Goal: Communication & Community: Answer question/provide support

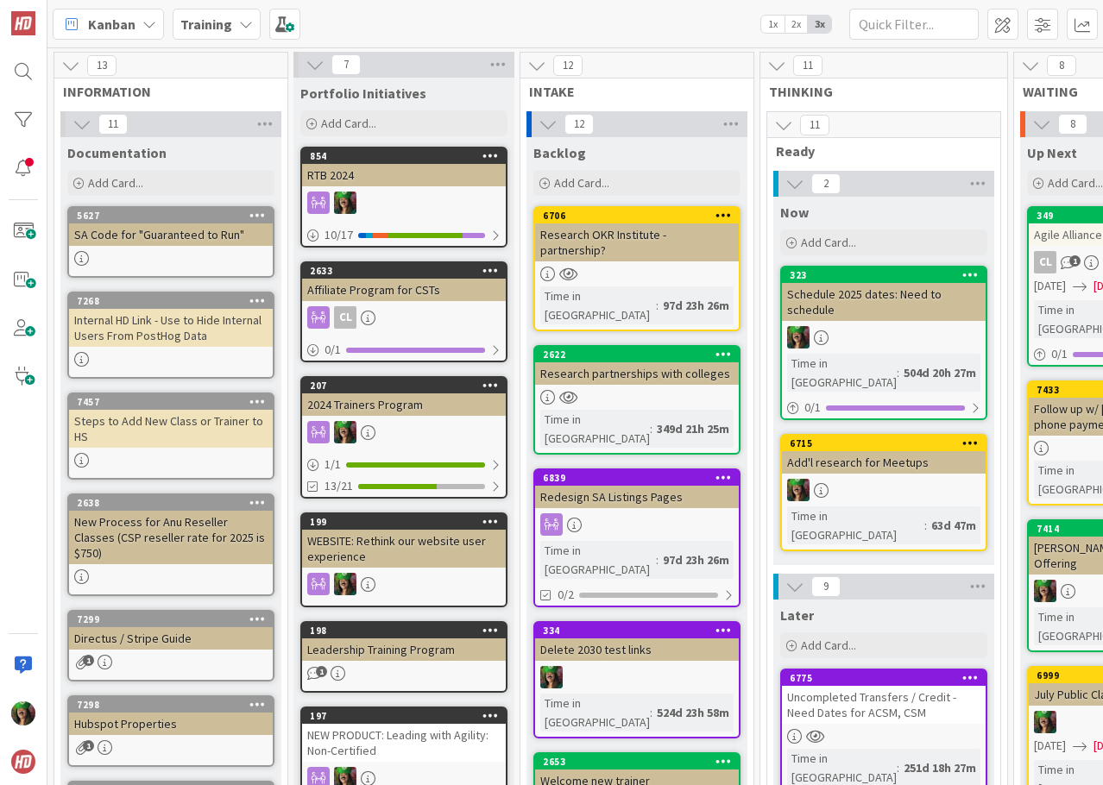
scroll to position [173, 0]
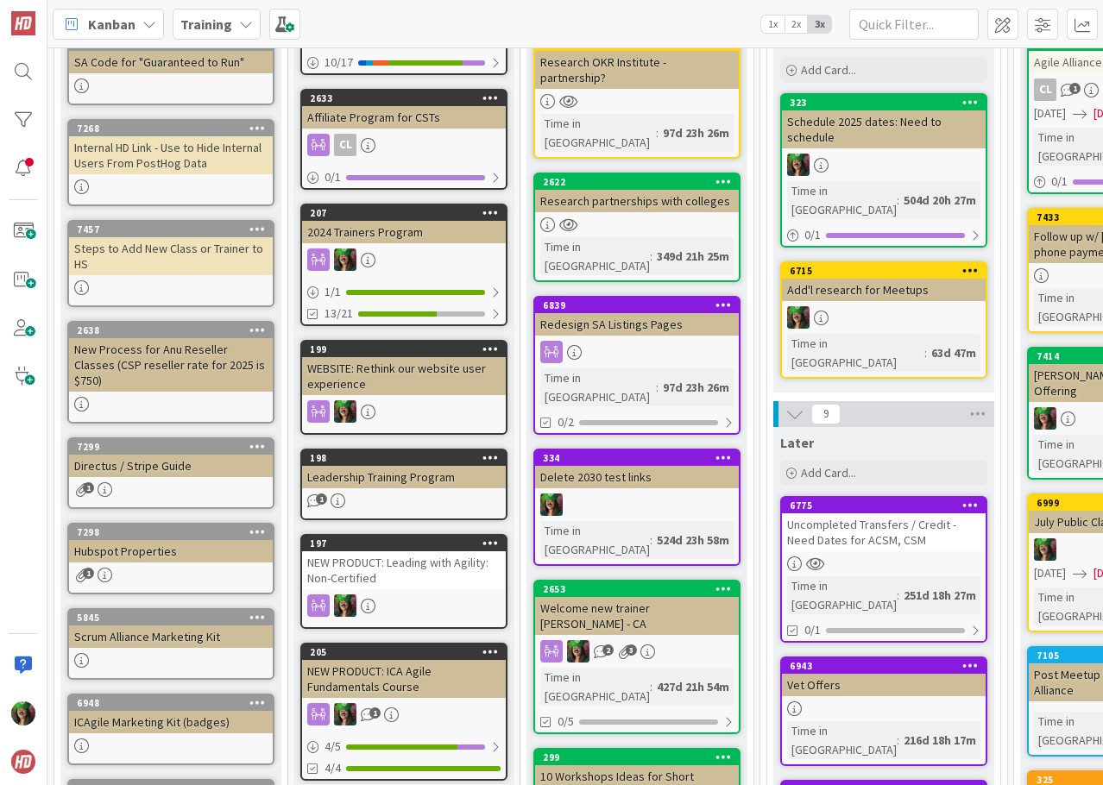
click at [214, 28] on b "Training" at bounding box center [206, 24] width 52 height 17
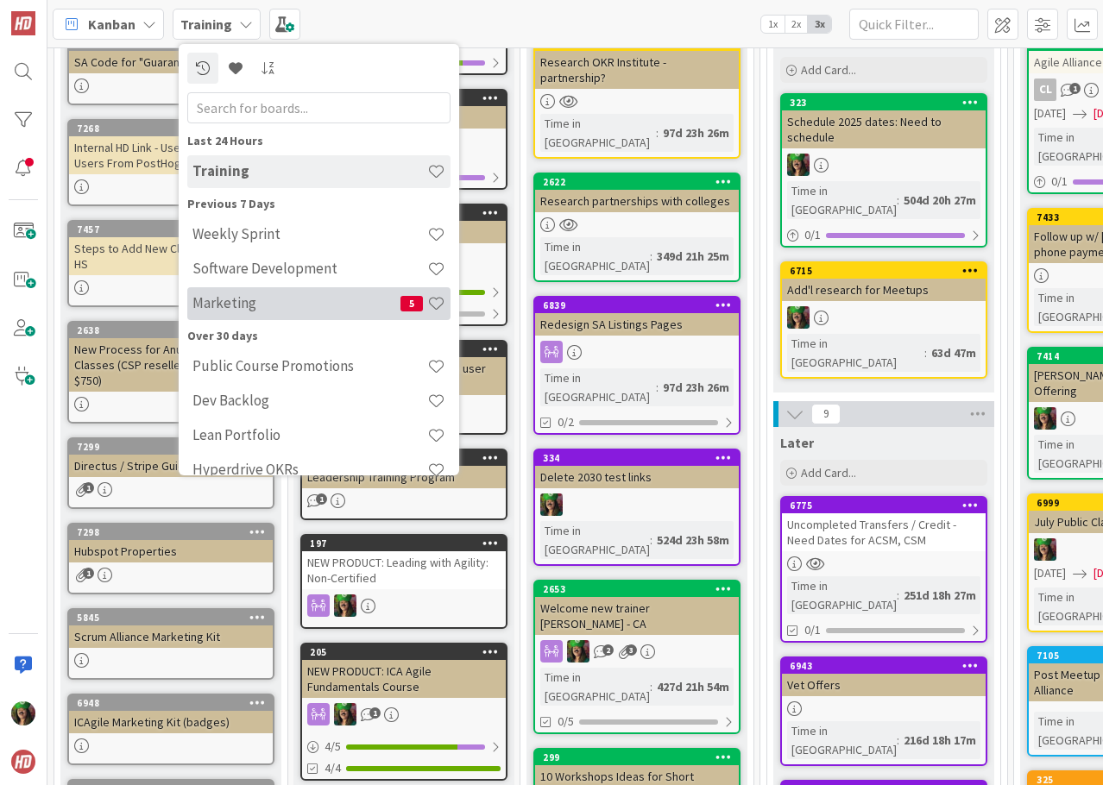
click at [272, 302] on h4 "Marketing" at bounding box center [296, 302] width 208 height 17
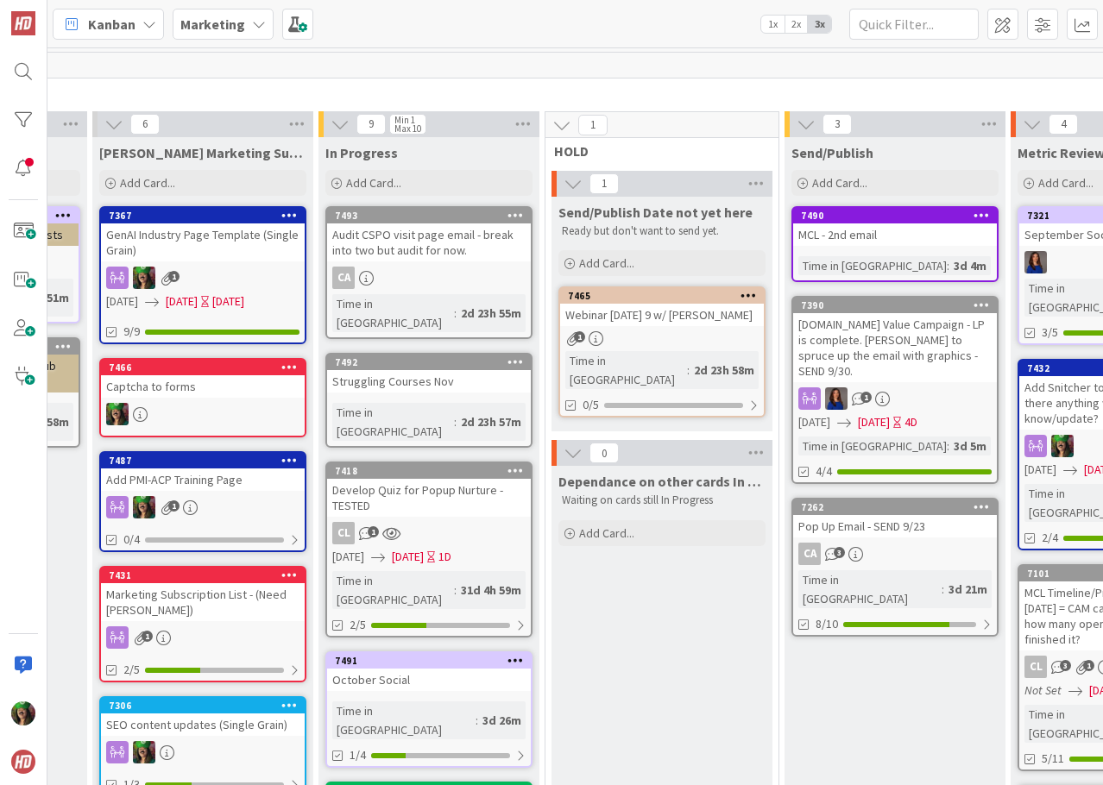
scroll to position [0, 603]
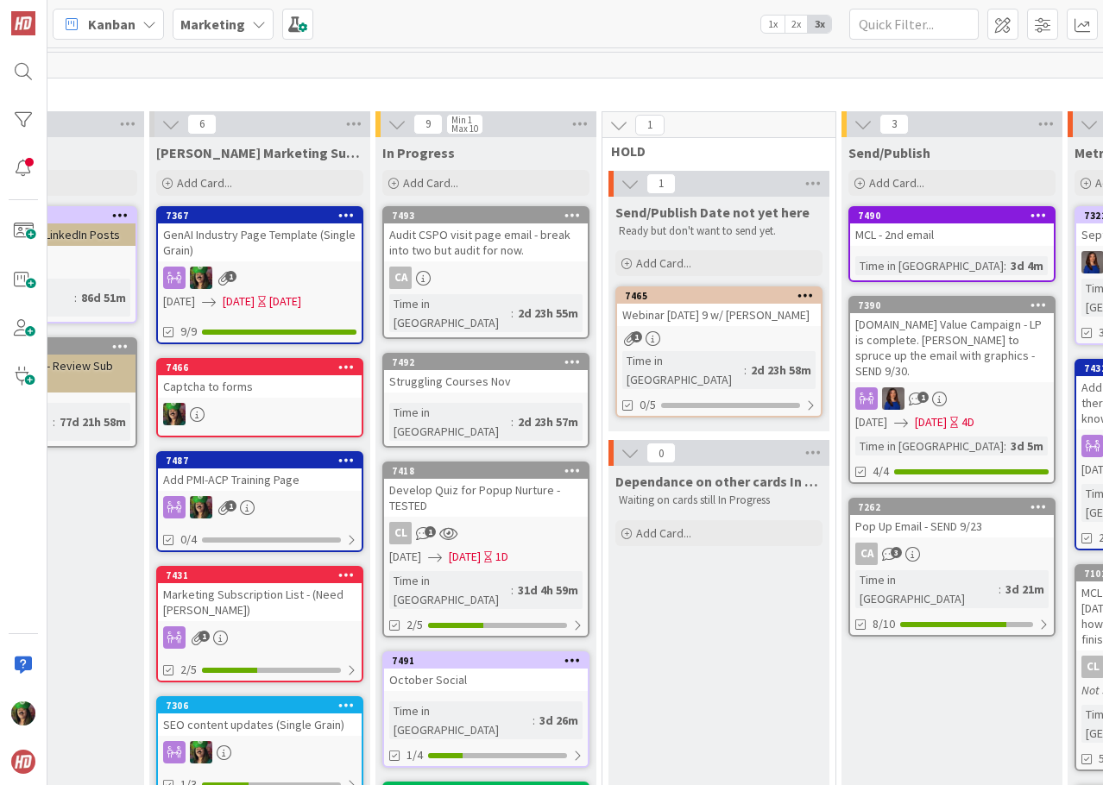
click at [483, 372] on div "Struggling Courses Nov" at bounding box center [486, 381] width 204 height 22
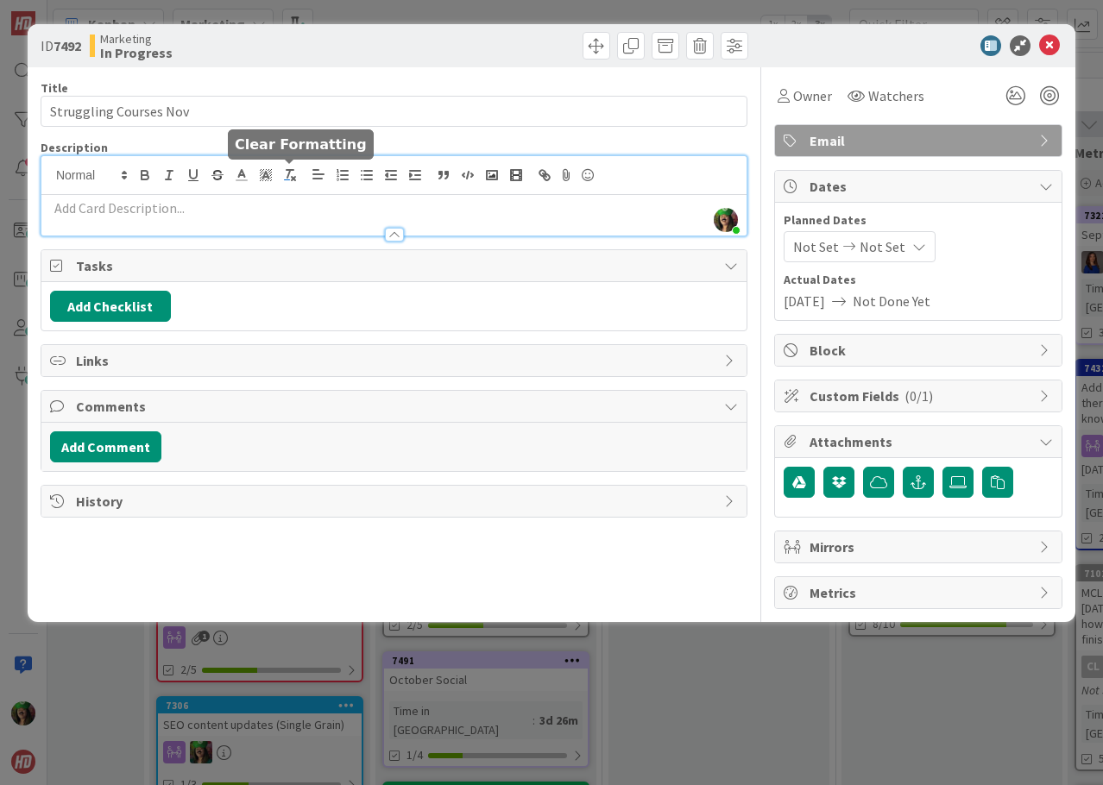
click at [278, 180] on div "[PERSON_NAME] just joined" at bounding box center [393, 195] width 705 height 79
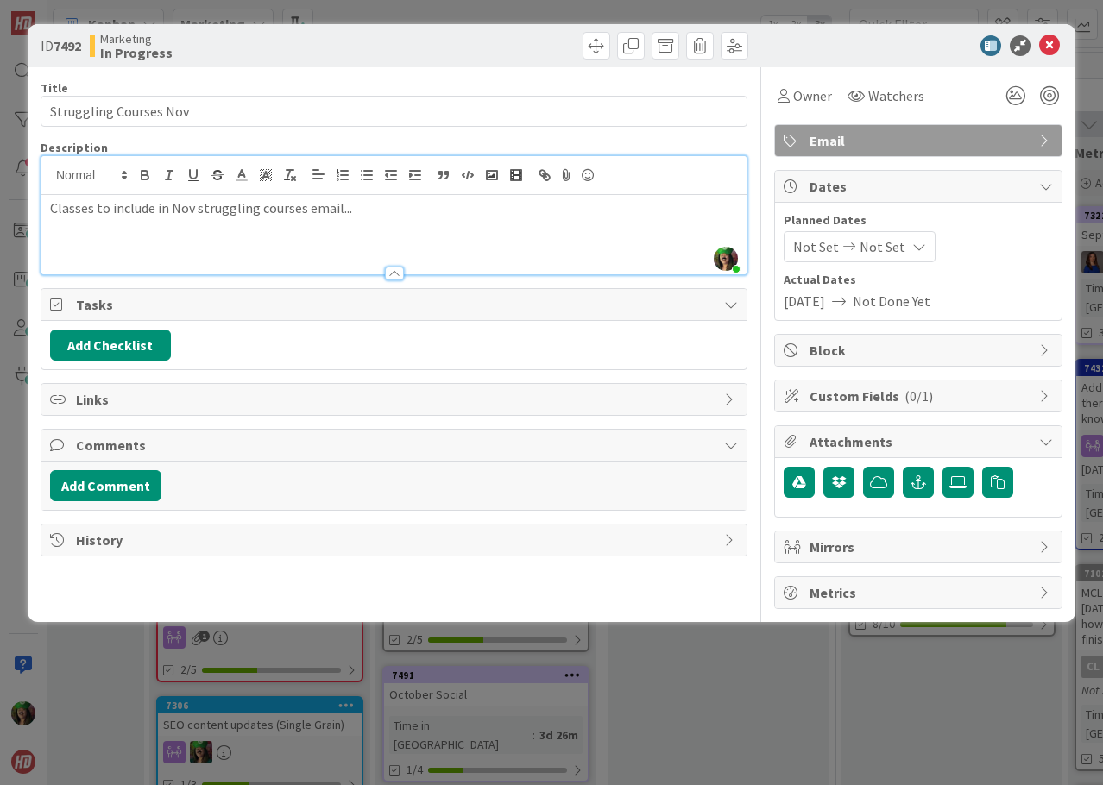
click at [289, 246] on p at bounding box center [394, 247] width 688 height 20
click at [289, 245] on p "[DATE], Scrum Better w/ [GEOGRAPHIC_DATA]" at bounding box center [394, 247] width 688 height 20
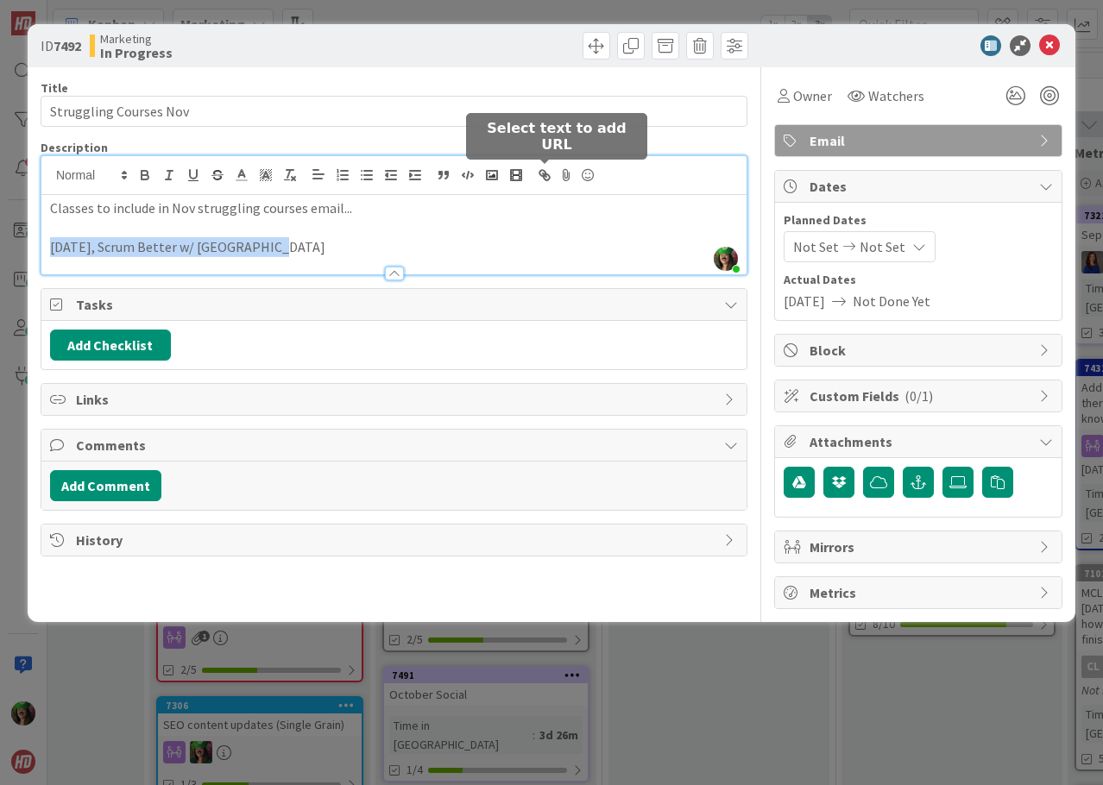
click at [543, 168] on icon "button" at bounding box center [545, 175] width 16 height 16
type input "[DATE], Scrum Better w/ [GEOGRAPHIC_DATA]"
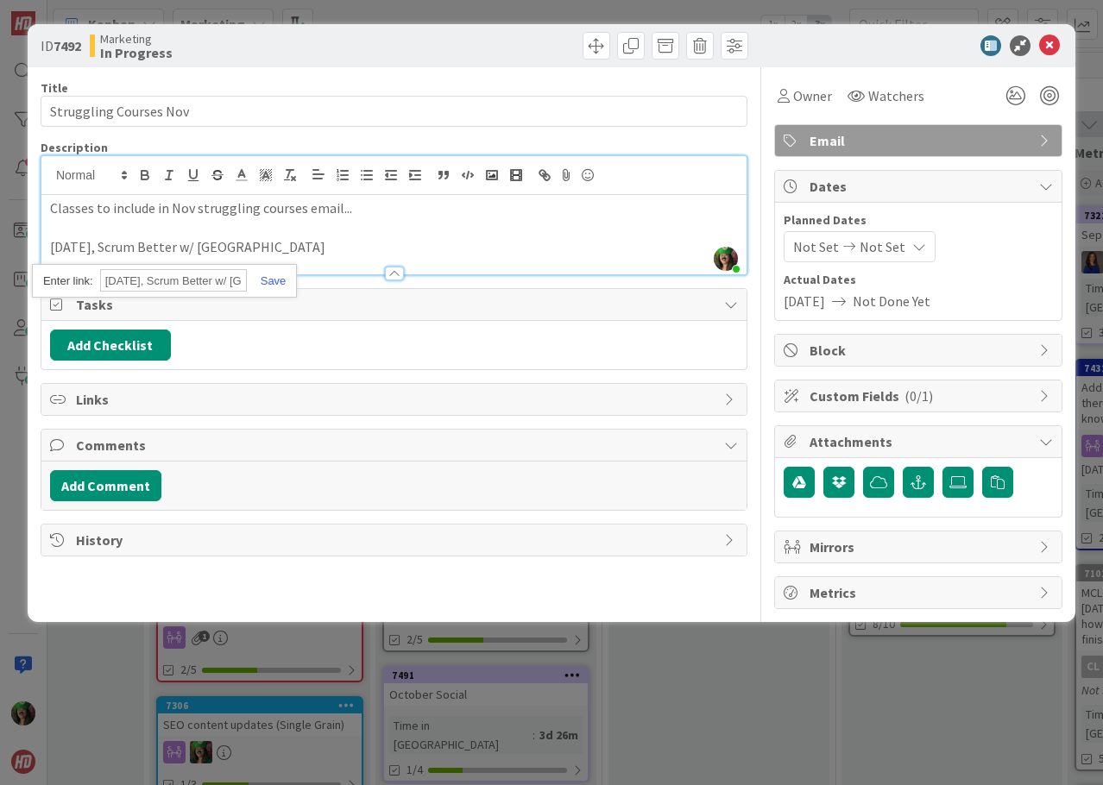
click at [179, 281] on input "[DATE], Scrum Better w/ [GEOGRAPHIC_DATA]" at bounding box center [173, 280] width 147 height 22
paste input "[URL][DOMAIN_NAME]"
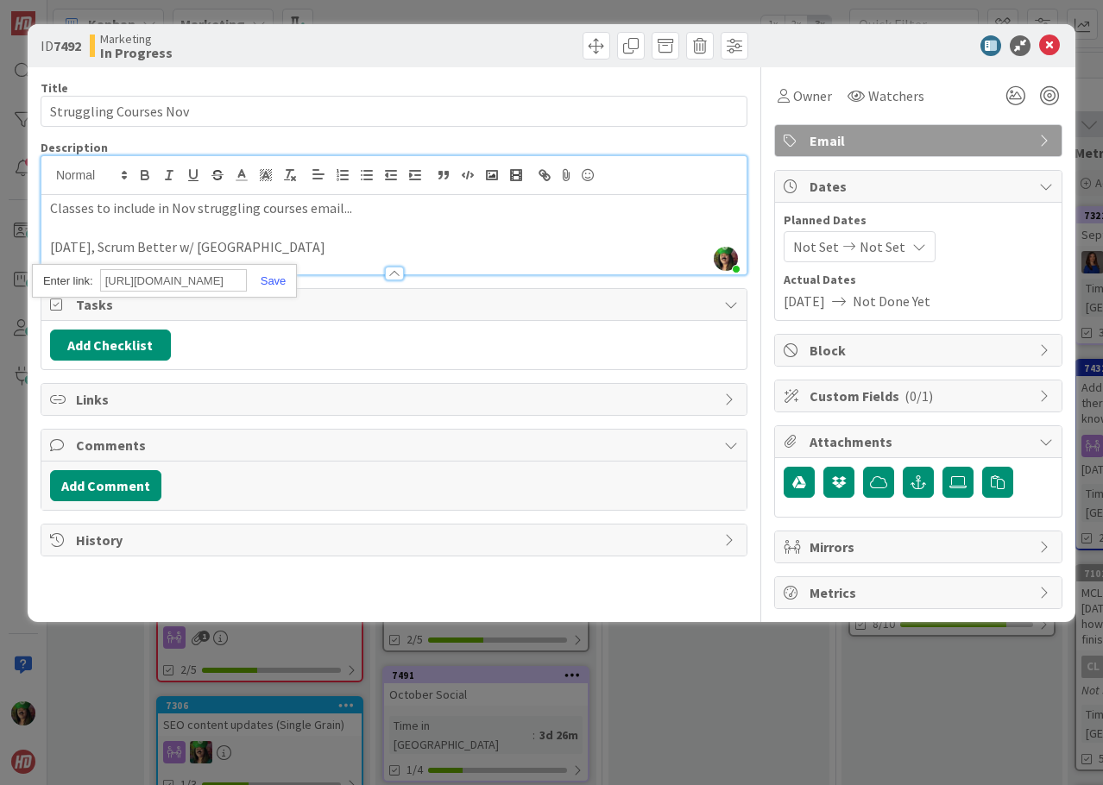
click at [281, 288] on div "[URL][DOMAIN_NAME]" at bounding box center [164, 281] width 265 height 34
click at [277, 283] on link at bounding box center [267, 280] width 40 height 13
click at [308, 233] on p at bounding box center [394, 228] width 688 height 20
click at [315, 244] on p "[DATE], Scrum Better w/ [GEOGRAPHIC_DATA]" at bounding box center [394, 247] width 688 height 20
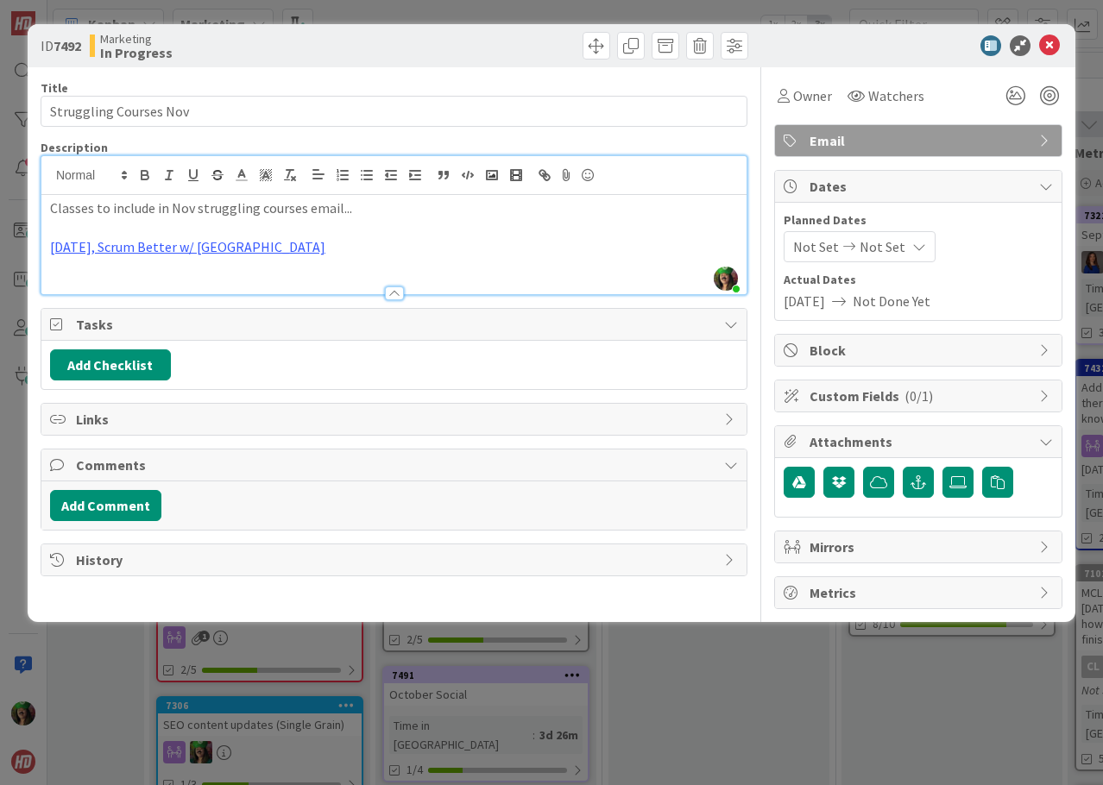
click at [319, 252] on p "[DATE], Scrum Better w/ [GEOGRAPHIC_DATA]" at bounding box center [394, 247] width 688 height 20
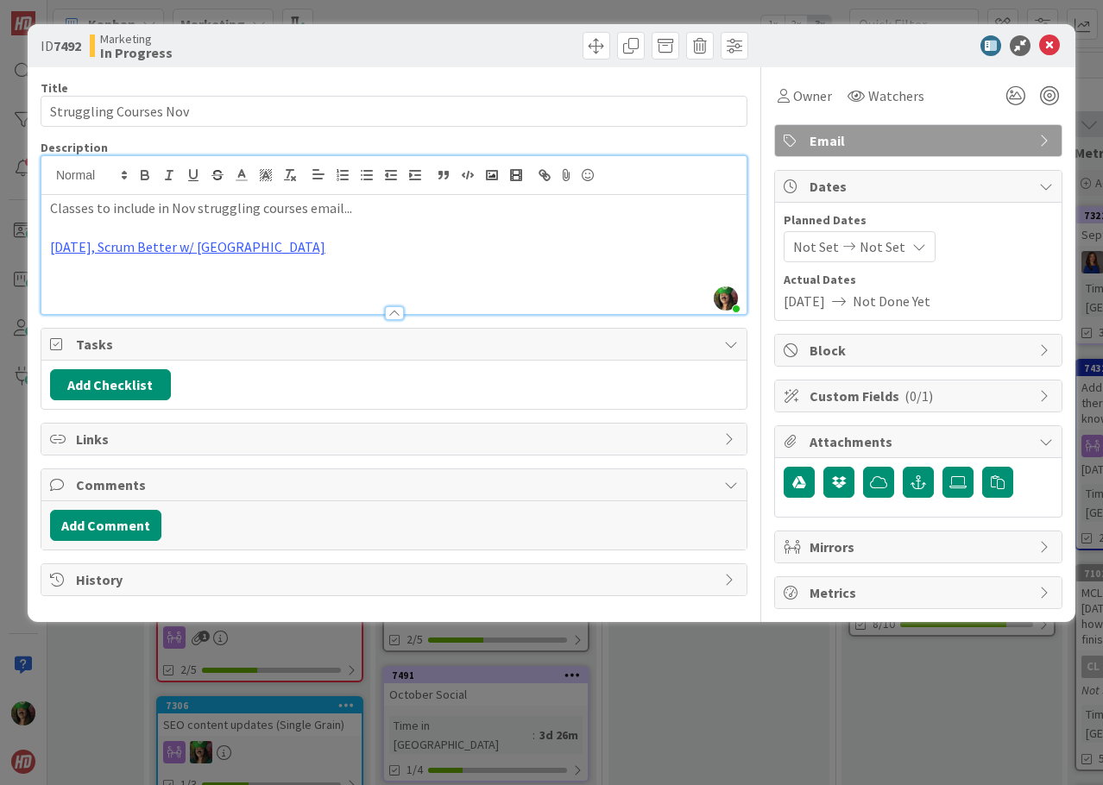
click at [287, 249] on p "[DATE], Scrum Better w/ [GEOGRAPHIC_DATA]" at bounding box center [394, 247] width 688 height 20
click at [287, 249] on p "[DATE], Scrum Better w/ Kanban - November 3d" at bounding box center [394, 247] width 688 height 20
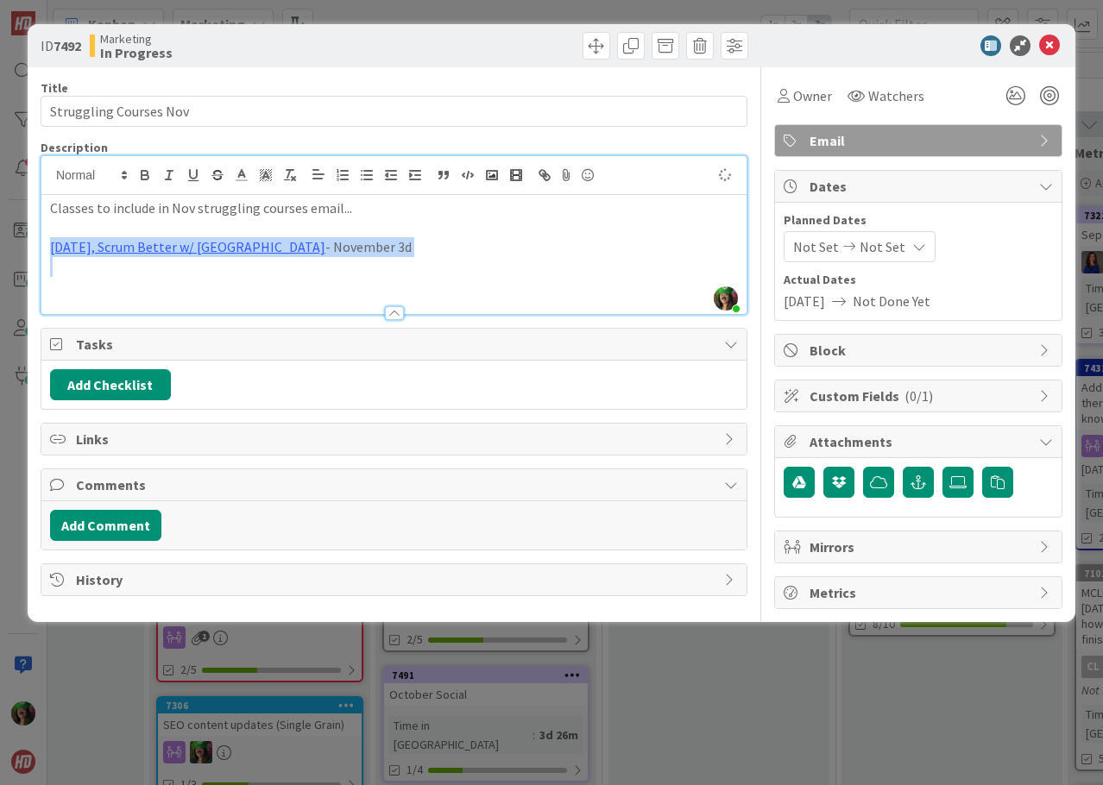
click at [287, 249] on p "[DATE], Scrum Better w/ Kanban - November 3d" at bounding box center [394, 247] width 688 height 20
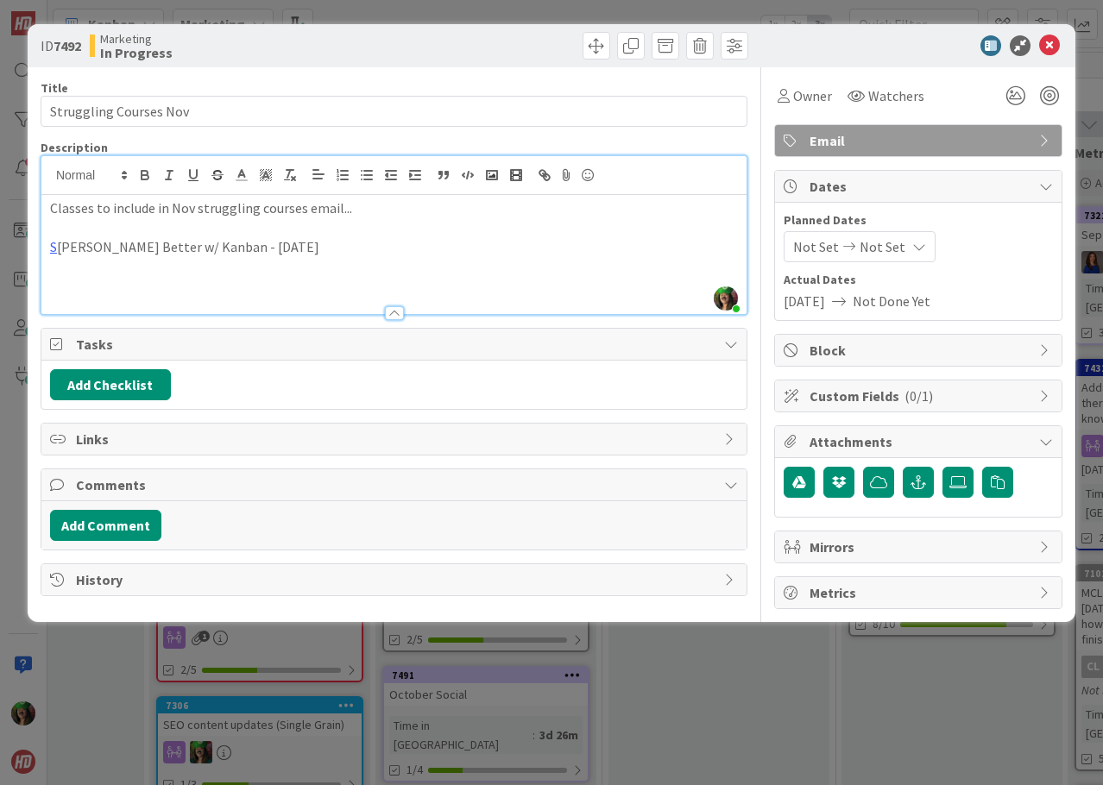
click at [224, 255] on p "S [PERSON_NAME] Better w/ Kanban - [DATE]" at bounding box center [394, 247] width 688 height 20
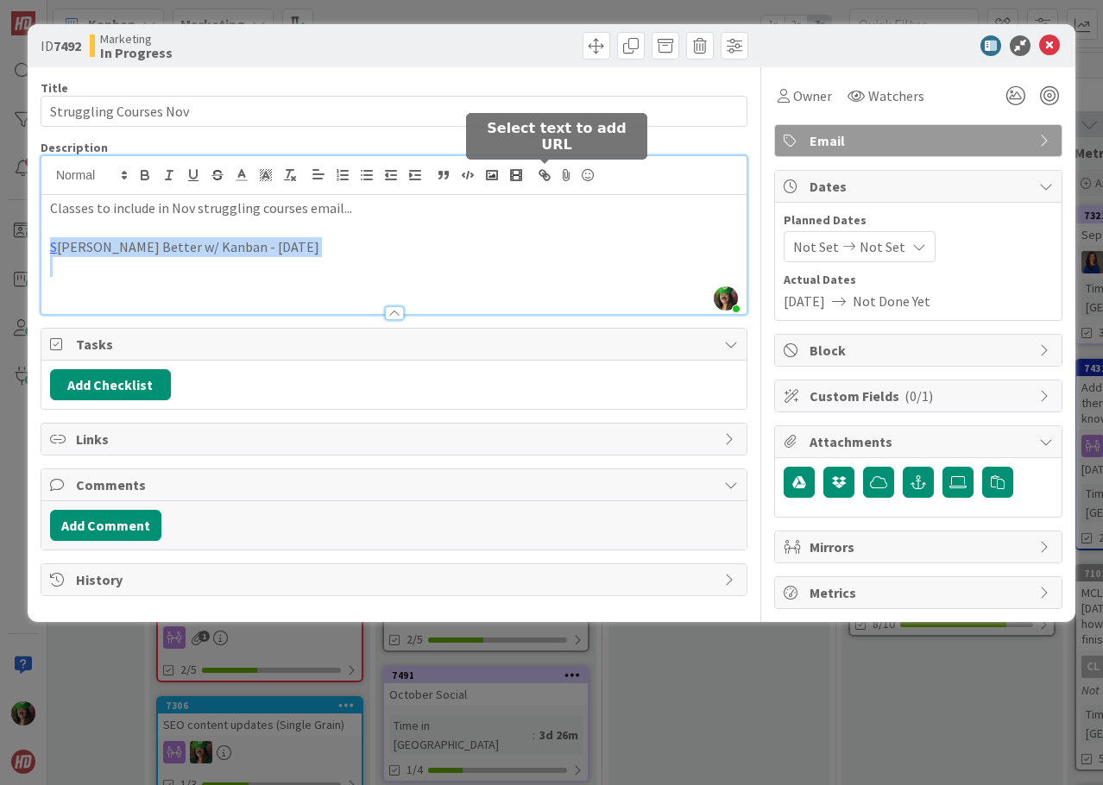
click at [545, 175] on icon "button" at bounding box center [547, 177] width 6 height 6
type input "Scrum Better w/ Kanban - [DATE]"
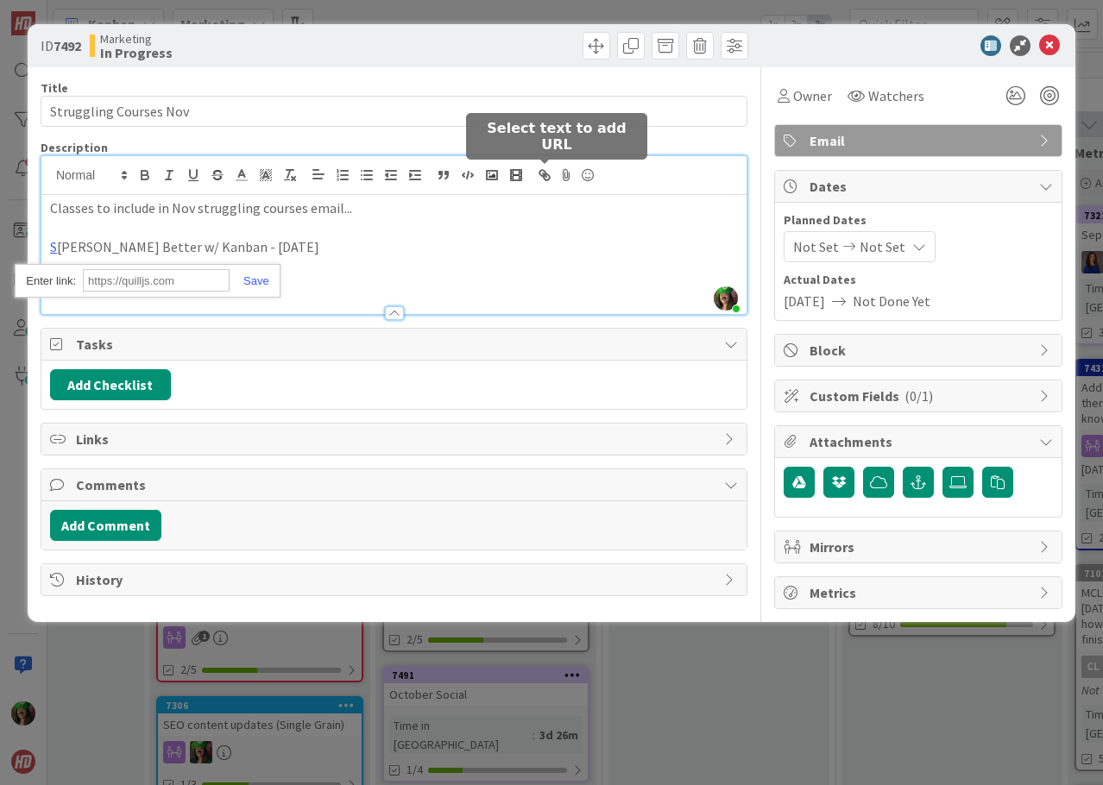
paste input "[URL][DOMAIN_NAME]"
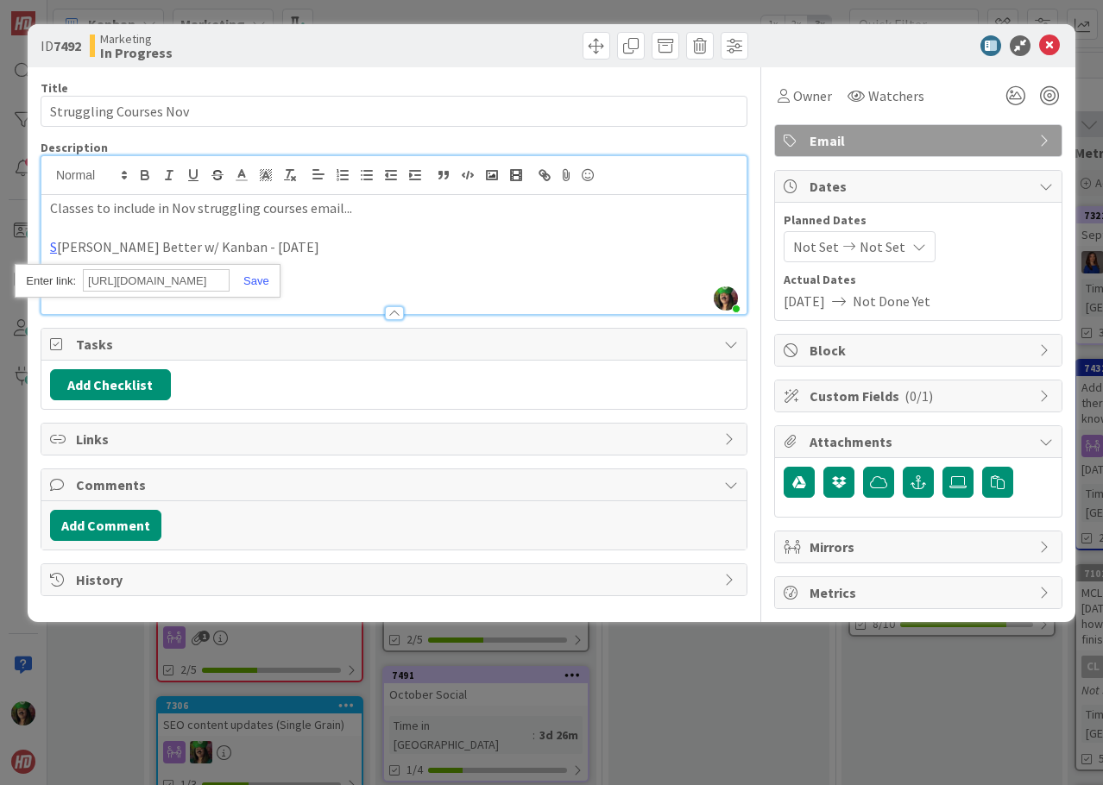
click at [247, 285] on link at bounding box center [250, 280] width 40 height 13
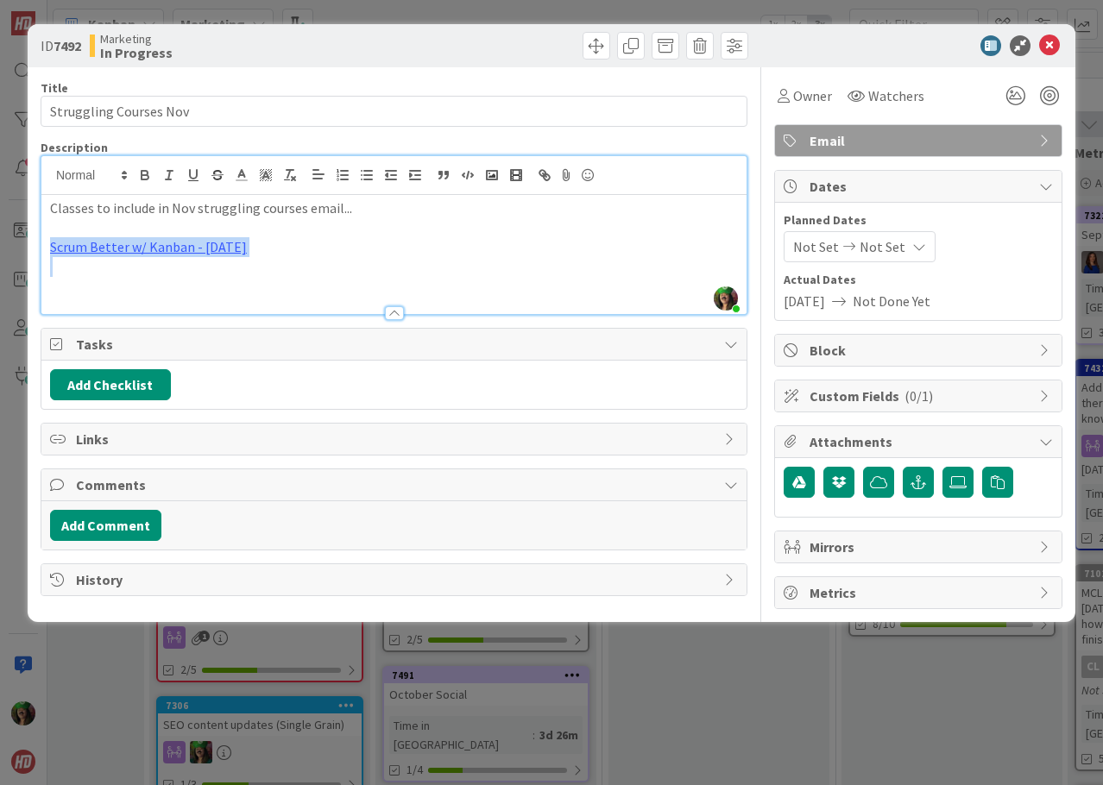
click at [257, 259] on p at bounding box center [394, 267] width 688 height 20
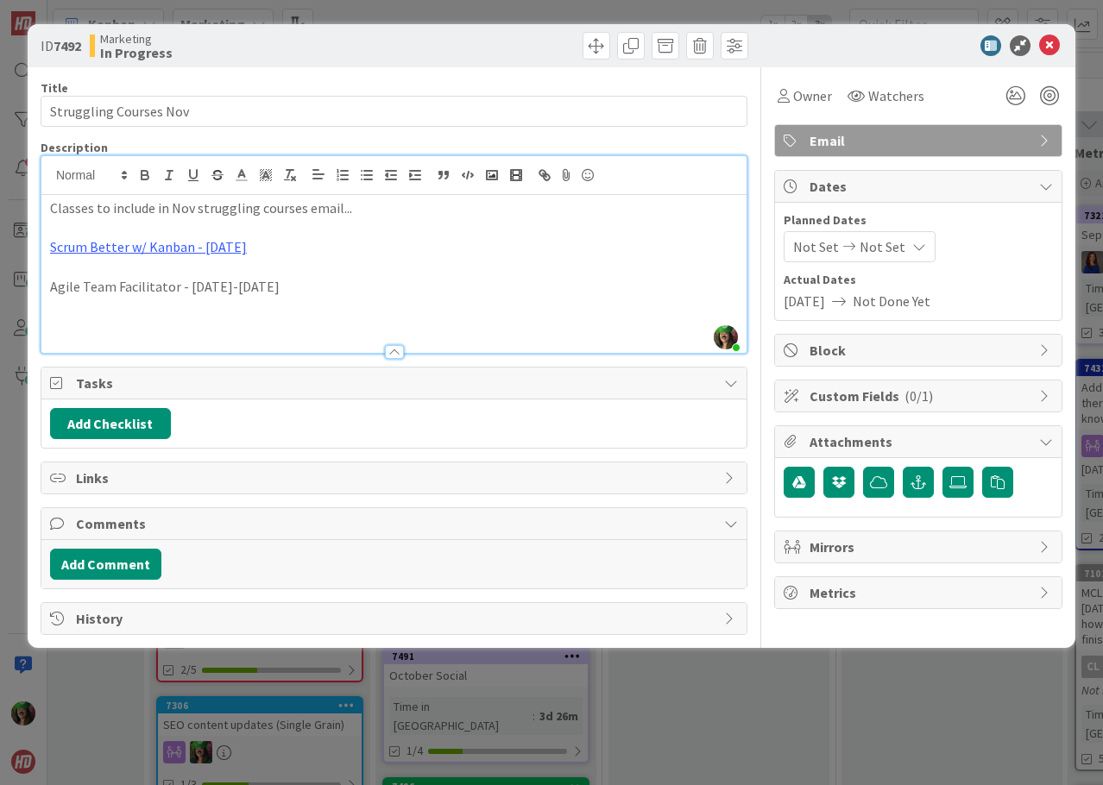
click at [132, 292] on p "Agile Team Facilitator - [DATE]-[DATE]" at bounding box center [394, 287] width 688 height 20
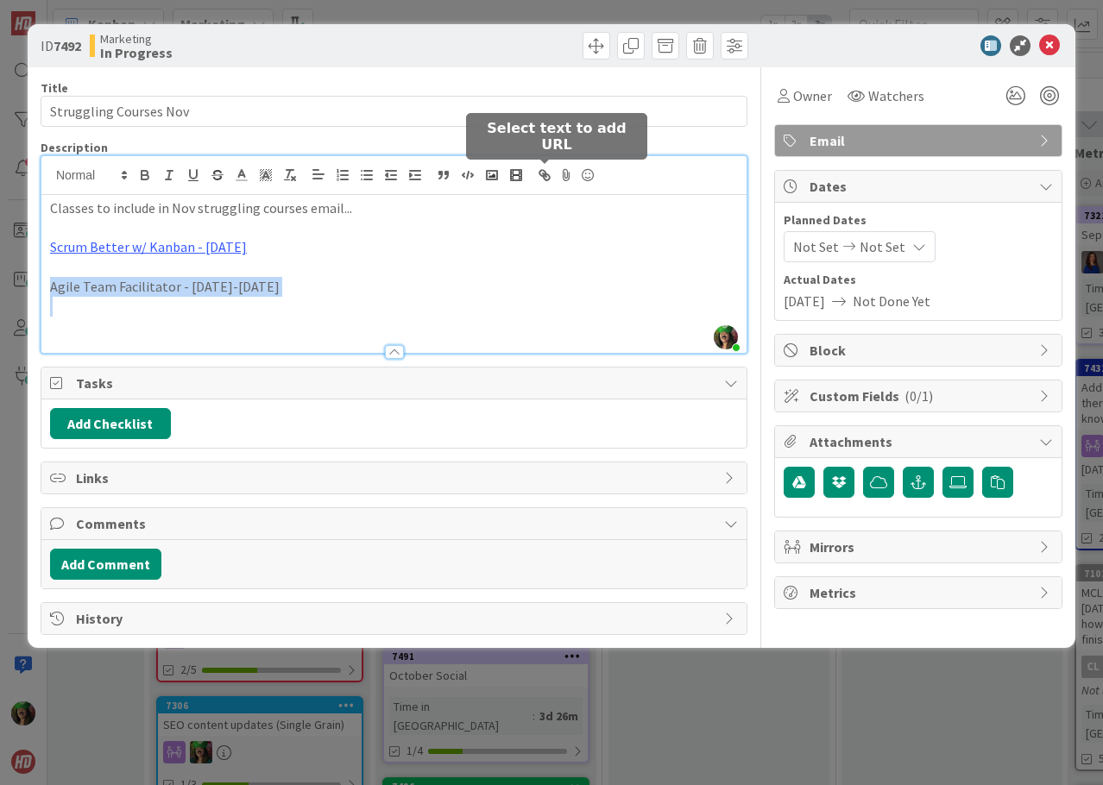
click at [539, 176] on icon "button" at bounding box center [545, 175] width 16 height 16
type input "Agile Team Facilitator - [DATE]-[DATE]"
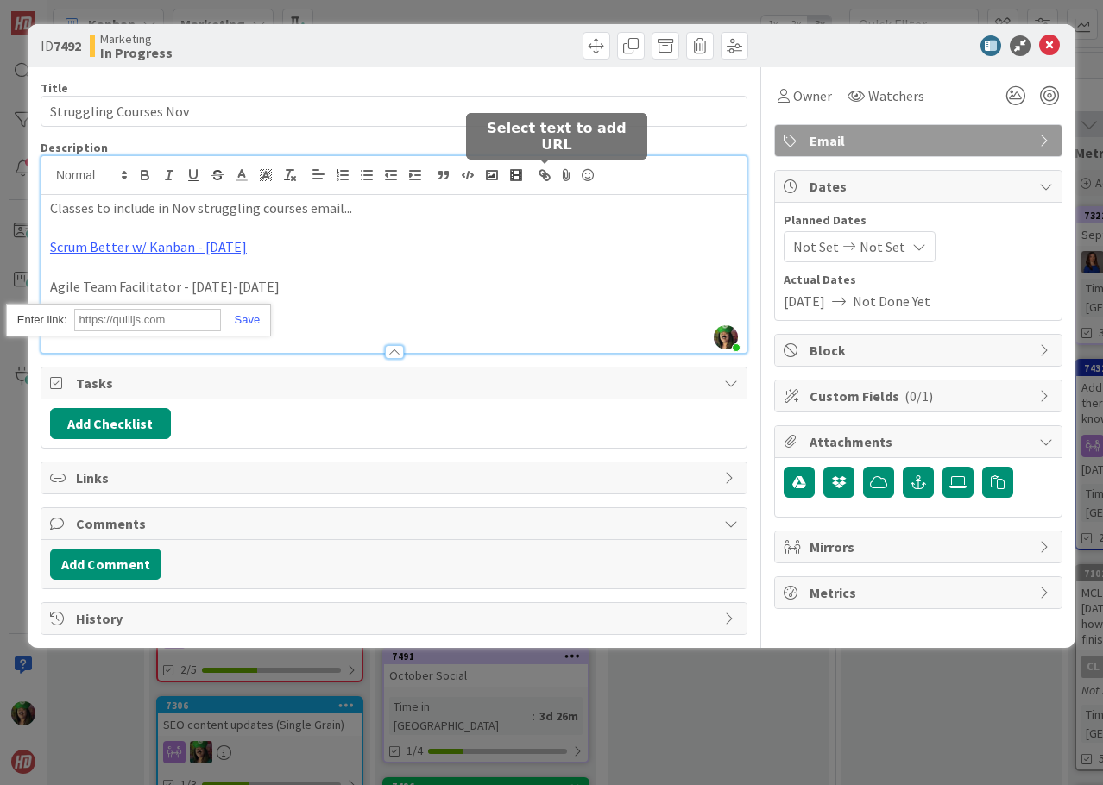
paste input "[URL][DOMAIN_NAME]"
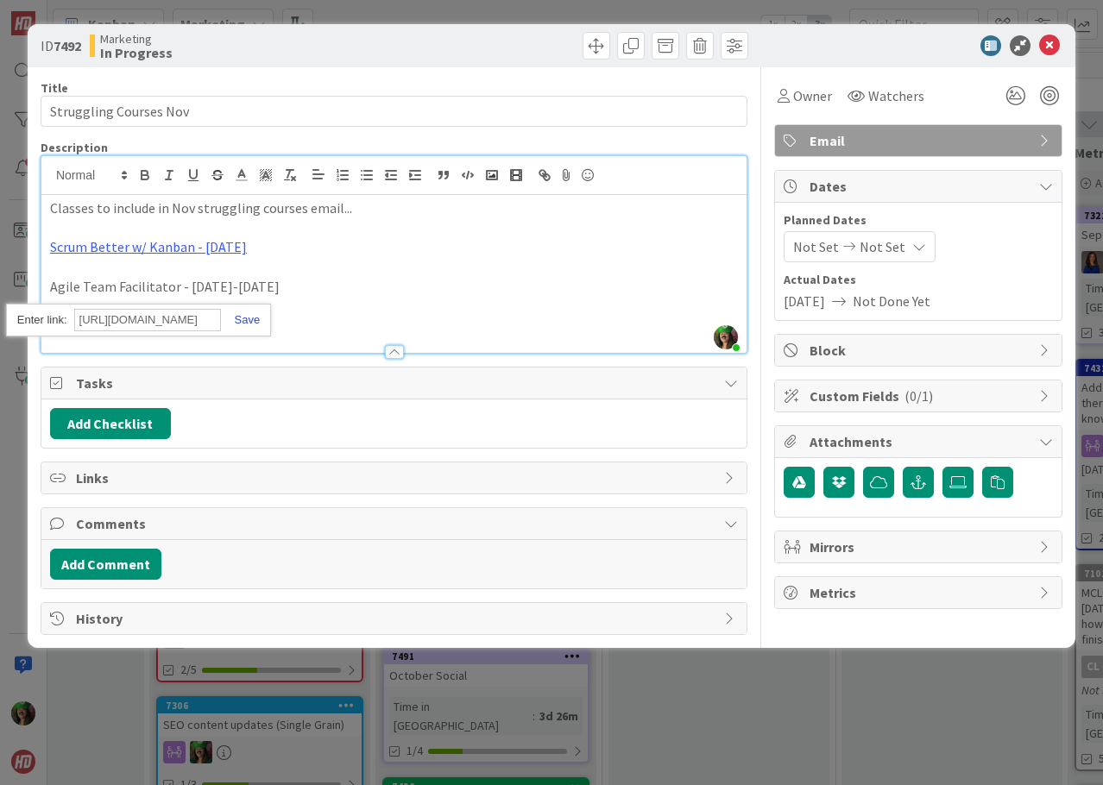
click at [250, 325] on link at bounding box center [241, 319] width 40 height 13
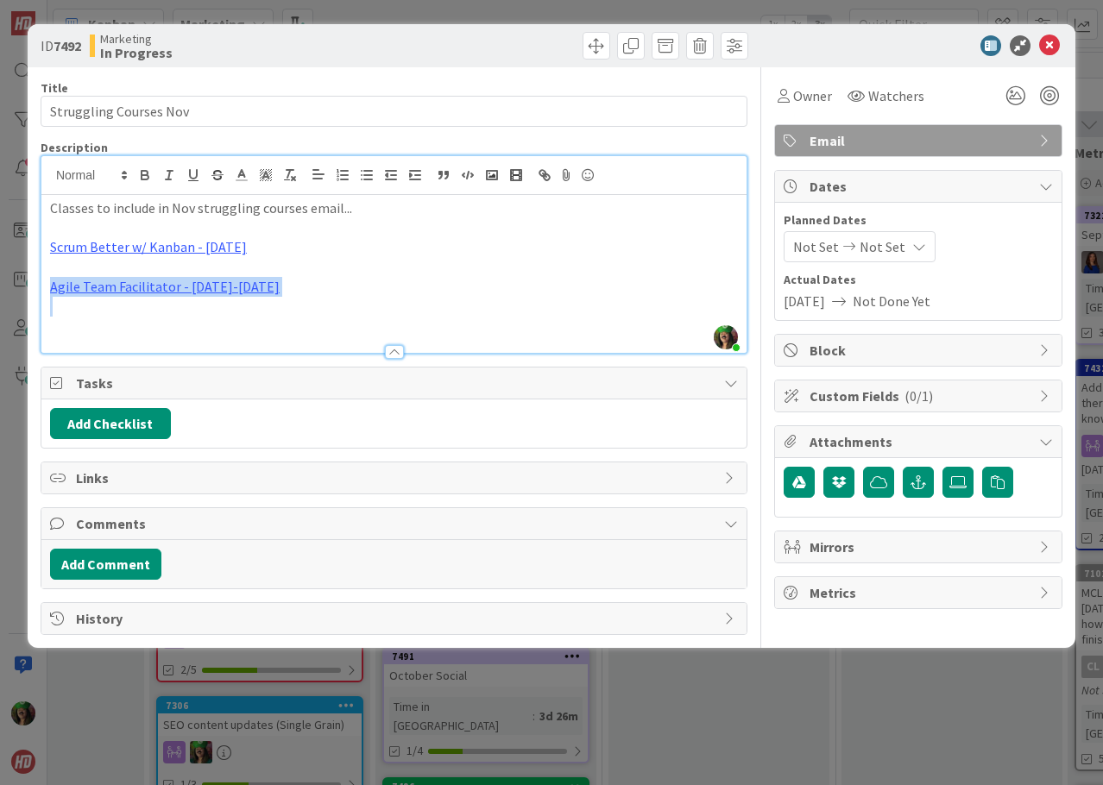
click at [255, 287] on p "Agile Team Facilitator - [DATE]-[DATE]" at bounding box center [394, 287] width 688 height 20
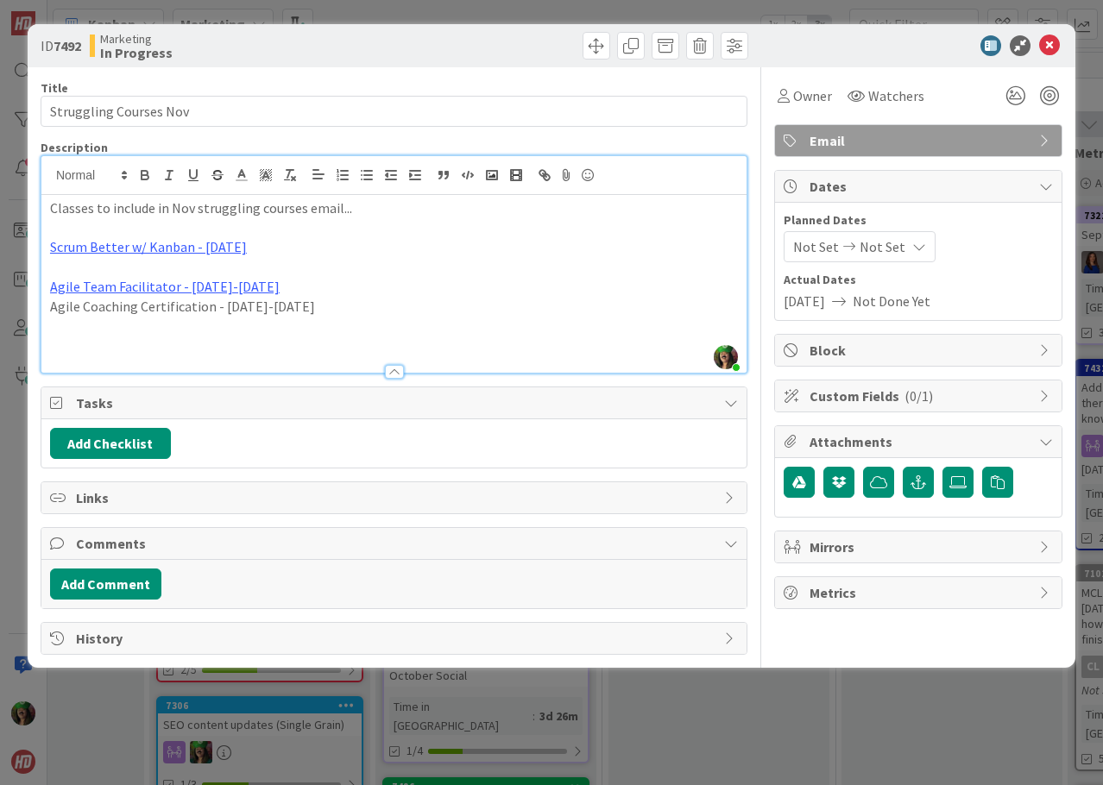
click at [232, 313] on p "Agile Coaching Certification - [DATE]-[DATE]" at bounding box center [394, 307] width 688 height 20
click at [250, 308] on p "Agile Coaching Certification - [DATE]-[DATE]" at bounding box center [394, 307] width 688 height 20
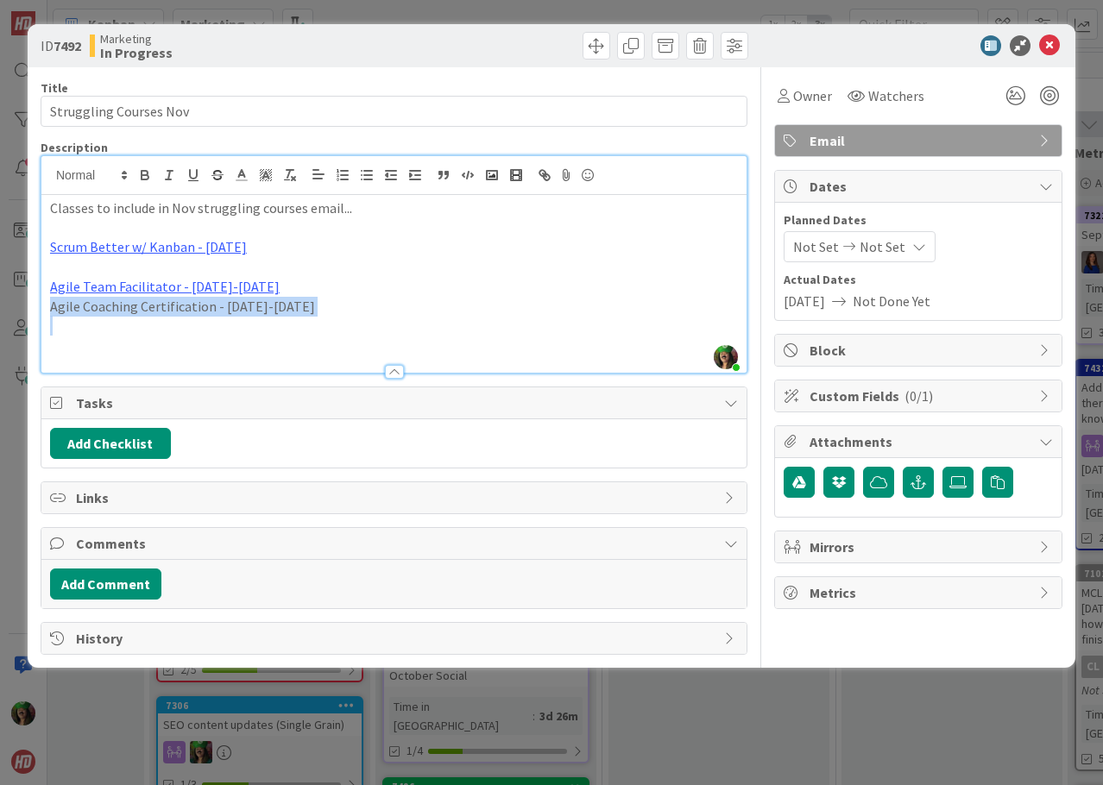
click at [250, 308] on p "Agile Coaching Certification - [DATE]-[DATE]" at bounding box center [394, 307] width 688 height 20
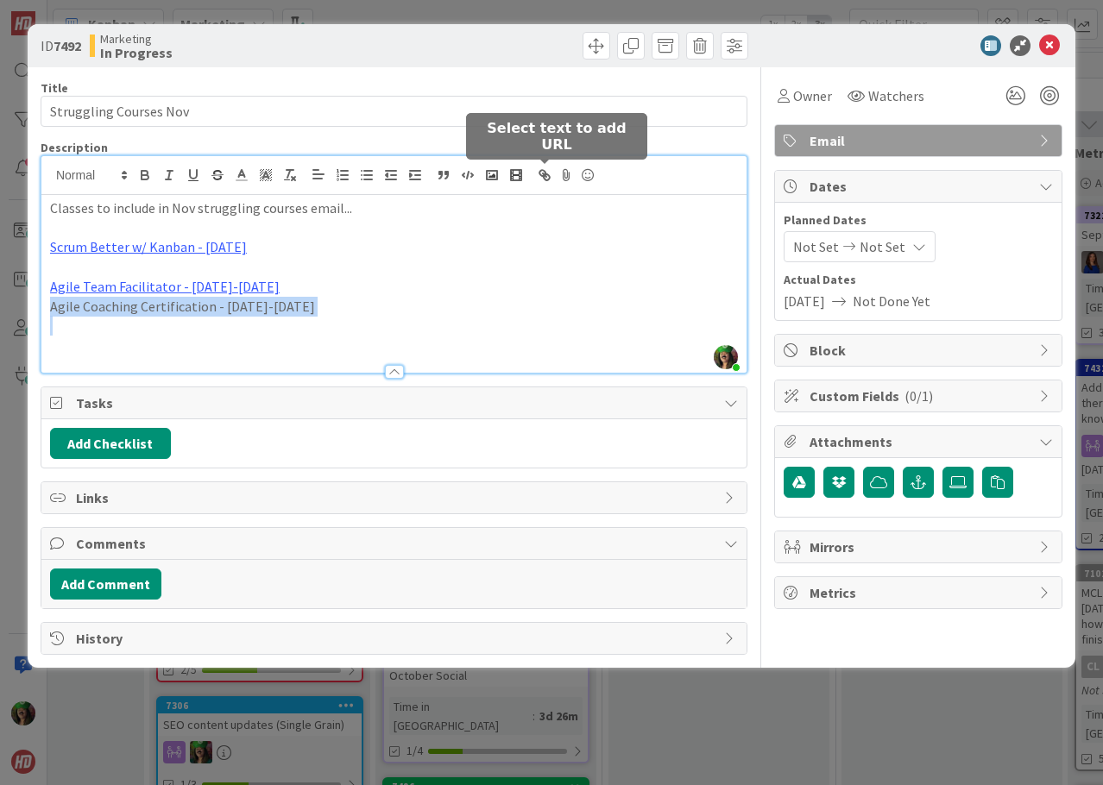
click at [542, 175] on icon "button" at bounding box center [542, 173] width 6 height 6
type input "Agile Coaching Certification - [DATE]-[DATE]"
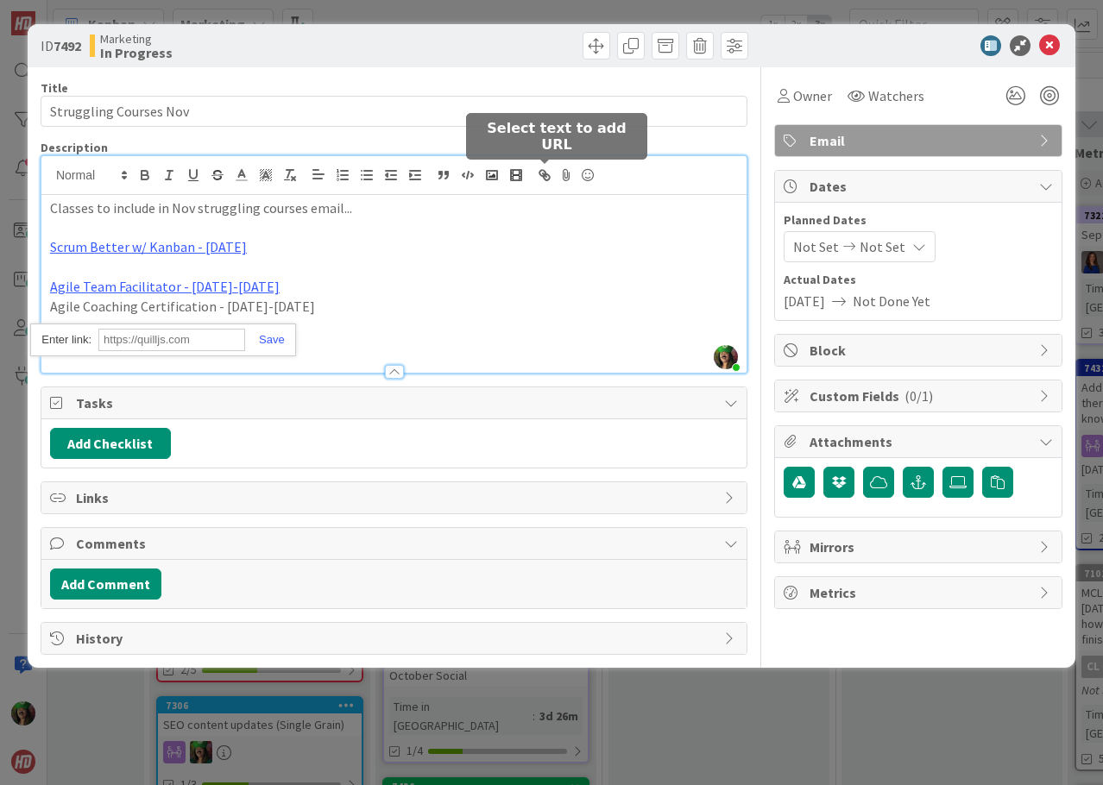
paste input "[URL][DOMAIN_NAME]"
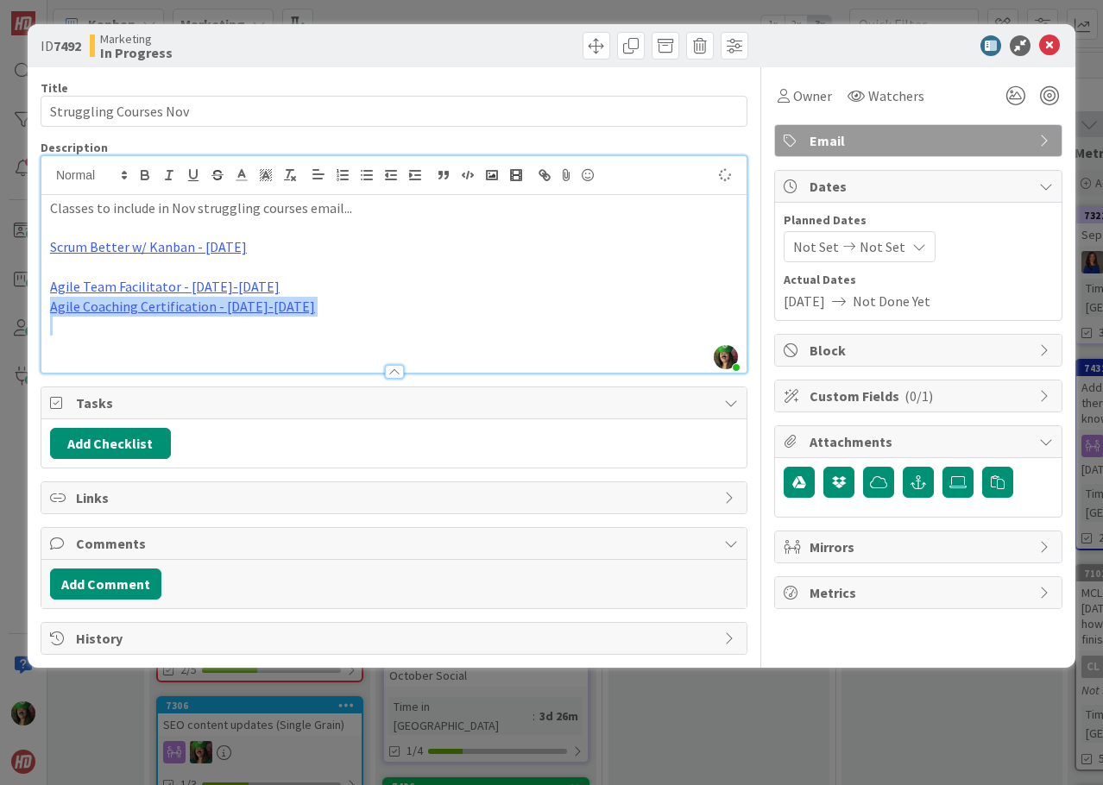
click at [408, 315] on p "Agile Coaching Certification - [DATE]-[DATE]" at bounding box center [394, 307] width 688 height 20
click at [349, 311] on p "Agile Coaching Certification - [DATE]-[DATE]" at bounding box center [394, 307] width 688 height 20
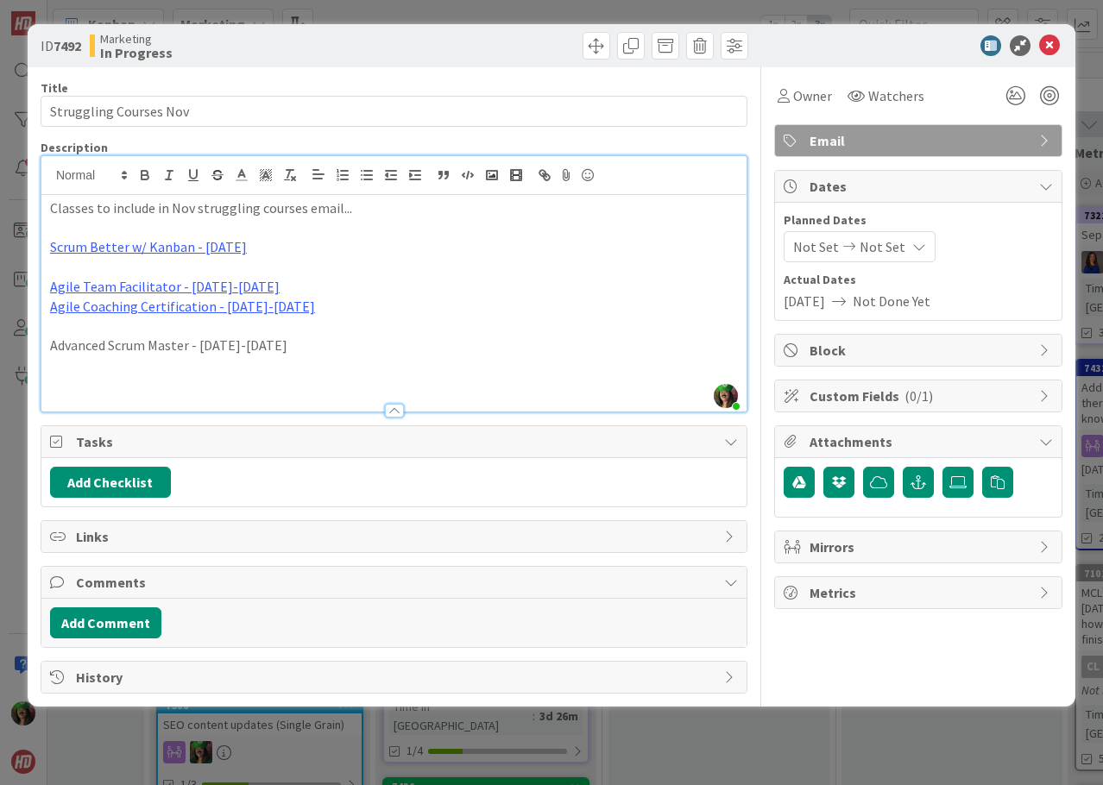
click at [203, 346] on p "Advanced Scrum Master - [DATE]-[DATE]" at bounding box center [394, 346] width 688 height 20
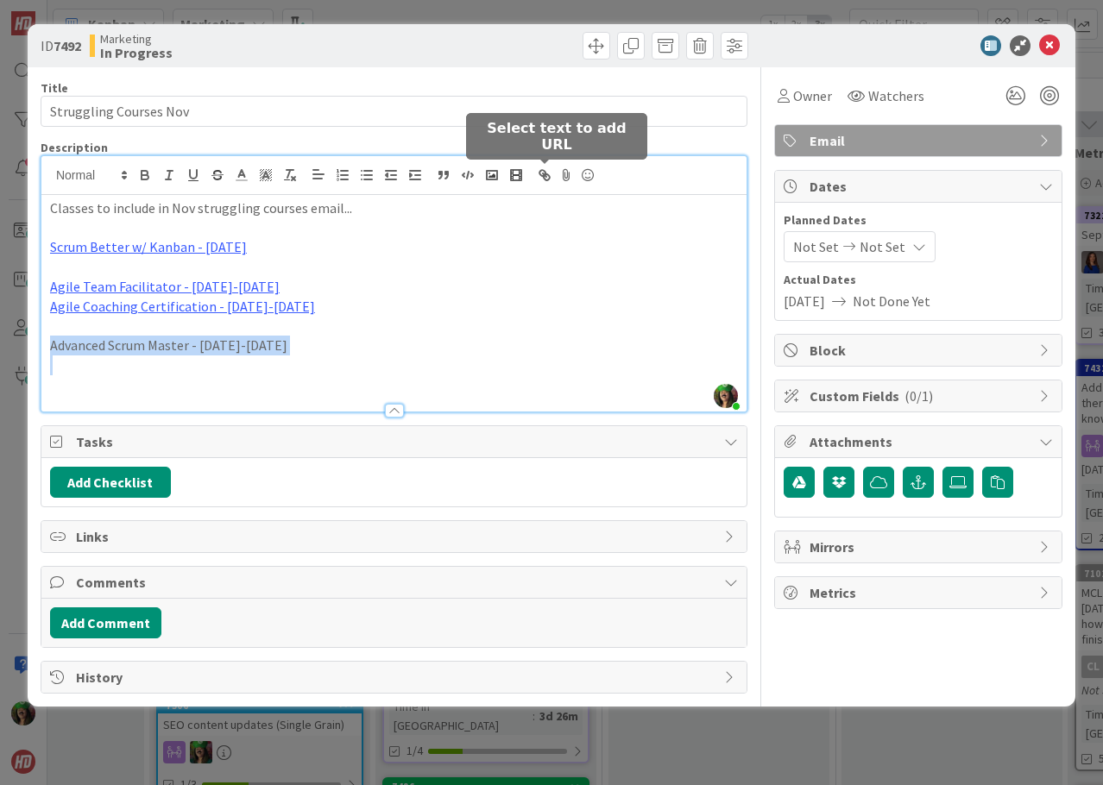
click at [544, 176] on icon "button" at bounding box center [547, 177] width 6 height 6
paste input "[URL][DOMAIN_NAME]"
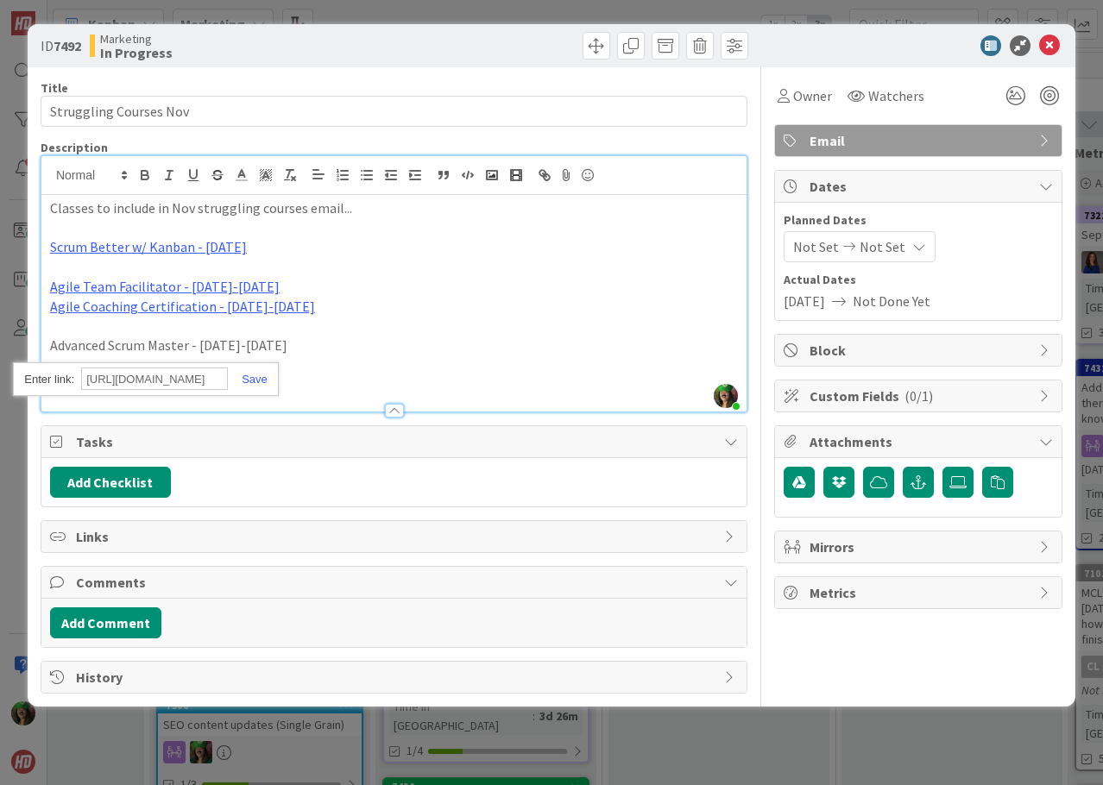
scroll to position [0, 95]
type input "[URL][DOMAIN_NAME]"
paste input "[URL][DOMAIN_NAME]"
click at [257, 378] on link at bounding box center [248, 379] width 40 height 13
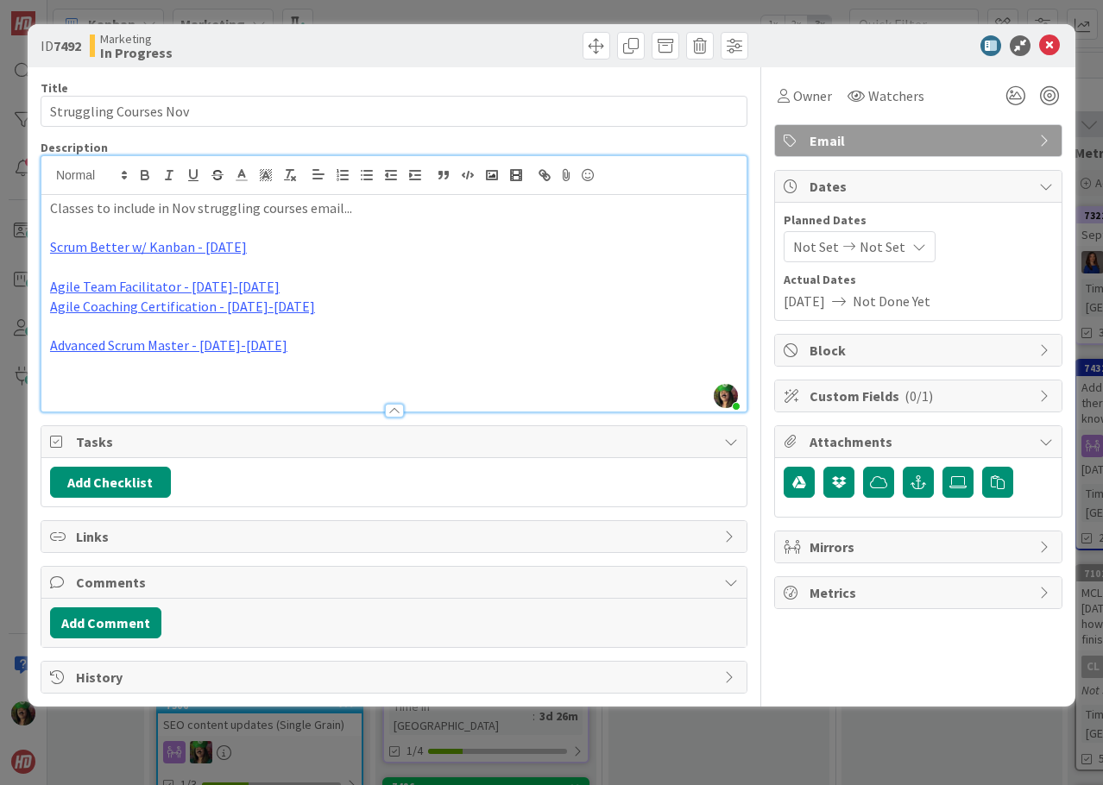
click at [293, 347] on p "Advanced Scrum Master - [DATE]-[DATE]" at bounding box center [394, 346] width 688 height 20
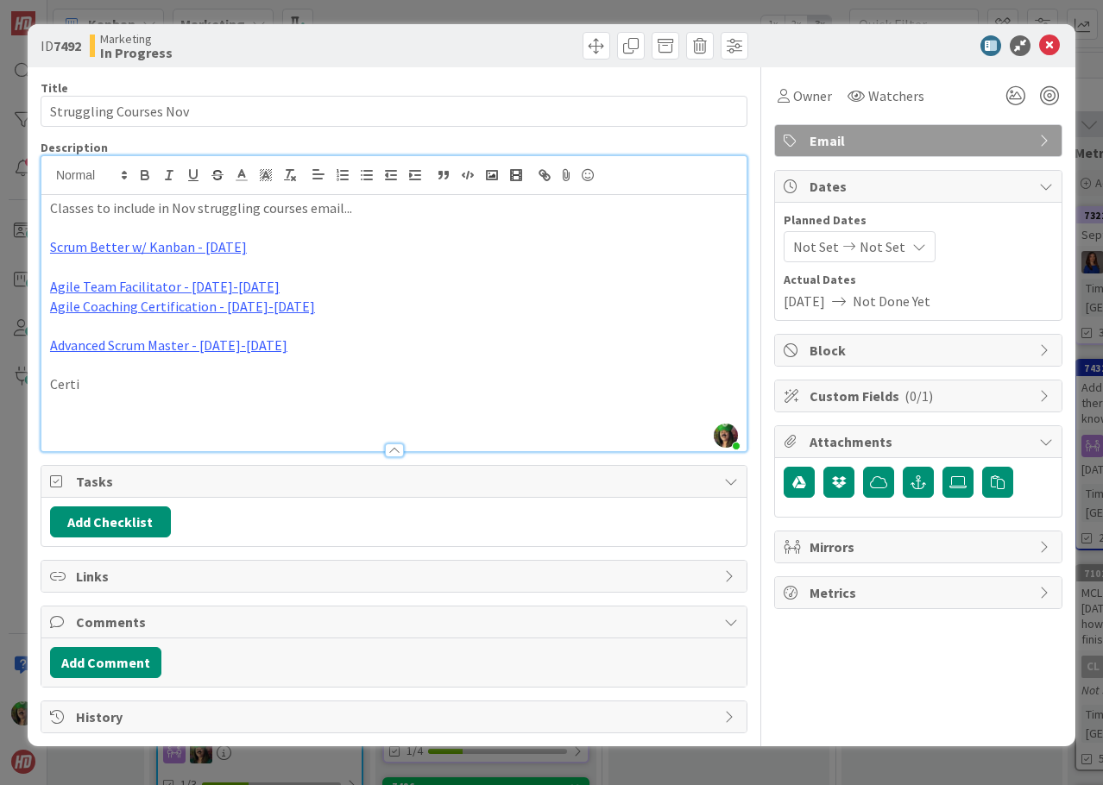
click at [66, 380] on p "Certi" at bounding box center [394, 385] width 688 height 20
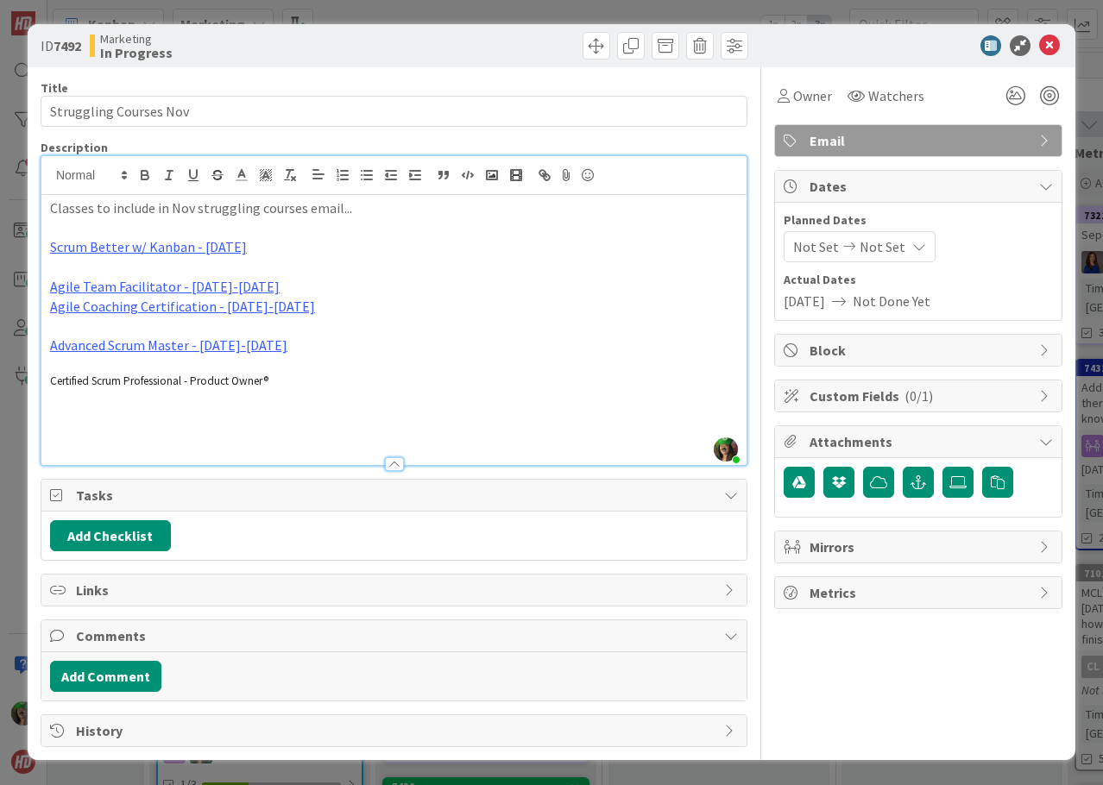
click at [156, 381] on span "Certified Scrum Professional - Product Owner®" at bounding box center [159, 381] width 218 height 15
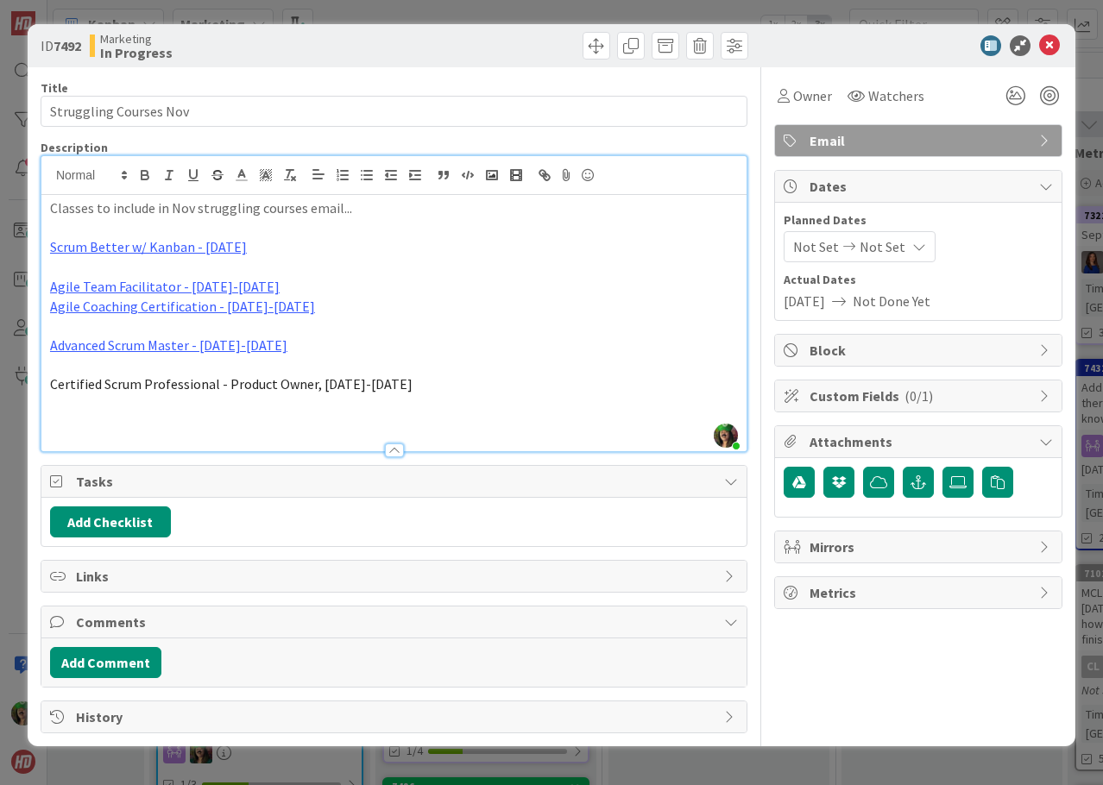
click at [175, 392] on span "Certified Scrum Professional - Product Owner, [DATE]-[DATE]" at bounding box center [231, 383] width 362 height 17
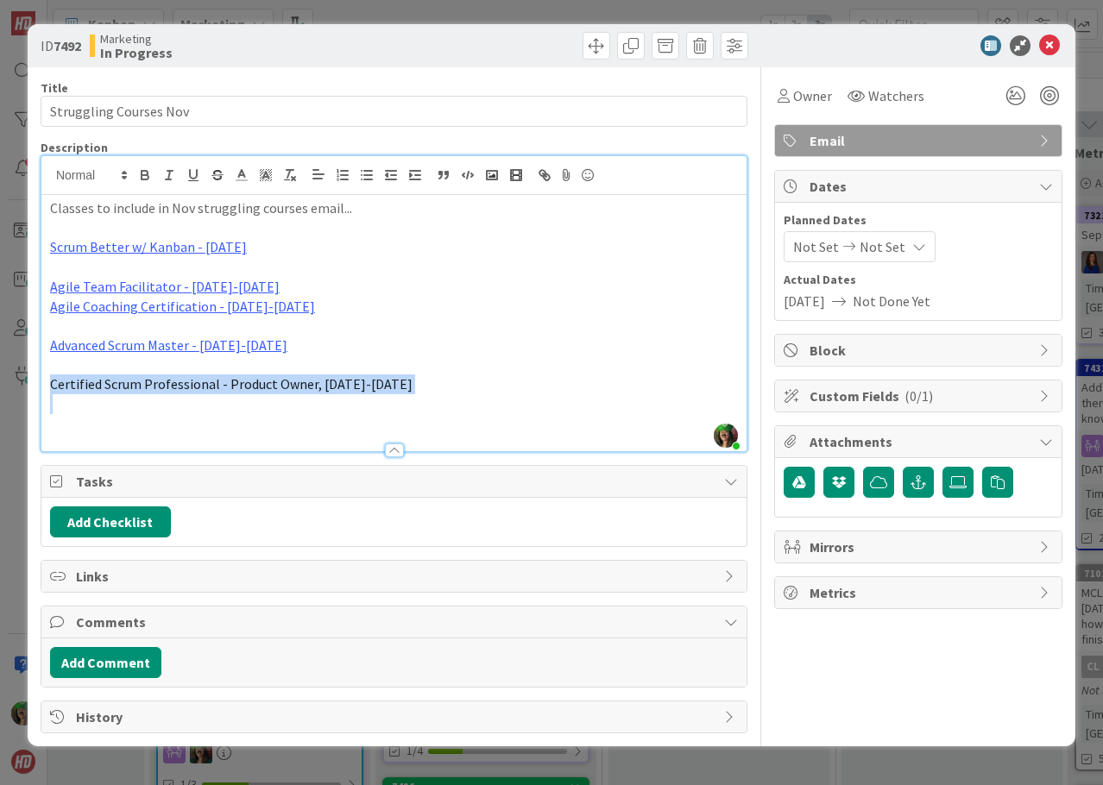
click at [175, 392] on span "Certified Scrum Professional - Product Owner, [DATE]-[DATE]" at bounding box center [231, 383] width 362 height 17
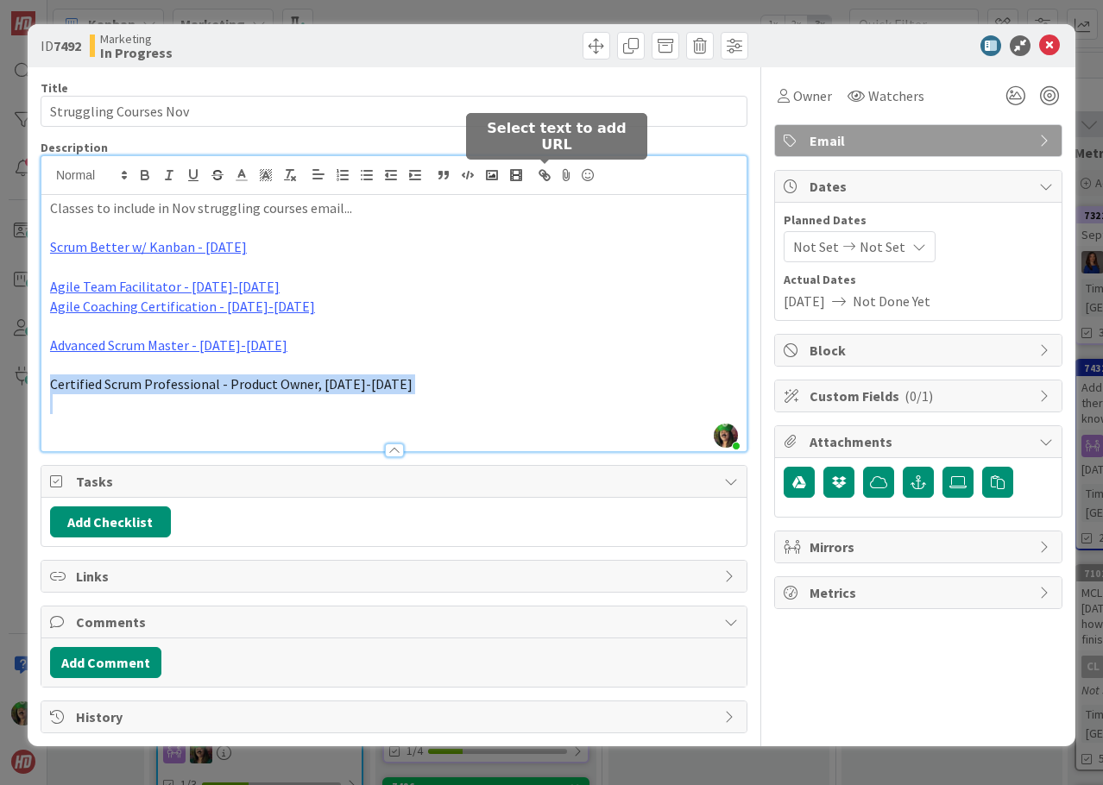
click at [548, 174] on icon "button" at bounding box center [547, 177] width 6 height 6
type input "Certified Scrum Professional - Product Owner, [DATE]-[DATE]"
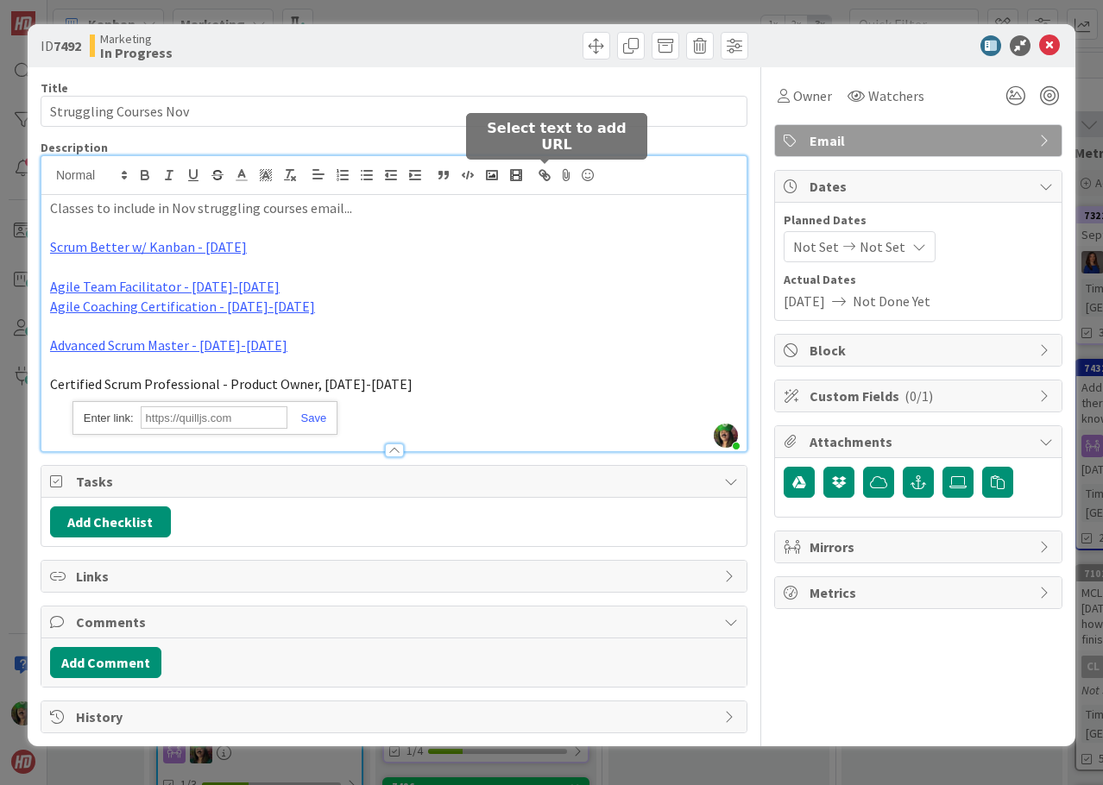
paste input "[URL][DOMAIN_NAME]"
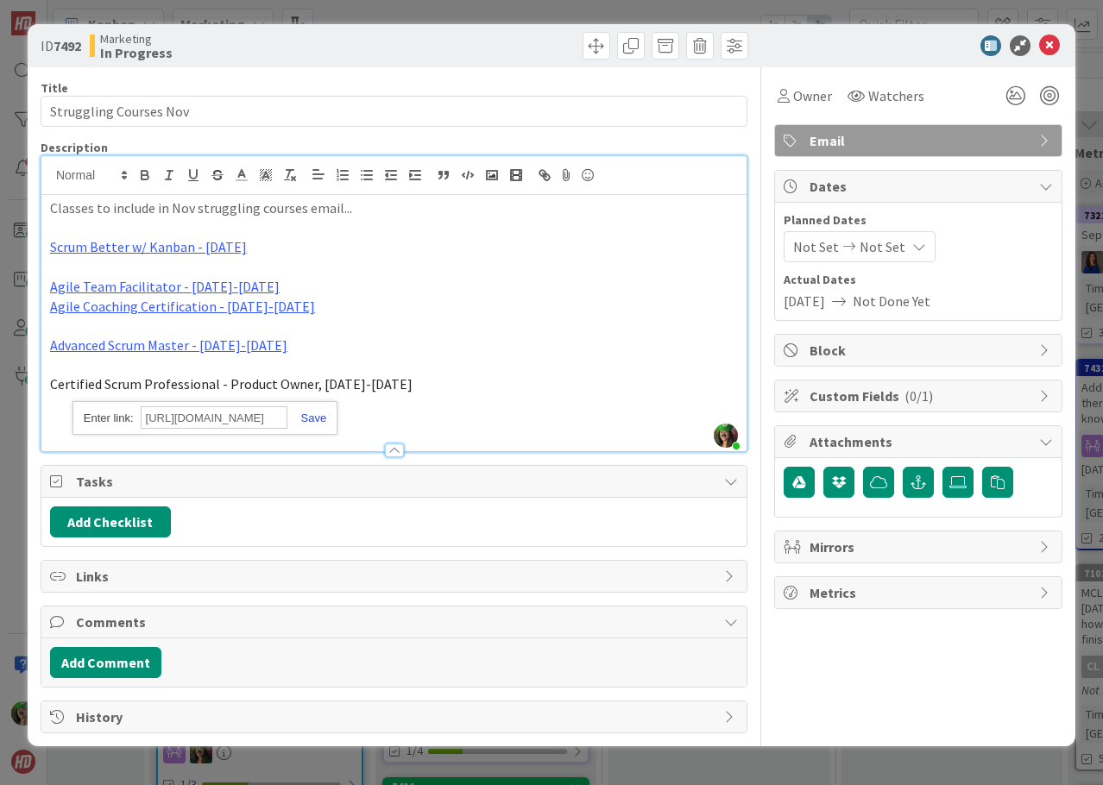
click at [318, 419] on link at bounding box center [307, 418] width 40 height 13
click at [451, 388] on p "Certified Scrum Professional - Product Owner, [DATE]-[DATE]" at bounding box center [394, 385] width 688 height 20
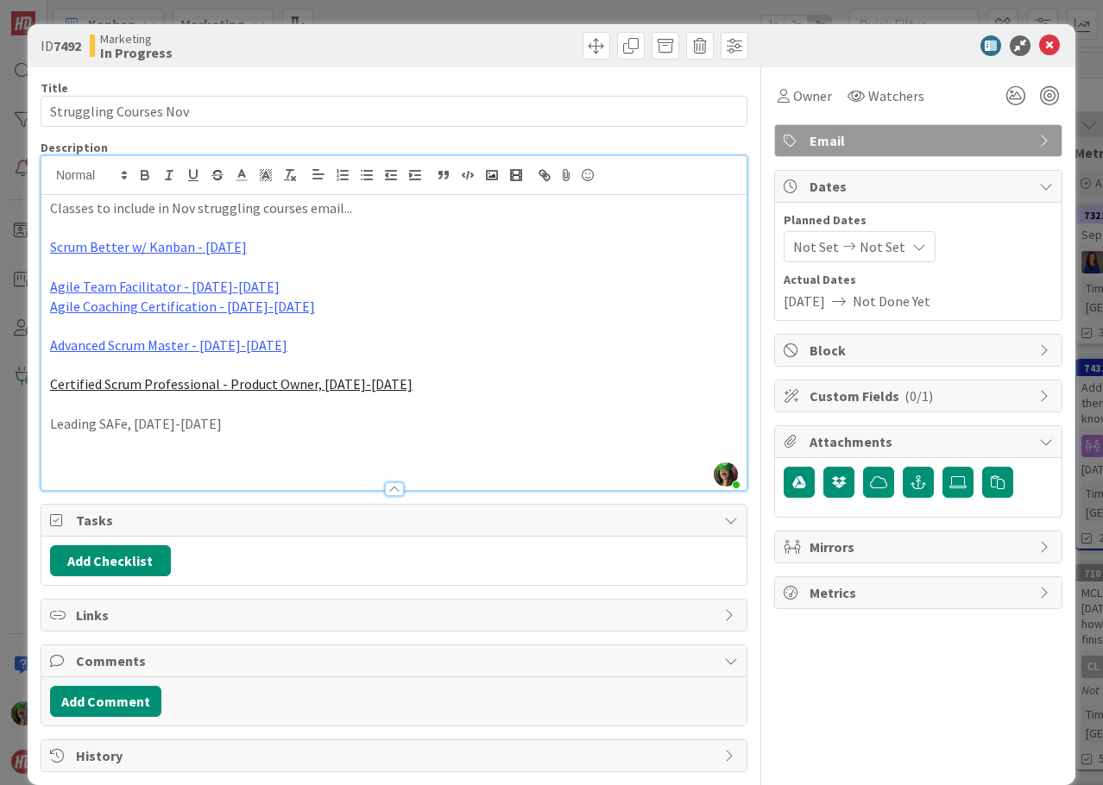
click at [177, 419] on p "Leading SAFe, [DATE]-[DATE]" at bounding box center [394, 424] width 688 height 20
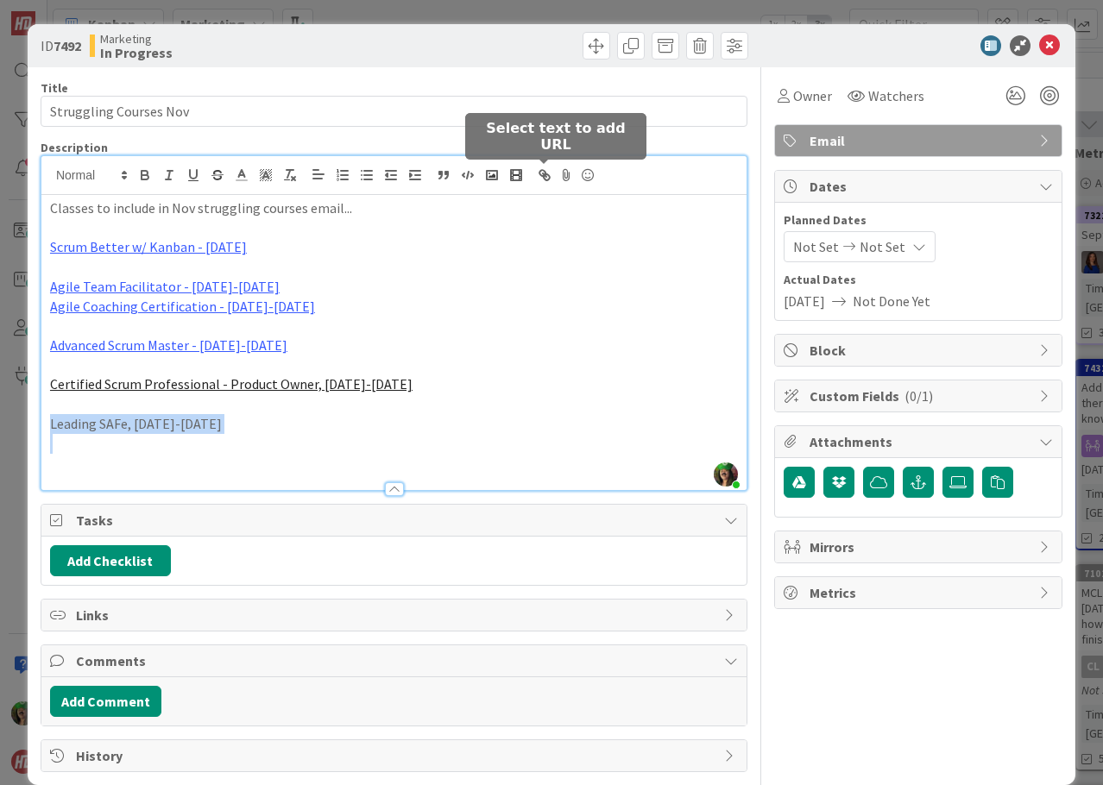
click at [534, 171] on button "button" at bounding box center [545, 175] width 24 height 21
type input "Leading SAFe, [DATE]-[DATE]"
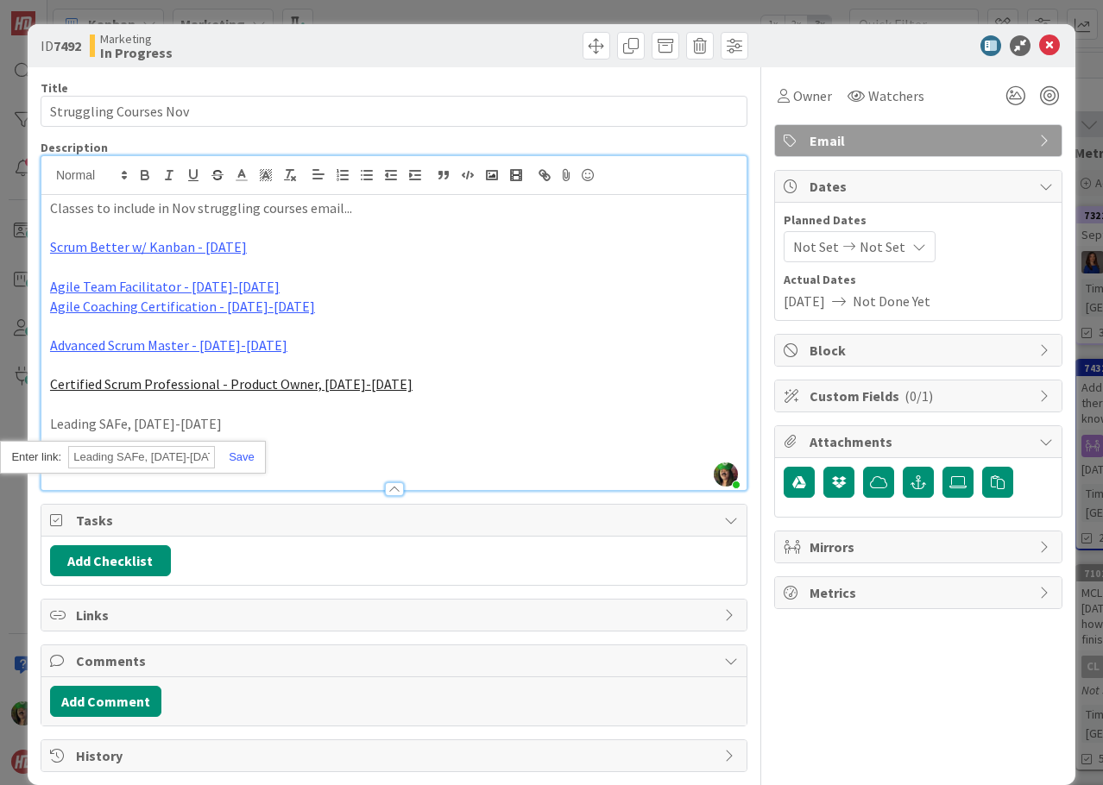
click at [168, 457] on input "Leading SAFe, [DATE]-[DATE]" at bounding box center [141, 457] width 147 height 22
paste input "[URL][DOMAIN_NAME]"
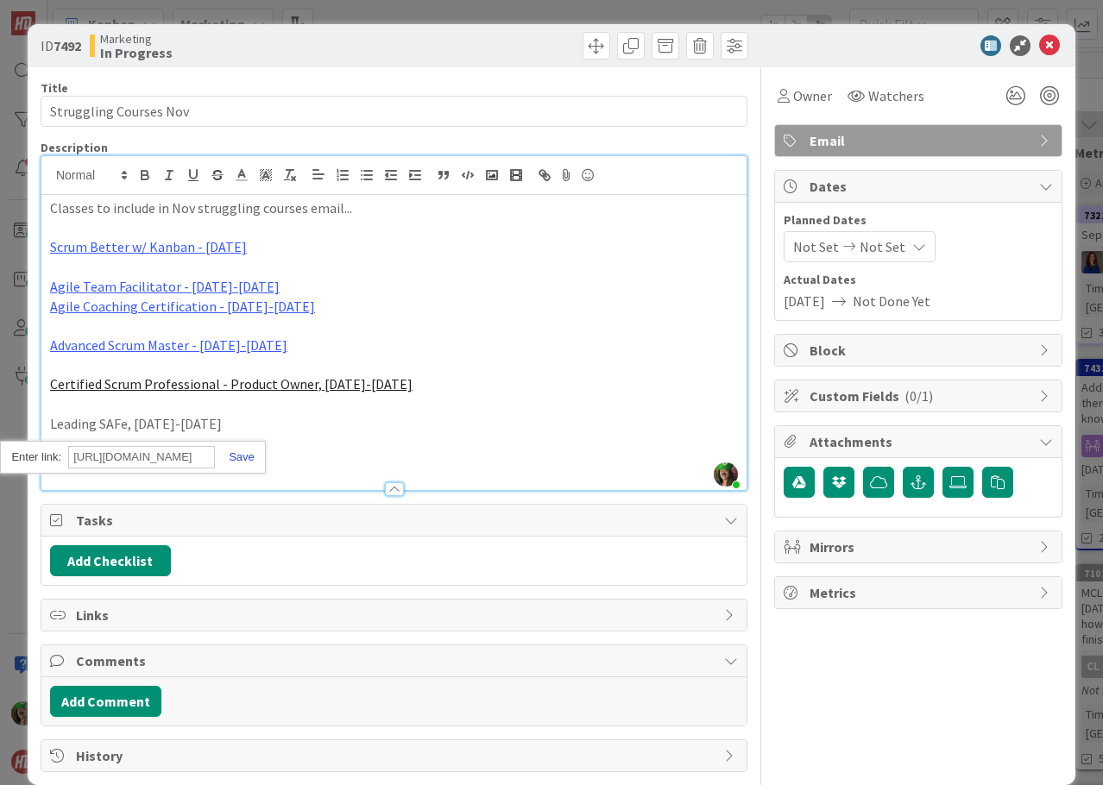
click at [243, 451] on div "[URL][DOMAIN_NAME]" at bounding box center [132, 458] width 265 height 34
click at [243, 456] on link at bounding box center [235, 457] width 40 height 13
click at [311, 422] on p "Leading SAFe, [DATE]-[DATE]" at bounding box center [394, 424] width 688 height 20
click at [307, 432] on p "Leading SAFe, [DATE]-[DATE]" at bounding box center [394, 424] width 688 height 20
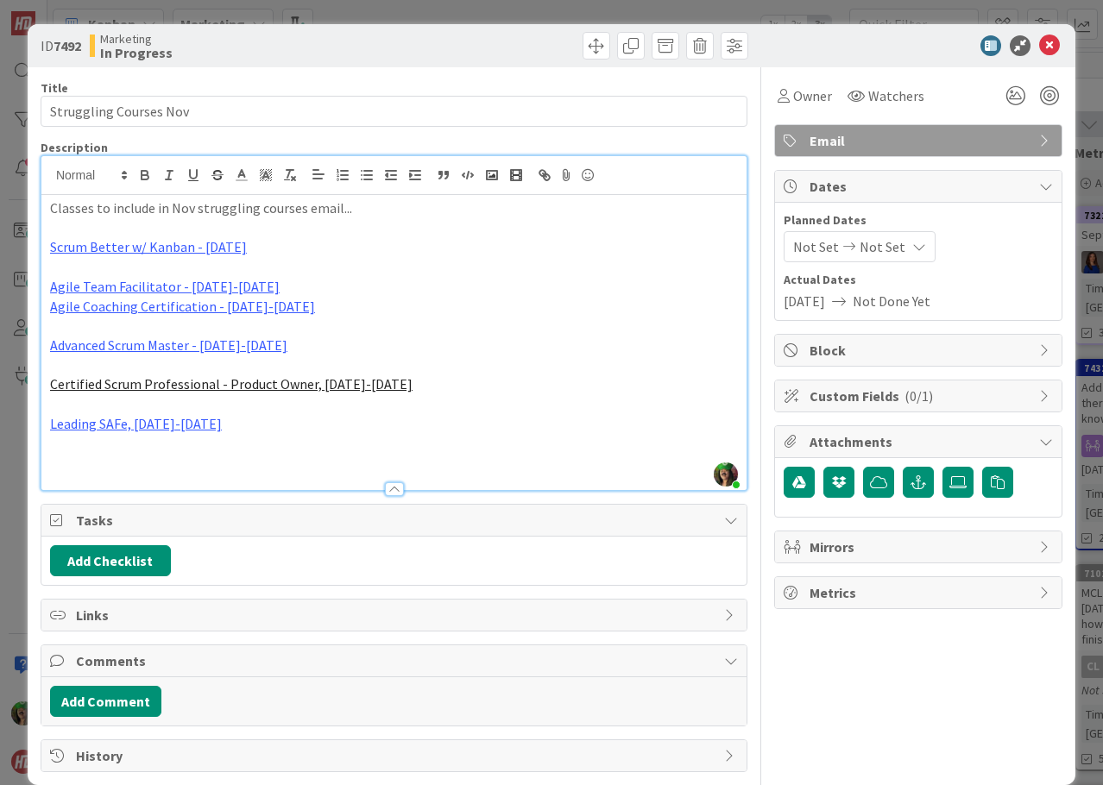
click at [314, 381] on link "Certified Scrum Professional - Product Owner, [DATE]-[DATE]" at bounding box center [231, 383] width 362 height 17
click at [395, 389] on p "Certified Scrum Professional - Product Owner, [DATE]-[DATE]" at bounding box center [394, 385] width 688 height 20
click at [236, 427] on p "Leading SAFe, [DATE]-[DATE]" at bounding box center [394, 424] width 688 height 20
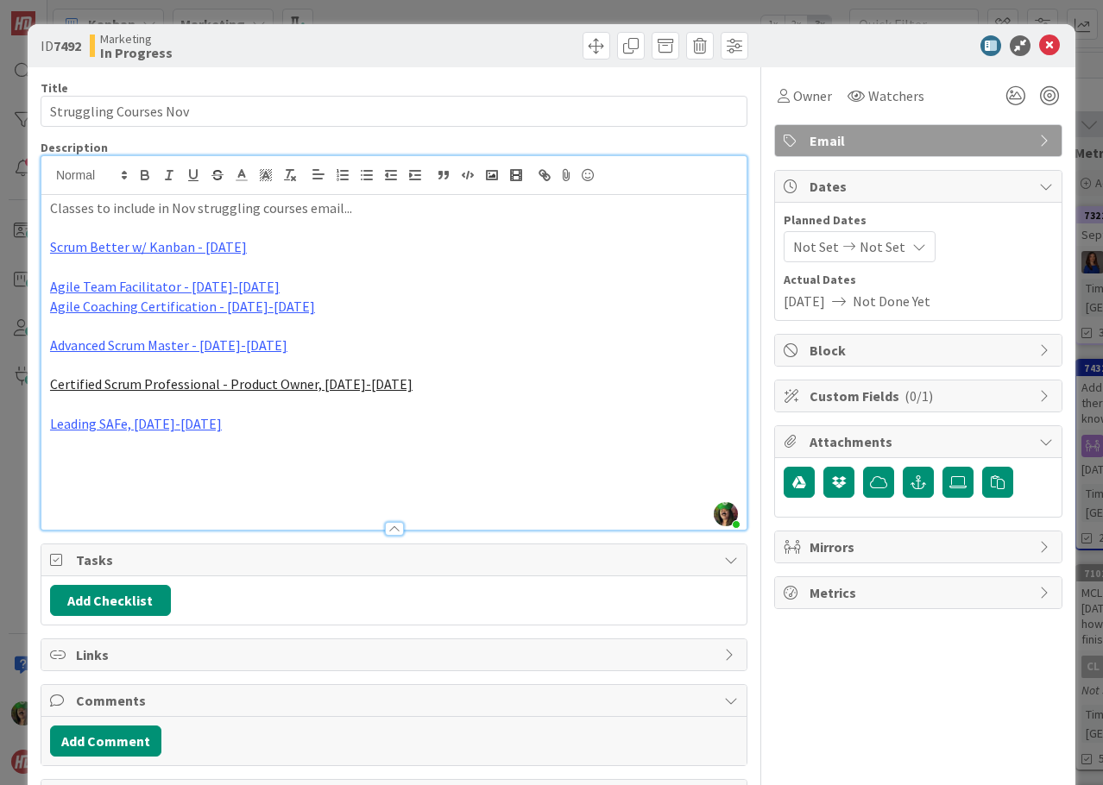
click at [78, 466] on p at bounding box center [394, 463] width 688 height 20
click at [186, 457] on p "Strategic Agility w/ OKRs, [DATE]" at bounding box center [394, 463] width 688 height 20
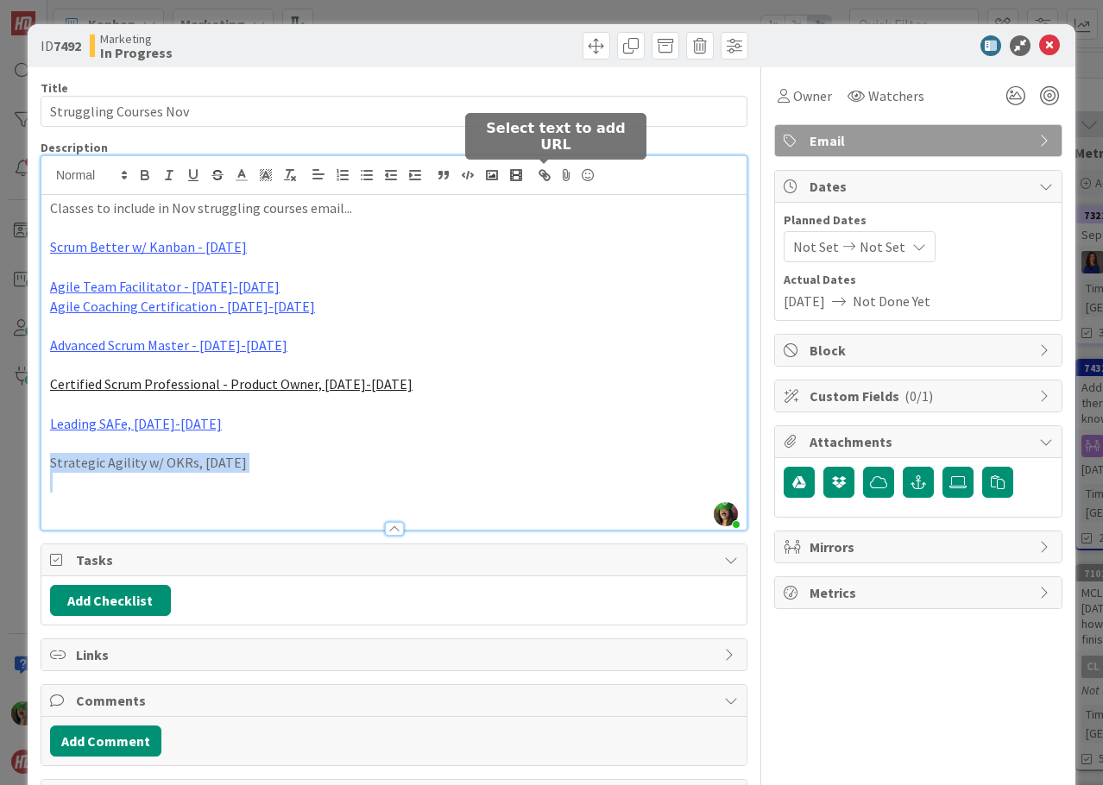
click at [550, 177] on icon "button" at bounding box center [547, 177] width 6 height 6
type input "Strategic Agility w/ OKRs, [DATE]"
paste input "[URL][DOMAIN_NAME]"
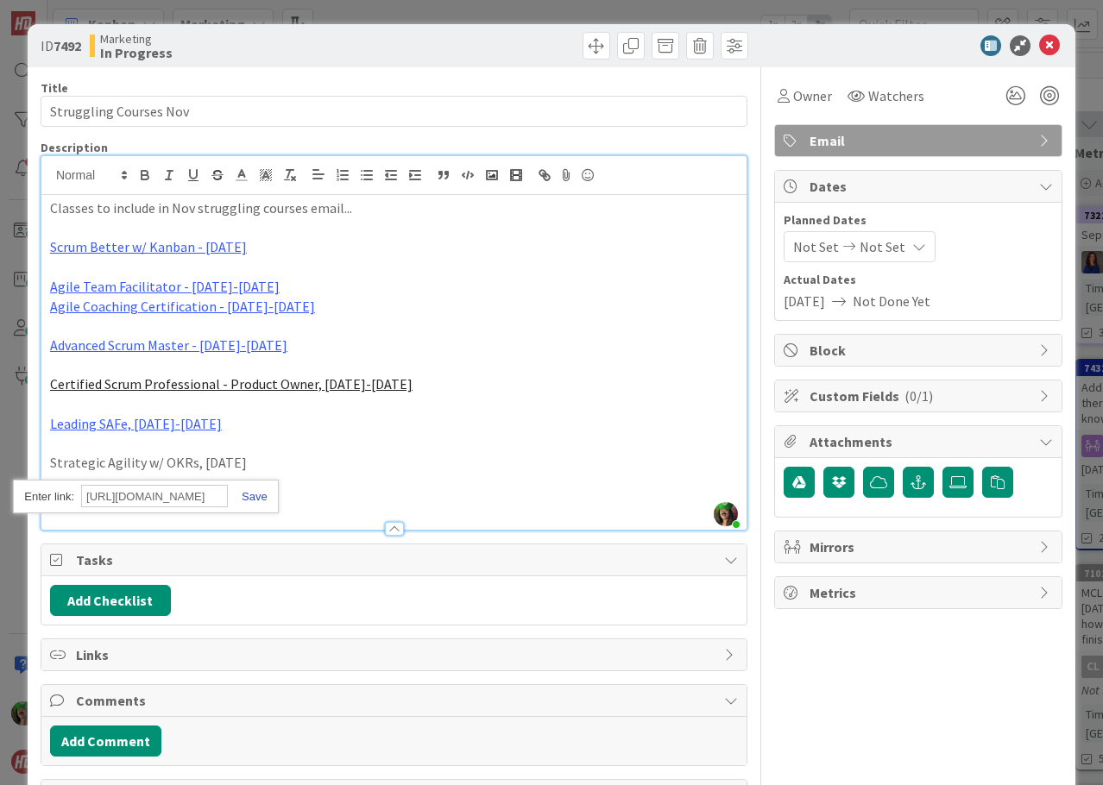
click at [248, 500] on link at bounding box center [248, 496] width 40 height 13
click at [372, 384] on p "Certified Scrum Professional - Product Owner, [DATE]-[DATE]" at bounding box center [394, 385] width 688 height 20
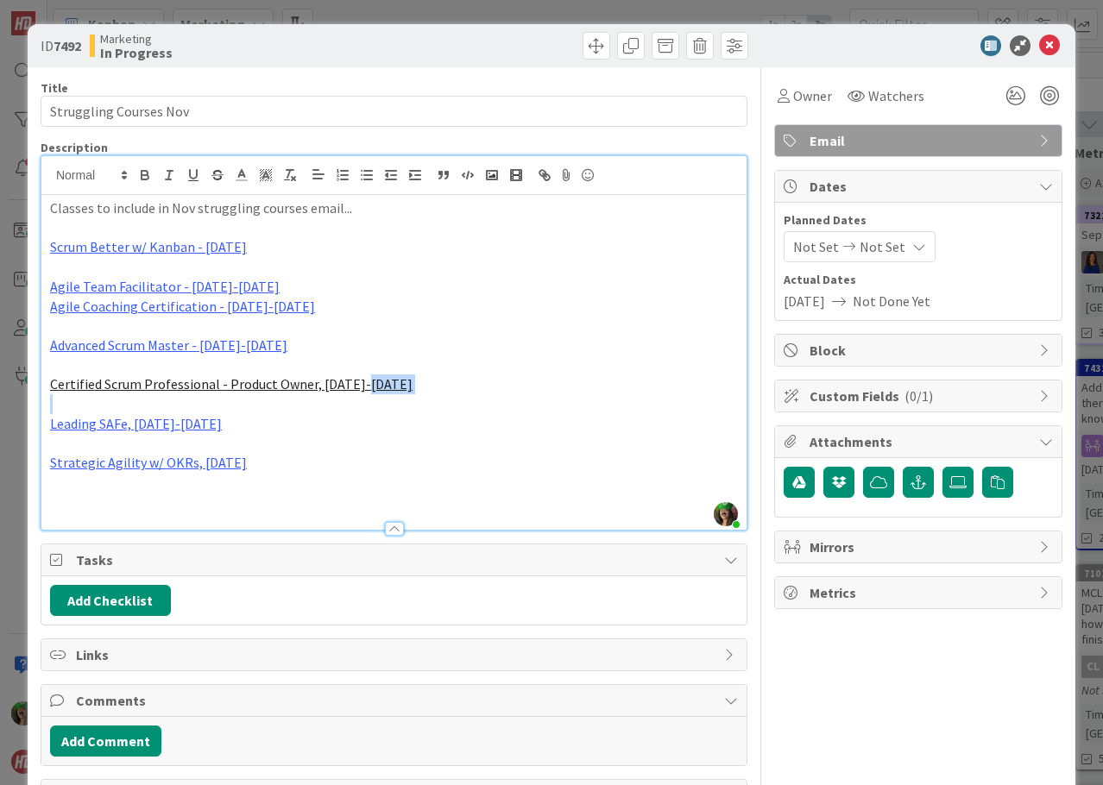
click at [372, 384] on p "Certified Scrum Professional - Product Owner, [DATE]-[DATE]" at bounding box center [394, 385] width 688 height 20
copy link "Certified Scrum Professional - Product Owner, [DATE]-[DATE]"
click at [70, 504] on p at bounding box center [394, 503] width 688 height 20
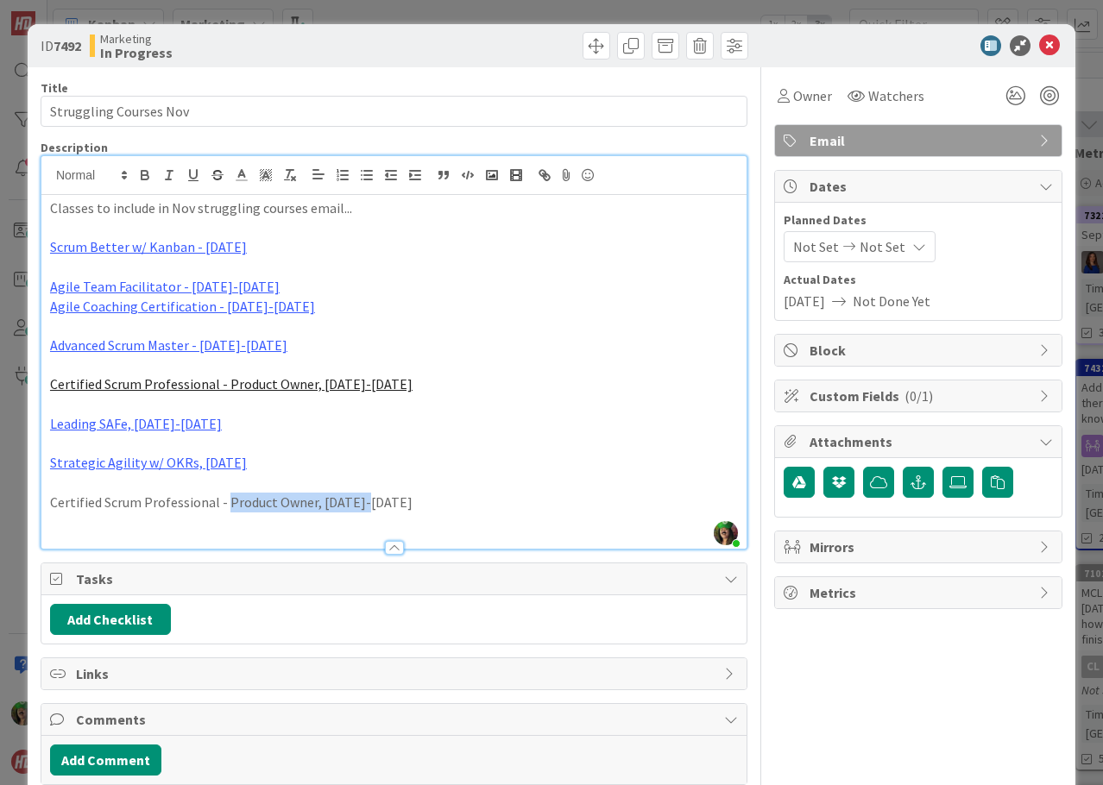
drag, startPoint x: 225, startPoint y: 502, endPoint x: 373, endPoint y: 501, distance: 147.6
click at [373, 501] on p "Certified Scrum Professional - Product Owner, [DATE]-[DATE]" at bounding box center [394, 503] width 688 height 20
click at [257, 503] on p "Certified Scrum Professional - Scrum Master, [DATE]-[DATE]" at bounding box center [394, 503] width 688 height 20
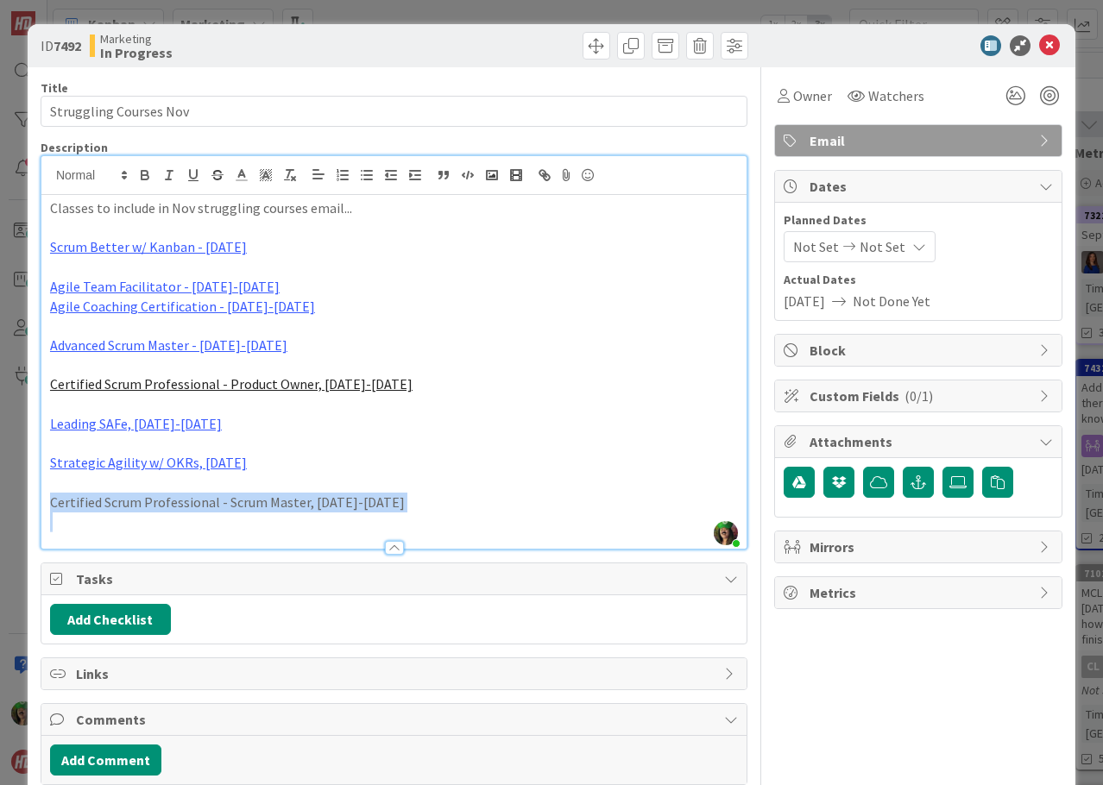
click at [257, 503] on p "Certified Scrum Professional - Scrum Master, [DATE]-[DATE]" at bounding box center [394, 503] width 688 height 20
click at [546, 170] on icon "button" at bounding box center [545, 175] width 16 height 16
type input "Certified Scrum Professional - Scrum Master, [DATE]-[DATE]"
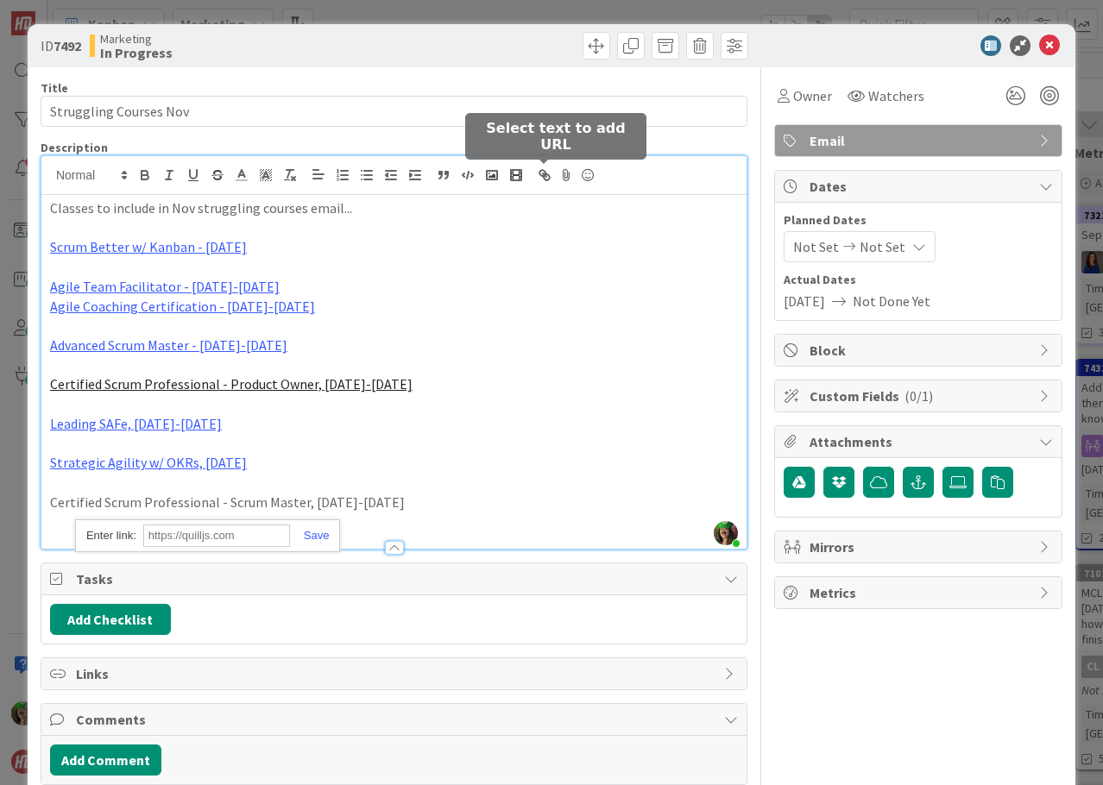
paste input "[URL][DOMAIN_NAME]"
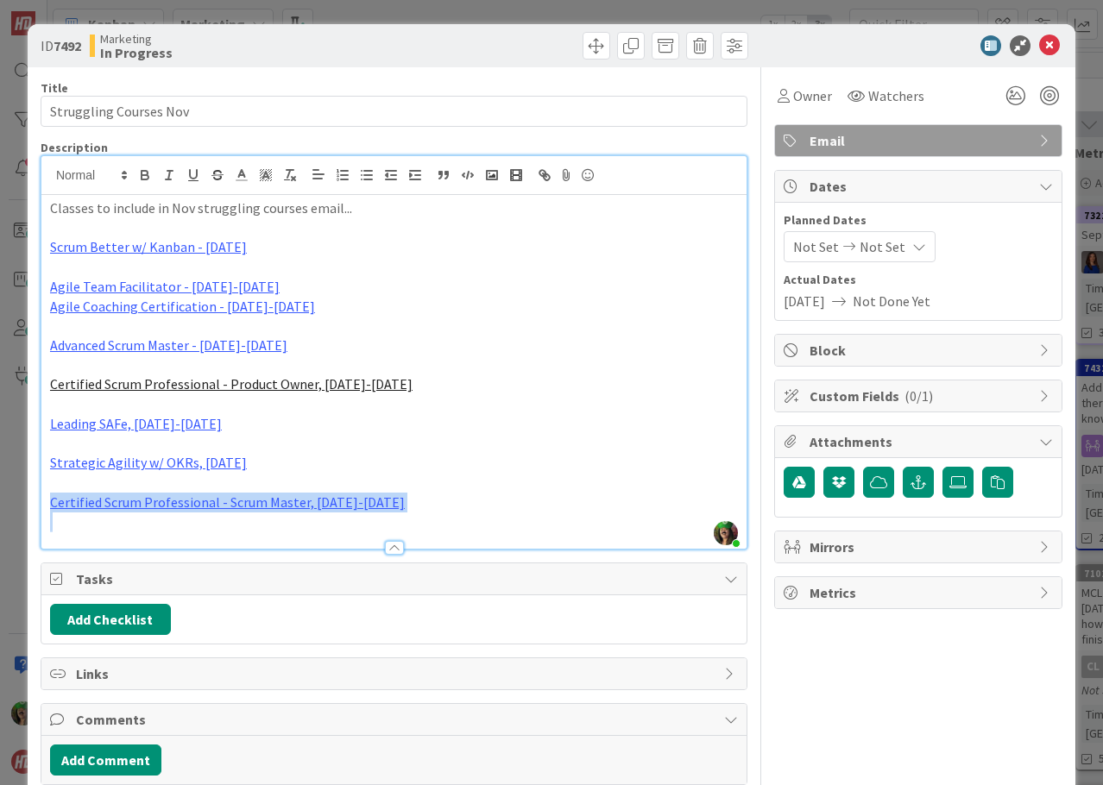
click at [388, 499] on p "Certified Scrum Professional - Scrum Master, [DATE]-[DATE]" at bounding box center [394, 503] width 688 height 20
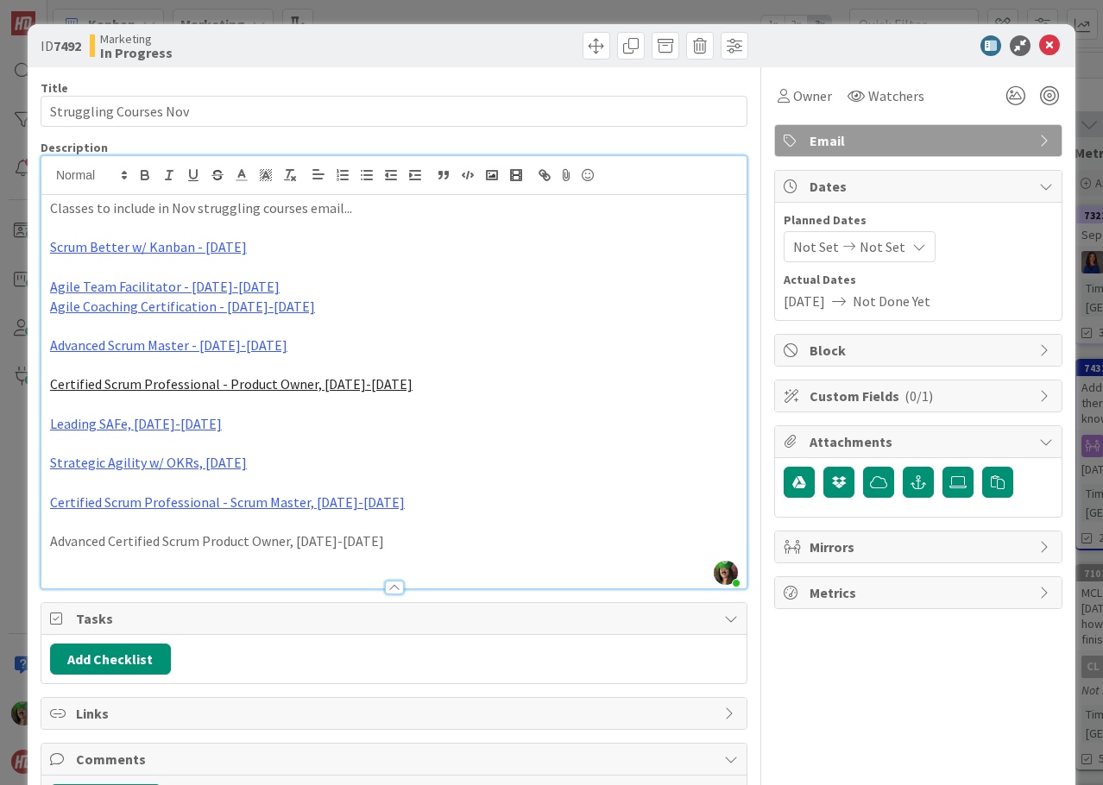
click at [293, 544] on p "Advanced Certified Scrum Product Owner, [DATE]-[DATE]" at bounding box center [394, 542] width 688 height 20
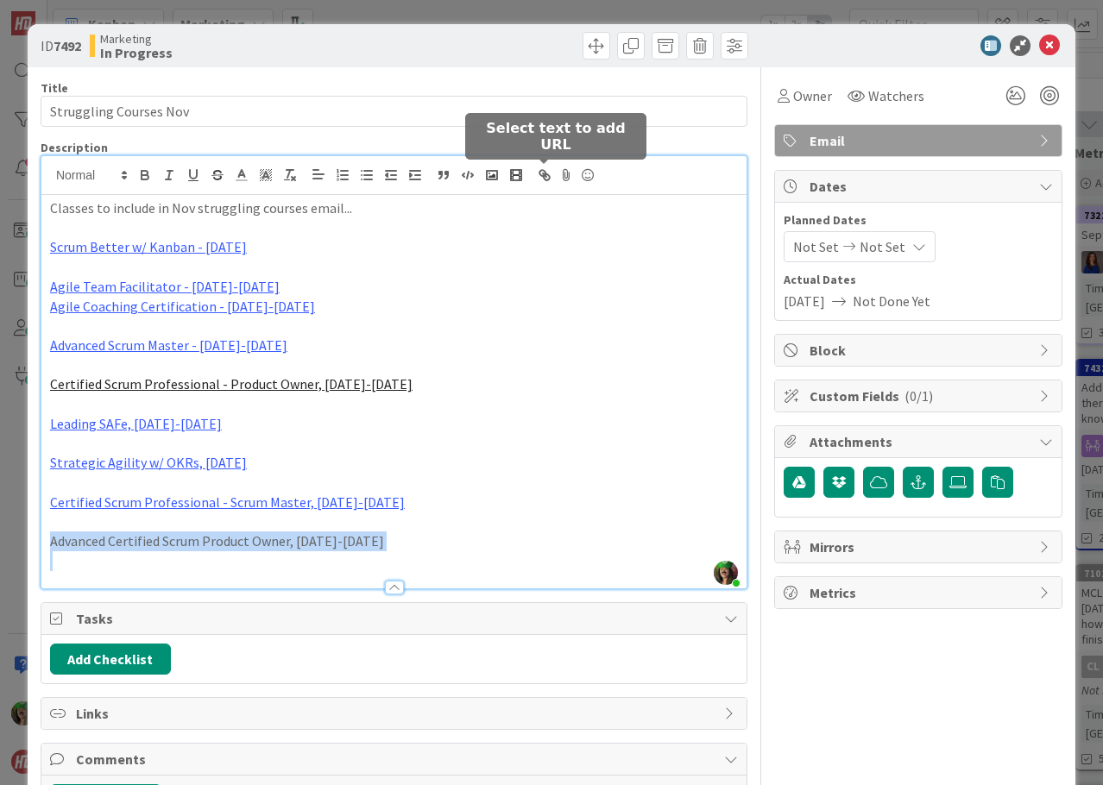
click at [545, 173] on icon "button" at bounding box center [542, 173] width 6 height 6
type input "Advanced Certified Scrum Product Owner, [DATE]-[DATE]"
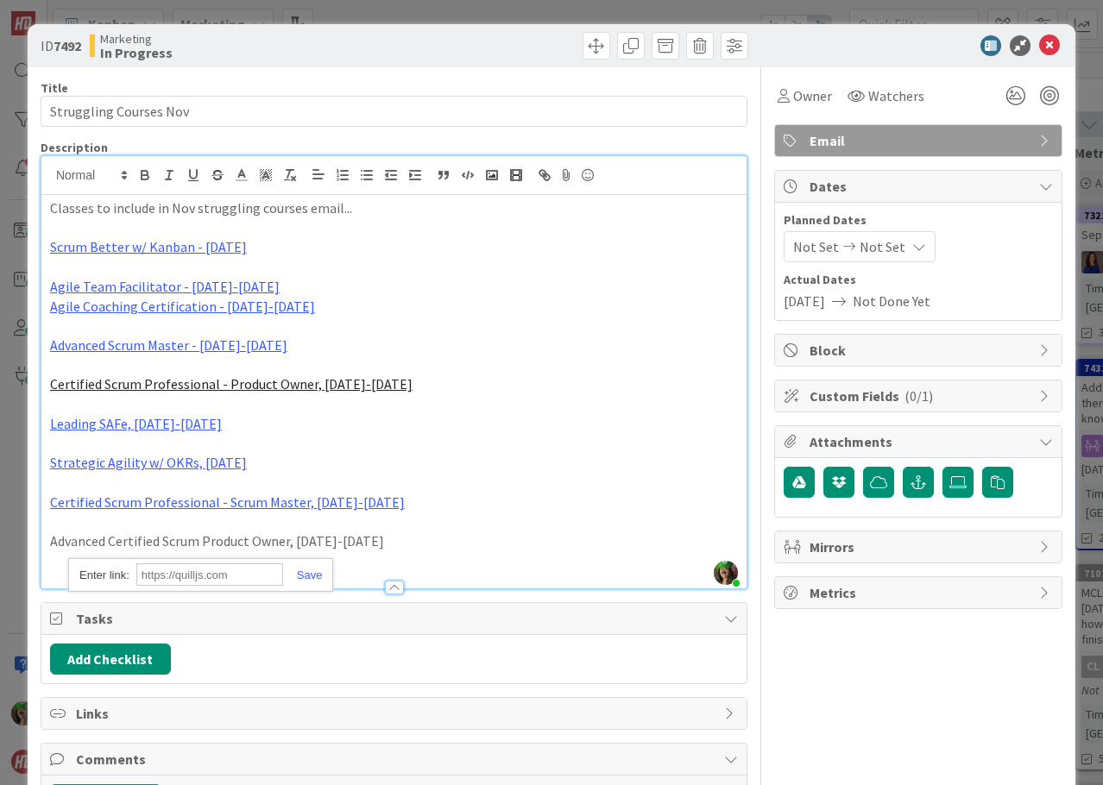
paste input "[URL][DOMAIN_NAME]"
click at [309, 571] on link at bounding box center [303, 575] width 40 height 13
click at [372, 545] on p "Advanced Certified Scrum Product Owner, [DATE]-[DATE]" at bounding box center [394, 542] width 688 height 20
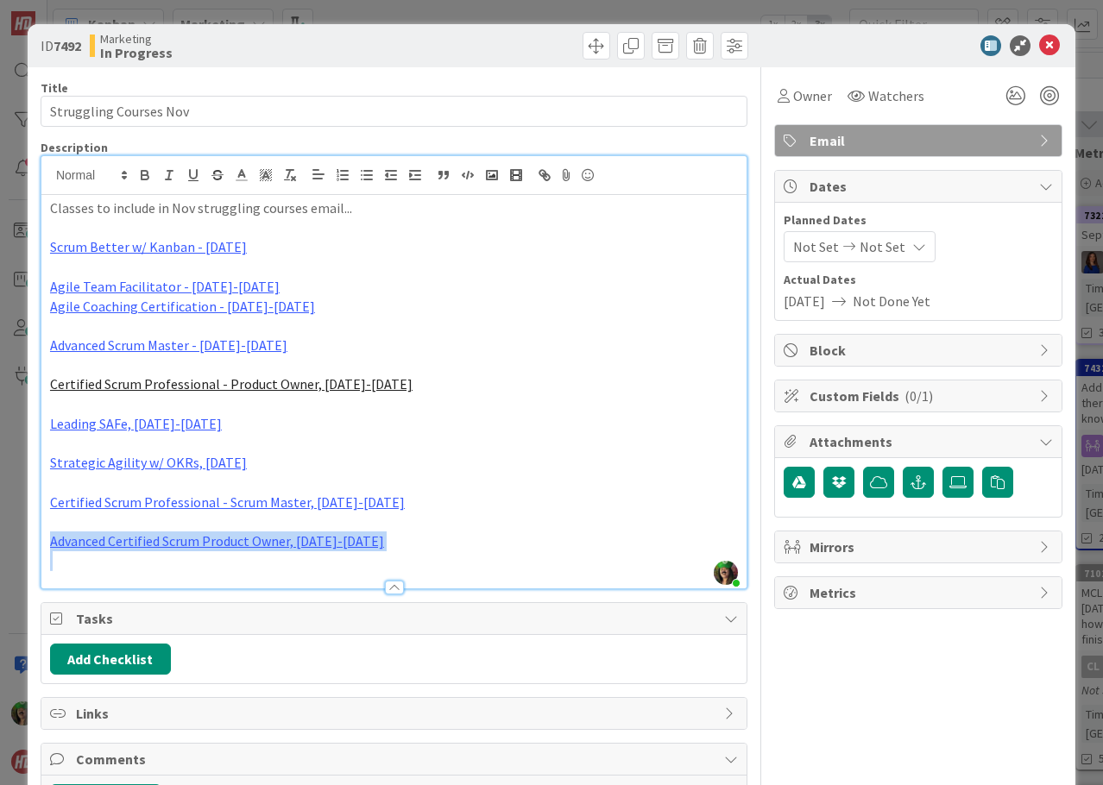
click at [372, 545] on p "Advanced Certified Scrum Product Owner, [DATE]-[DATE]" at bounding box center [394, 542] width 688 height 20
copy link "Advanced Certified Scrum Product Owner, [DATE]-[DATE]"
click at [119, 572] on div "Description [PERSON_NAME] joined 7 m ago Classes to include in Nov struggling c…" at bounding box center [394, 365] width 707 height 450
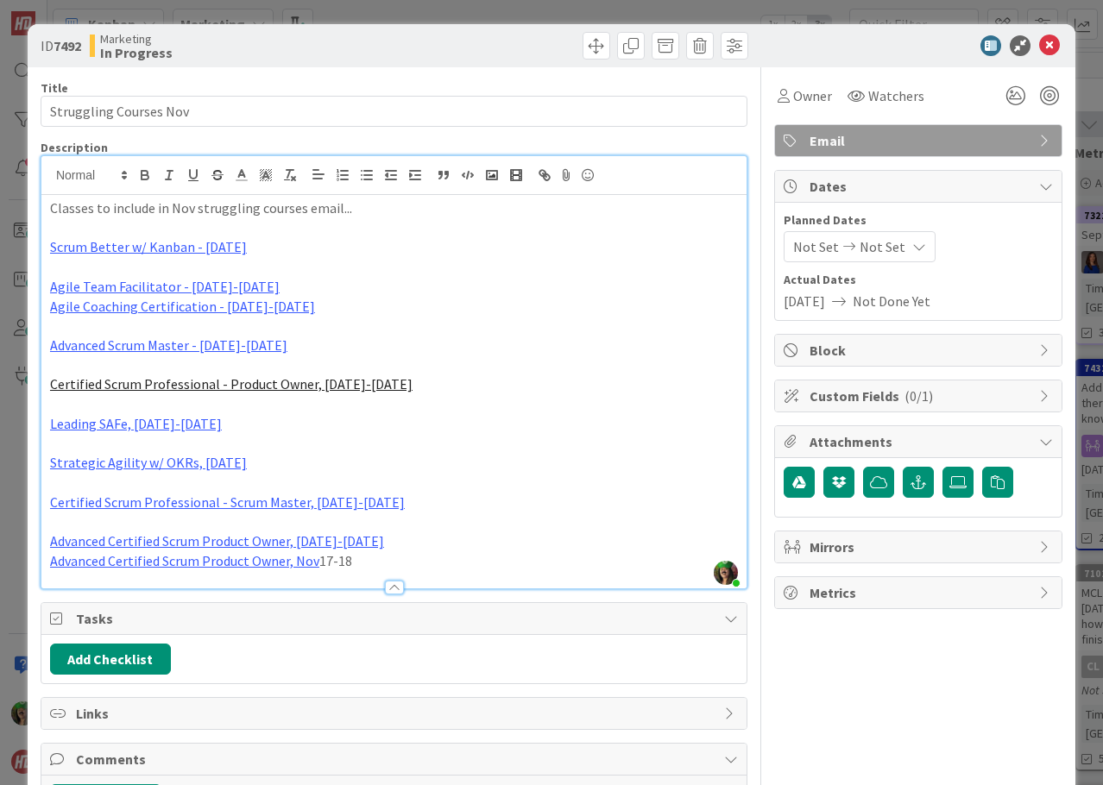
click at [354, 564] on p "Advanced Certified Scrum Product Owner, [DATE]-[DATE]" at bounding box center [394, 562] width 688 height 20
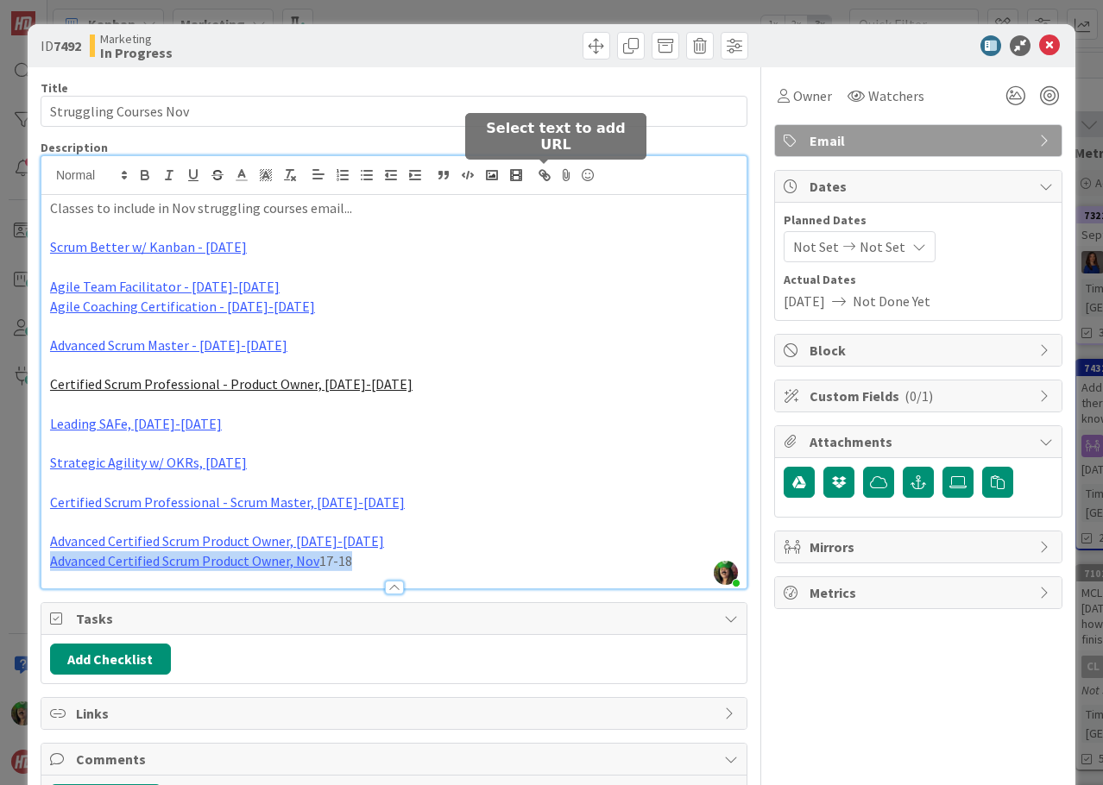
click at [543, 180] on icon "button" at bounding box center [545, 175] width 16 height 16
type input "Advanced Certified Scrum Product Owner, [DATE]-[DATE]"
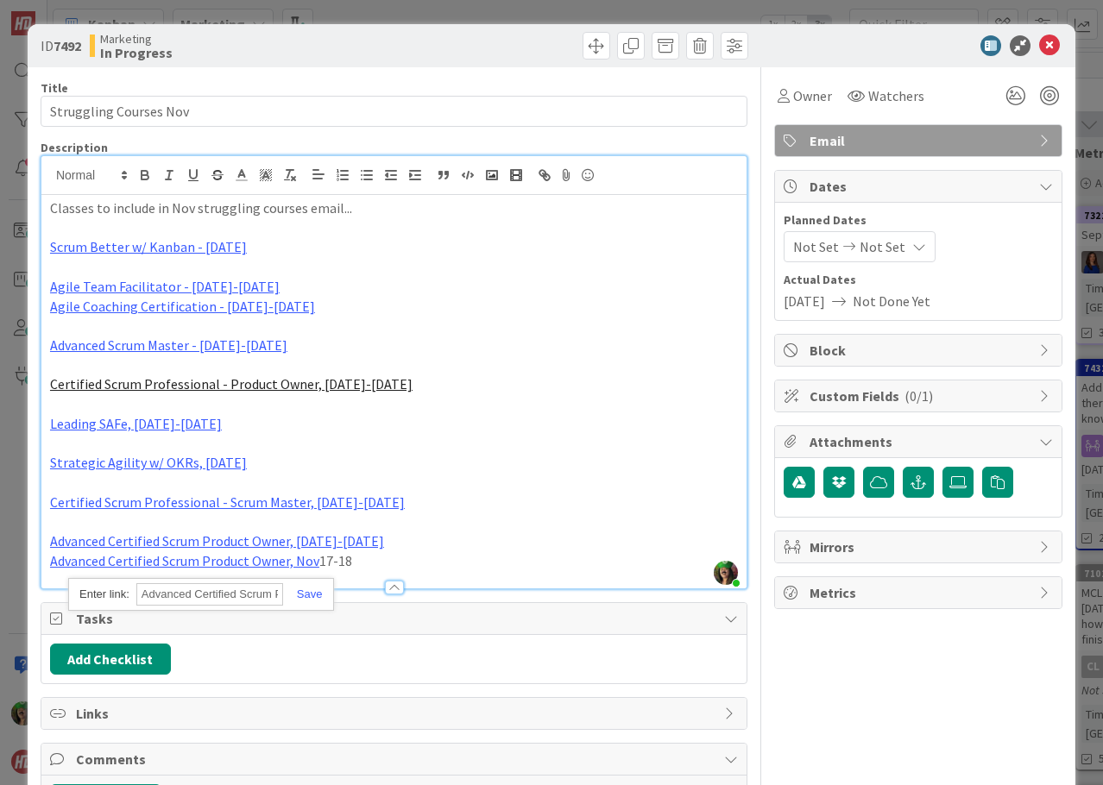
click at [237, 593] on input "Advanced Certified Scrum Product Owner, [DATE]-[DATE]" at bounding box center [209, 594] width 147 height 22
paste input "[URL][DOMAIN_NAME]"
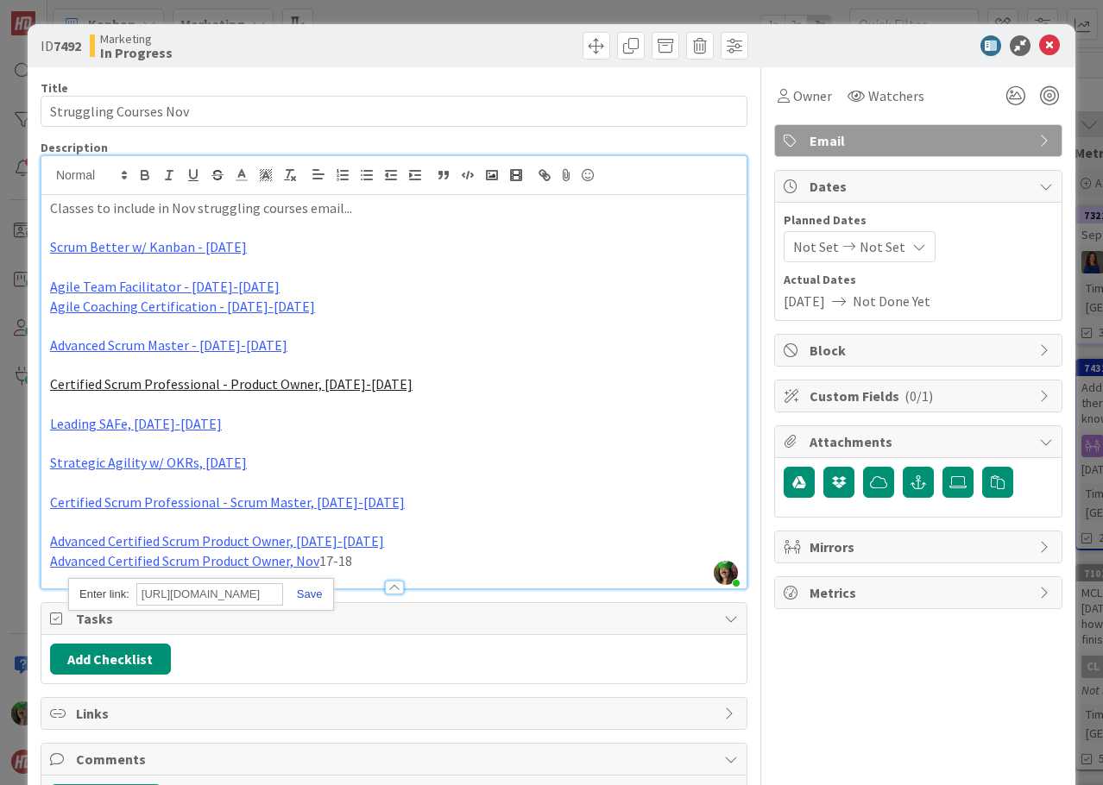
click at [318, 595] on link at bounding box center [303, 594] width 40 height 13
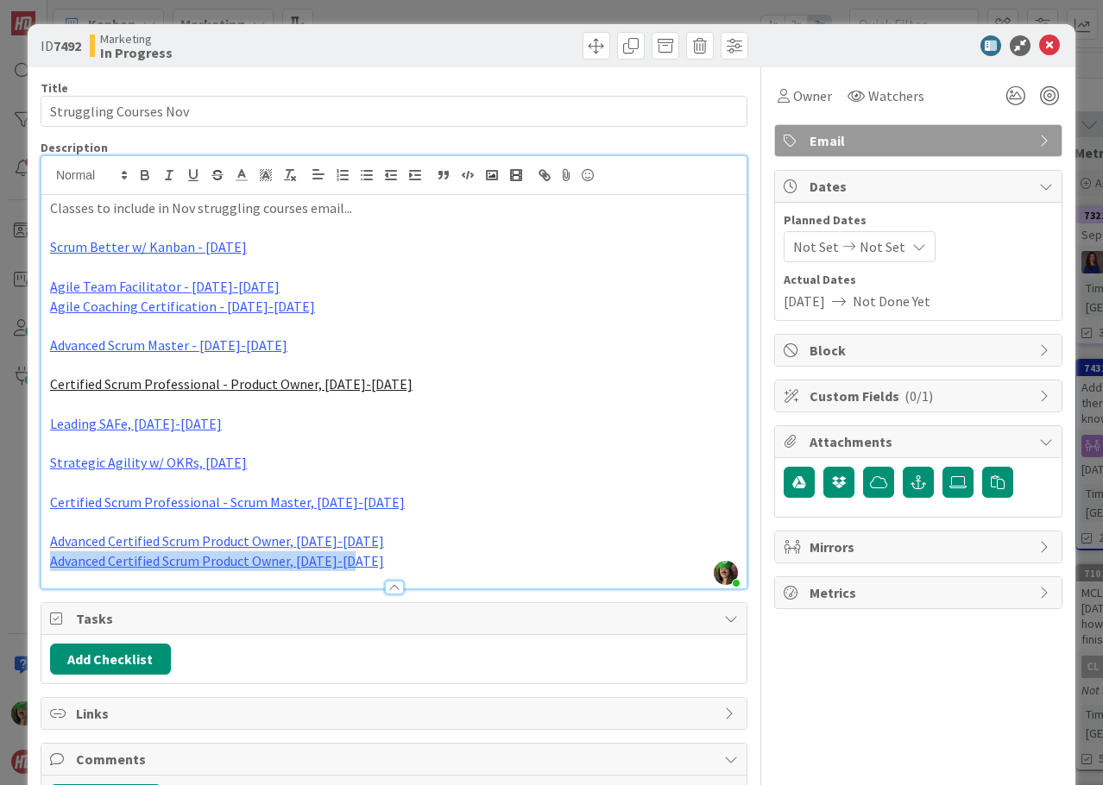
click at [405, 562] on p "Advanced Certified Scrum Product Owner, [DATE]-[DATE]" at bounding box center [394, 562] width 688 height 20
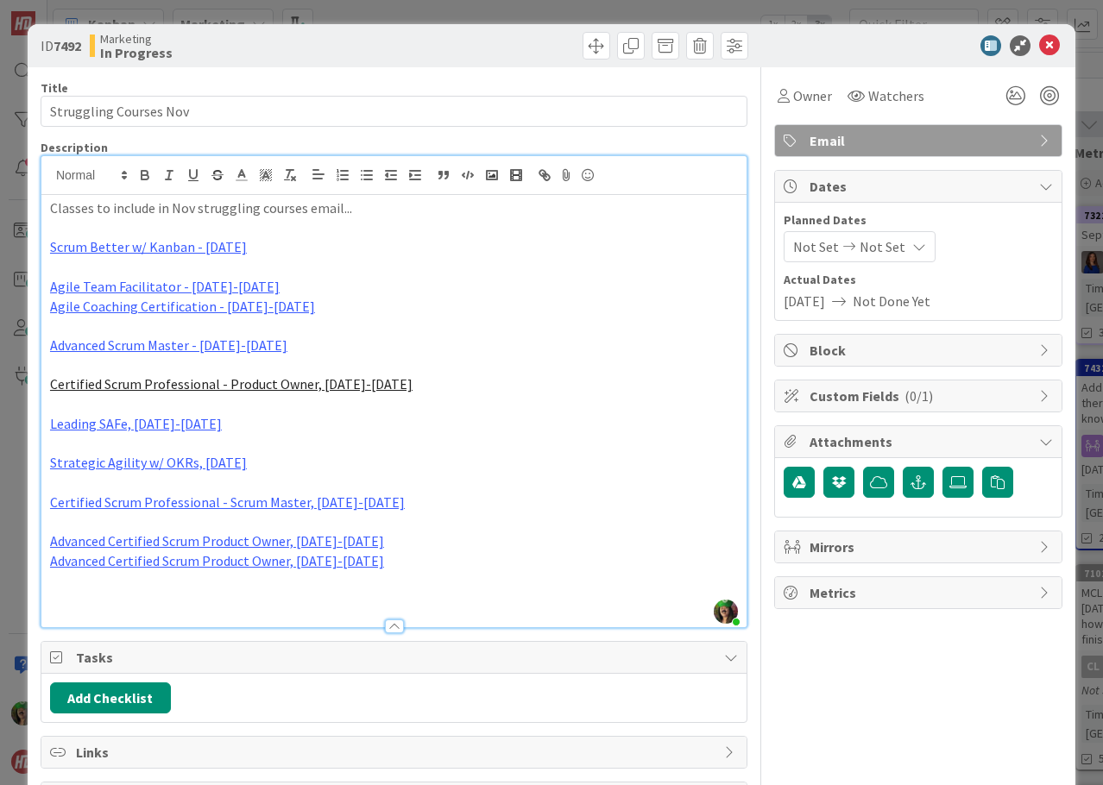
click at [406, 562] on p "Advanced Certified Scrum Product Owner, [DATE]-[DATE]" at bounding box center [394, 562] width 688 height 20
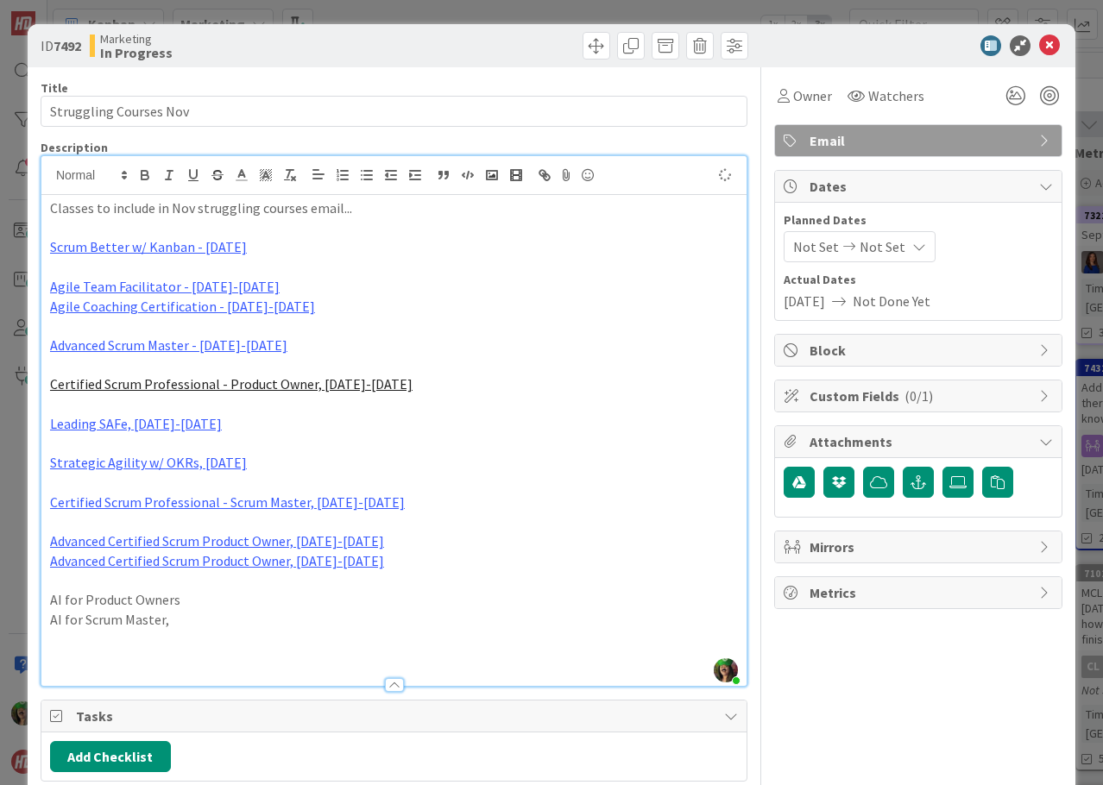
click at [328, 597] on p "AI for Product Owners" at bounding box center [394, 600] width 688 height 20
click at [301, 617] on p "AI for Scrum Master," at bounding box center [394, 620] width 688 height 20
click at [180, 605] on p "AI for Product Owners, [DATE]" at bounding box center [394, 600] width 688 height 20
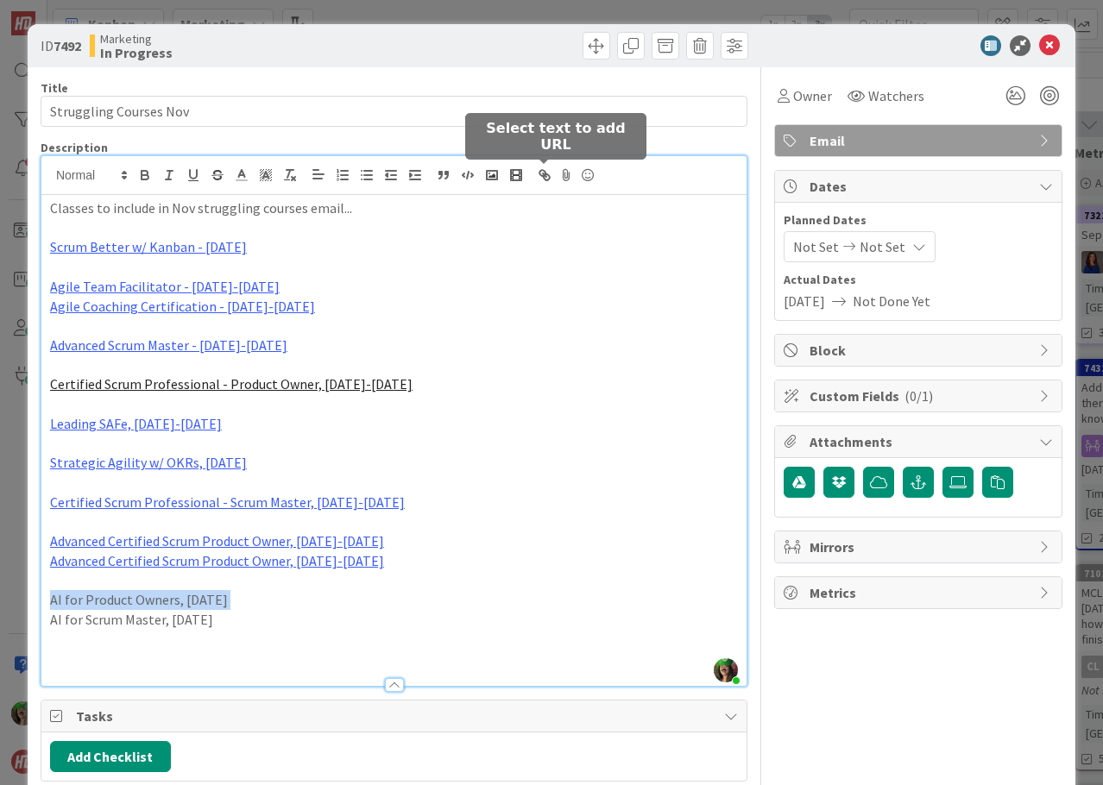
click at [544, 169] on icon "button" at bounding box center [545, 175] width 16 height 16
type input "AI for Product Owners, [DATE]"
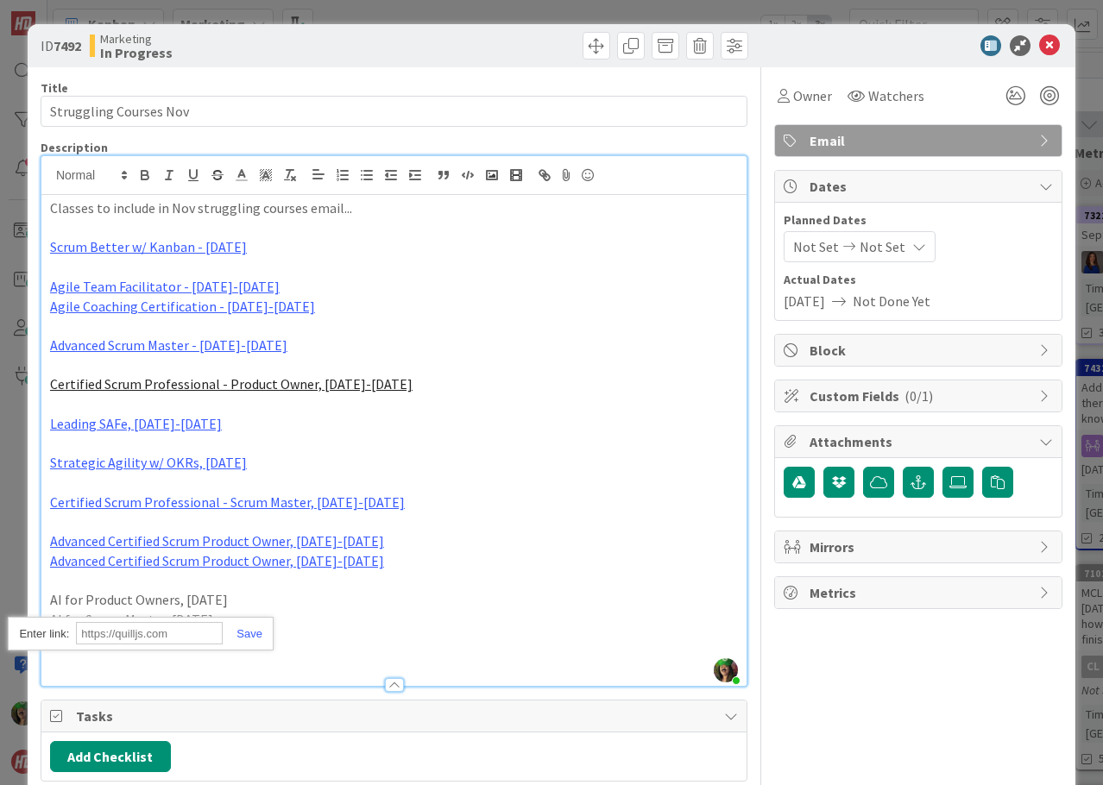
paste input "[URL][DOMAIN_NAME]"
click at [247, 634] on link at bounding box center [243, 633] width 40 height 13
click at [184, 624] on p "AI for Scrum Master, [DATE]" at bounding box center [394, 620] width 688 height 20
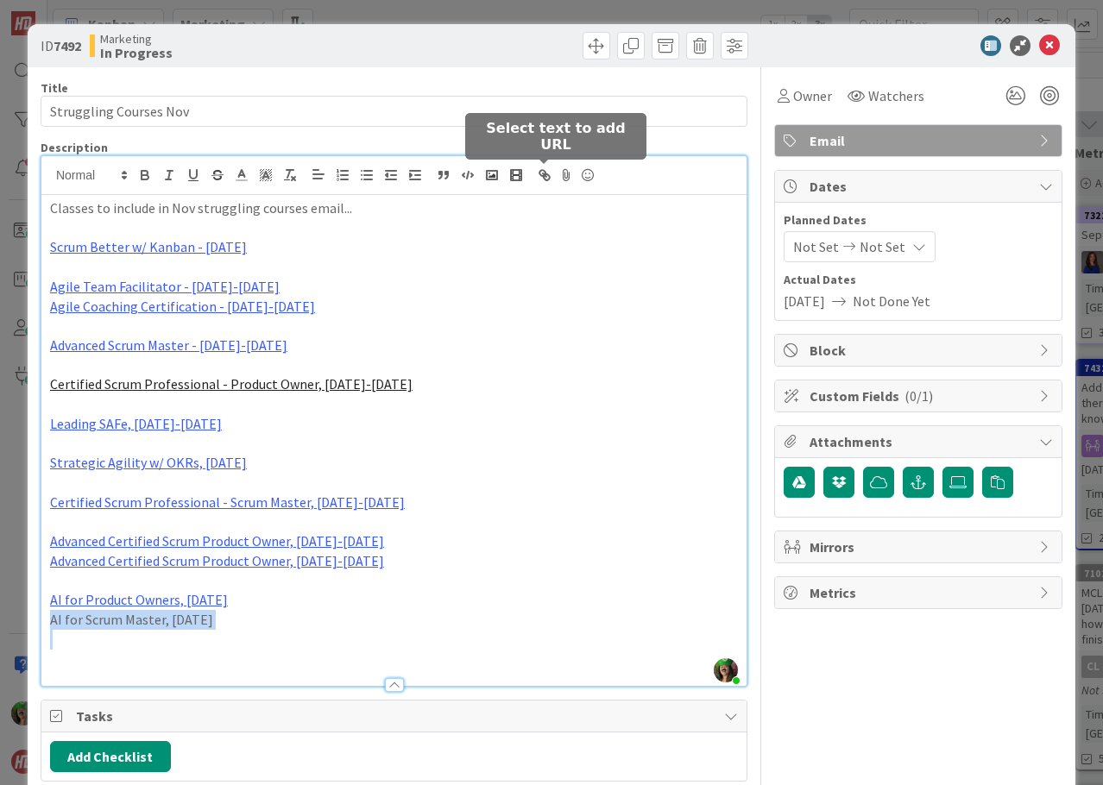
click at [539, 167] on button "button" at bounding box center [545, 175] width 24 height 21
type input "AI for Scrum Master, [DATE]"
paste input "[URL][DOMAIN_NAME]"
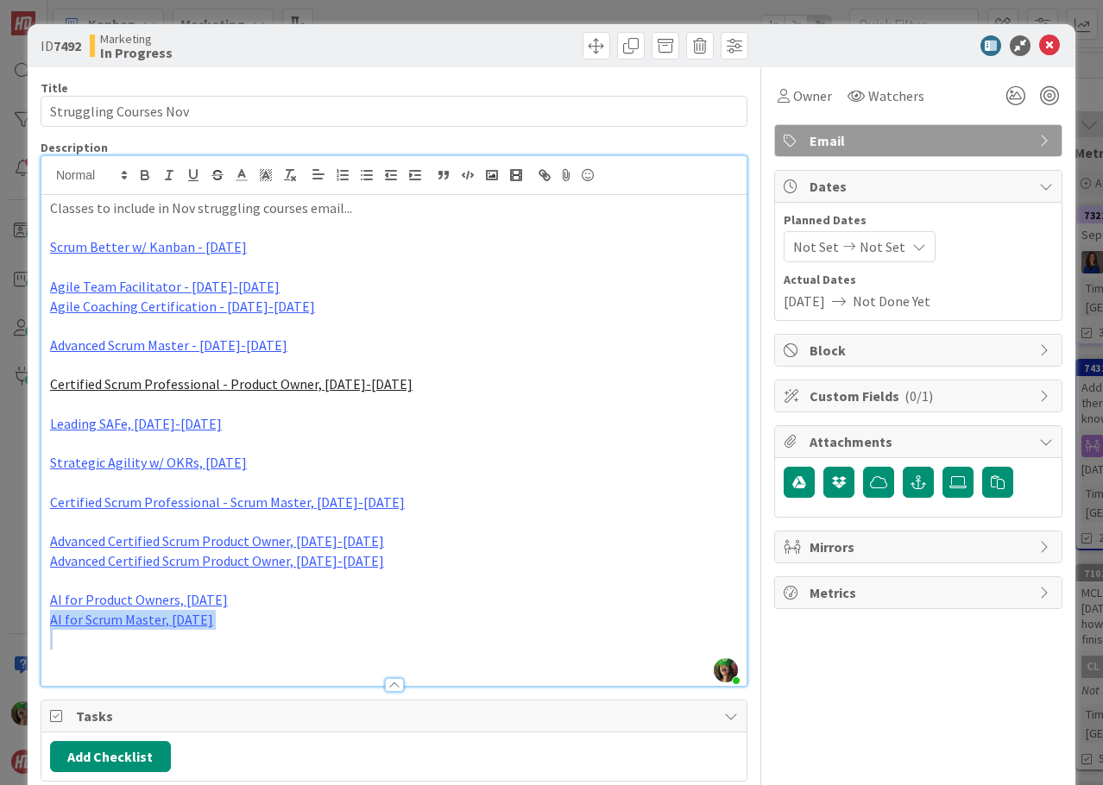
click at [299, 630] on p at bounding box center [394, 640] width 688 height 20
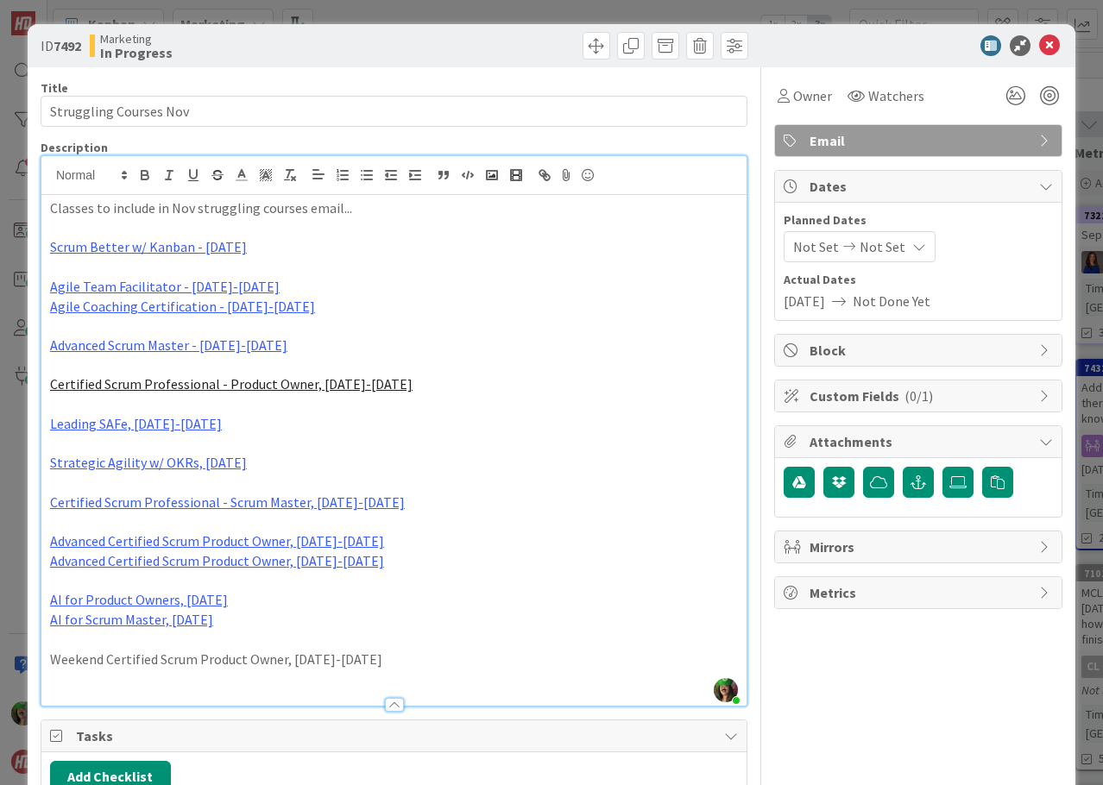
click at [273, 665] on p "Weekend Certified Scrum Product Owner, [DATE]-[DATE]" at bounding box center [394, 660] width 688 height 20
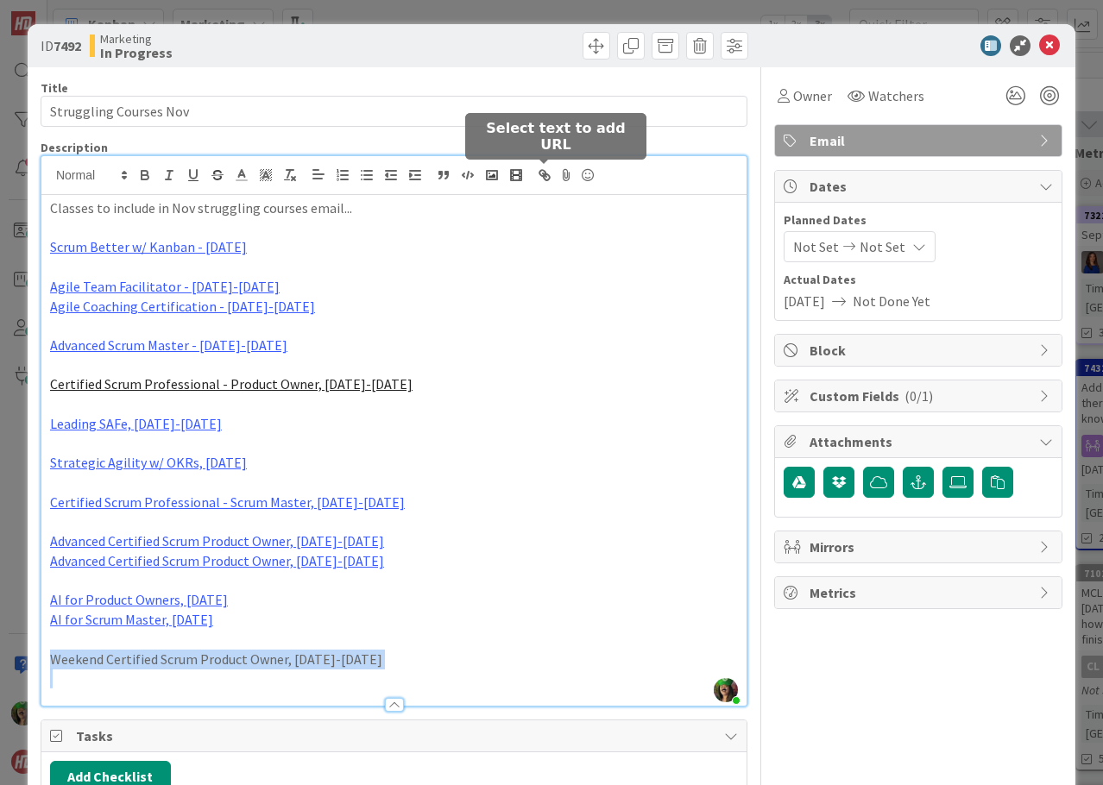
click at [543, 166] on button "button" at bounding box center [545, 175] width 24 height 21
type input "Weekend Certified Scrum Product Owner, [DATE]-[DATE]"
paste input "[URL][DOMAIN_NAME]"
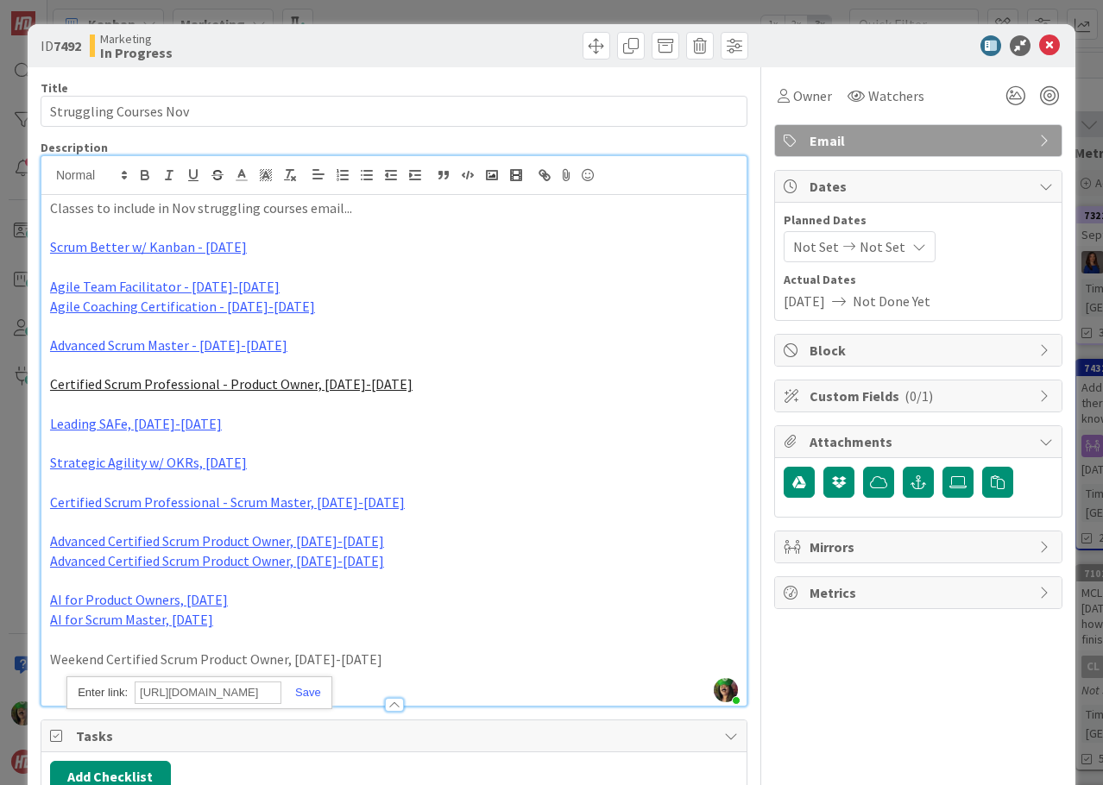
type input "[URL][DOMAIN_NAME]"
click at [309, 685] on div "[URL][DOMAIN_NAME] [URL][DOMAIN_NAME]" at bounding box center [198, 694] width 265 height 34
click at [310, 692] on link at bounding box center [301, 692] width 40 height 13
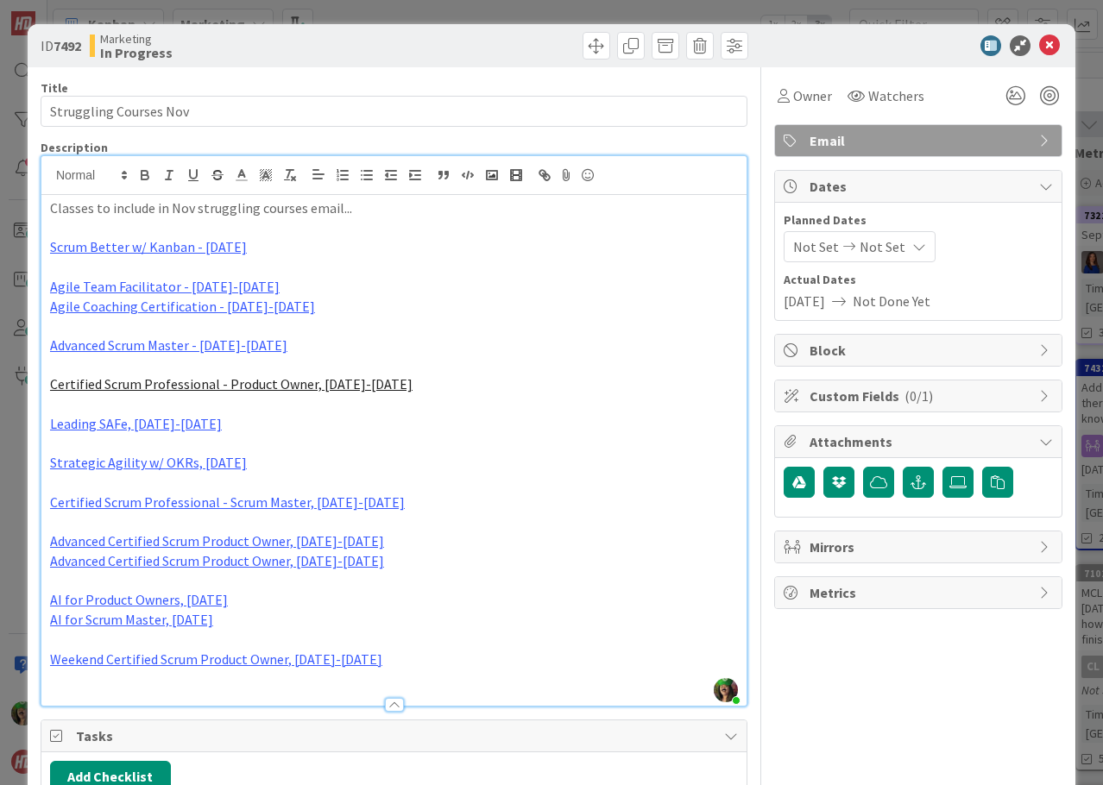
click at [402, 636] on p at bounding box center [394, 640] width 688 height 20
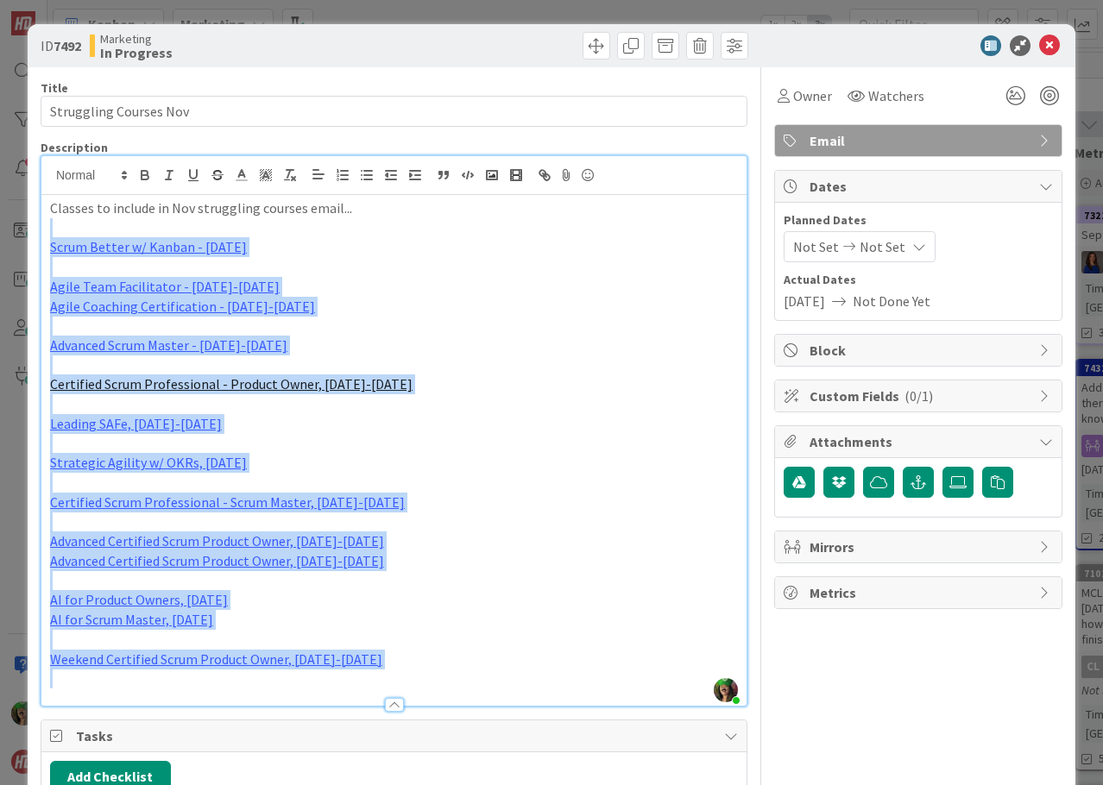
drag, startPoint x: 74, startPoint y: 230, endPoint x: 439, endPoint y: 682, distance: 580.6
click at [439, 682] on div "Classes to include in Nov struggling courses email... Scrum Better w/ Kanban - …" at bounding box center [393, 450] width 705 height 511
copy div "Scrum Better w/ Kanban - [DATE] Agile Team Facilitator - [DATE]-[DATE] Agile Co…"
click at [378, 294] on p "Agile Team Facilitator - [DATE]-[DATE]" at bounding box center [394, 287] width 688 height 20
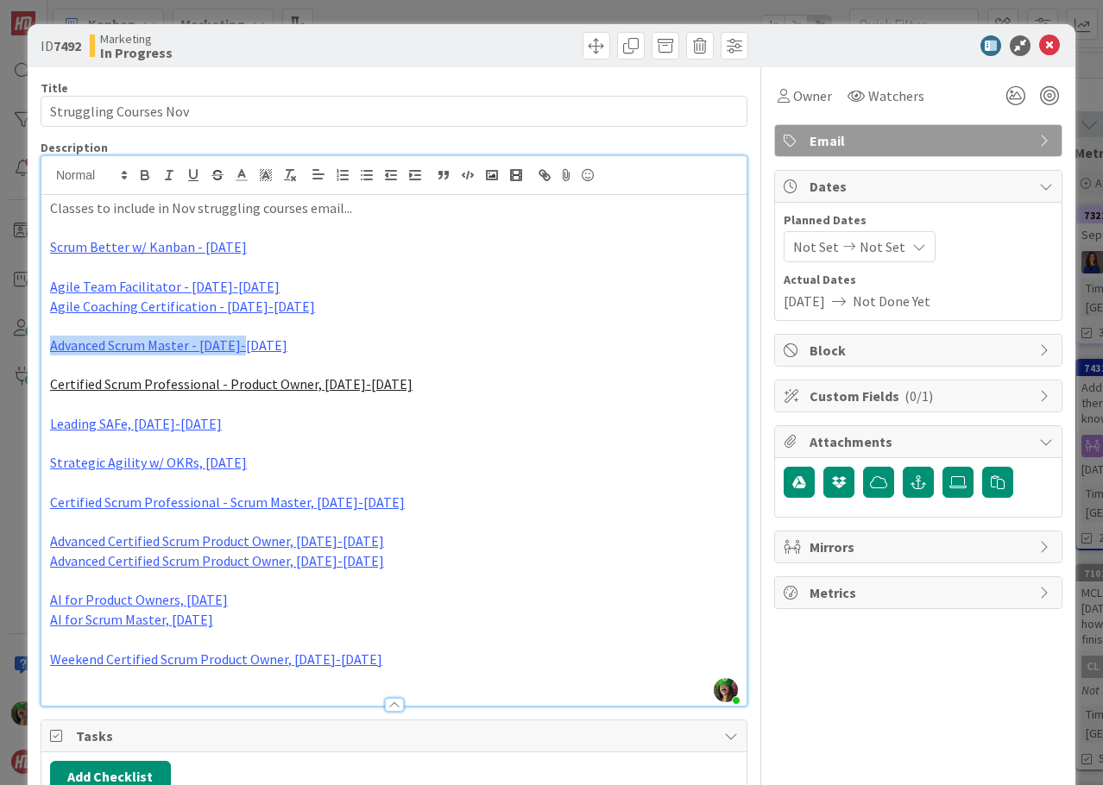
drag, startPoint x: 49, startPoint y: 336, endPoint x: 256, endPoint y: 343, distance: 207.3
click at [256, 343] on p "Advanced Scrum Master - [DATE]-[DATE]" at bounding box center [394, 346] width 688 height 20
copy link "Advanced Scrum Master - [DATE]-[DATE]"
click at [231, 268] on p at bounding box center [394, 267] width 688 height 20
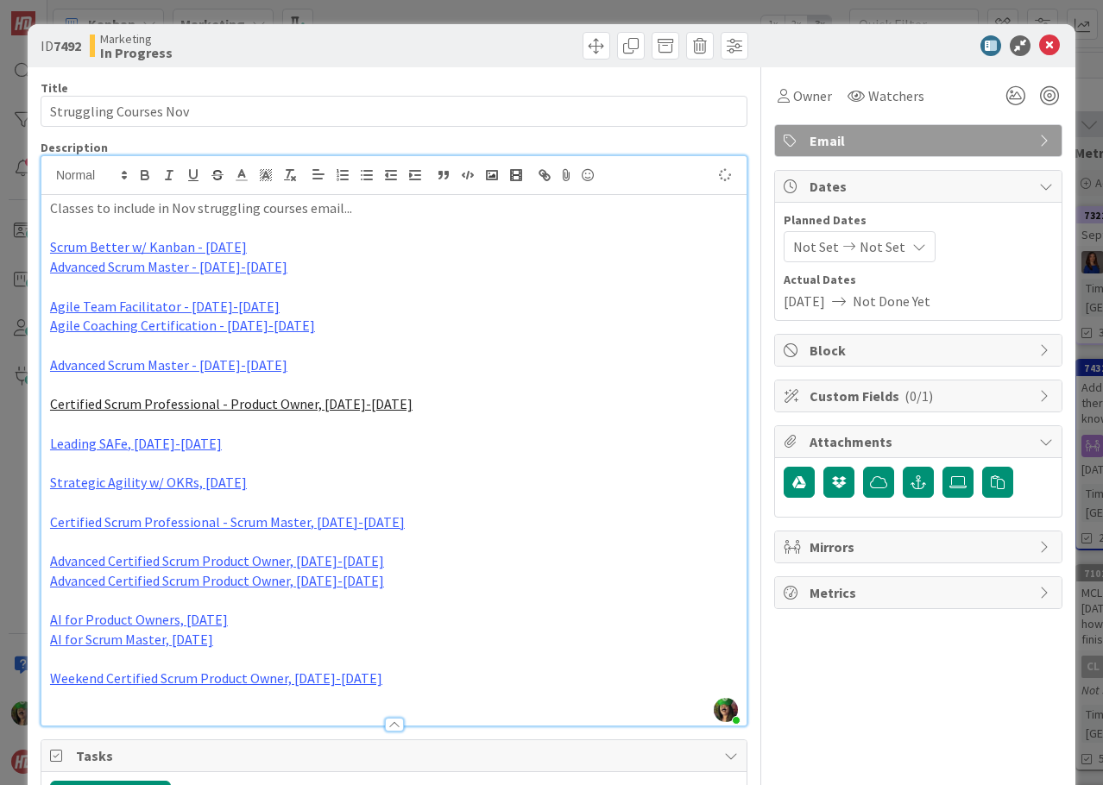
click at [253, 366] on p "Advanced Scrum Master - [DATE]-[DATE]" at bounding box center [394, 366] width 688 height 20
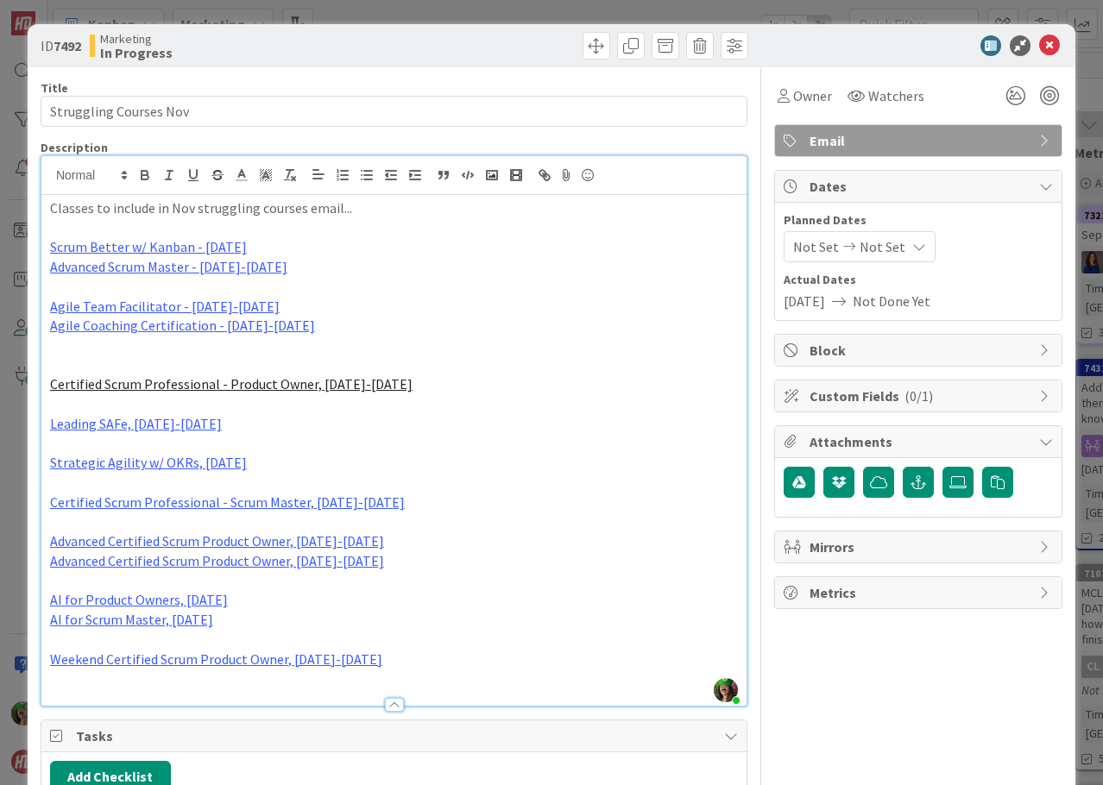
click at [374, 505] on p "Certified Scrum Professional - Scrum Master, [DATE]-[DATE]" at bounding box center [394, 503] width 688 height 20
copy link "Certified Scrum Professional - Scrum Master, [DATE]-[DATE]"
click at [129, 282] on p at bounding box center [394, 287] width 688 height 20
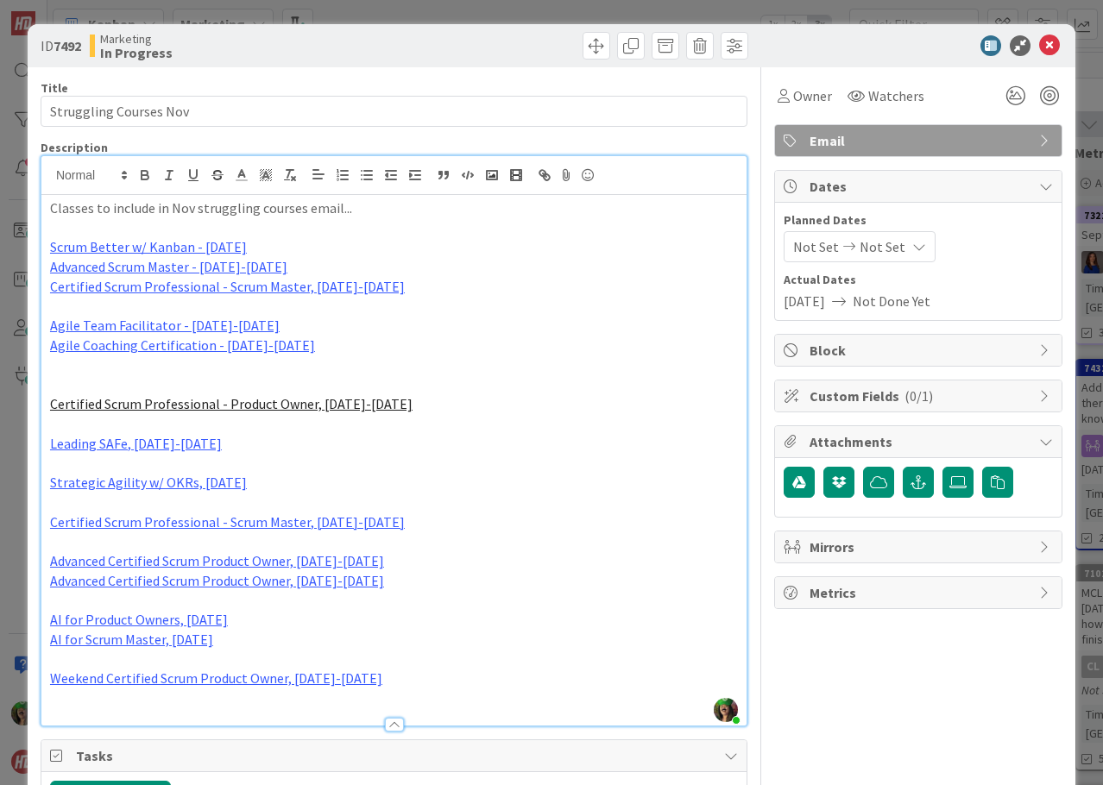
click at [387, 526] on p "Certified Scrum Professional - Scrum Master, [DATE]-[DATE]" at bounding box center [394, 523] width 688 height 20
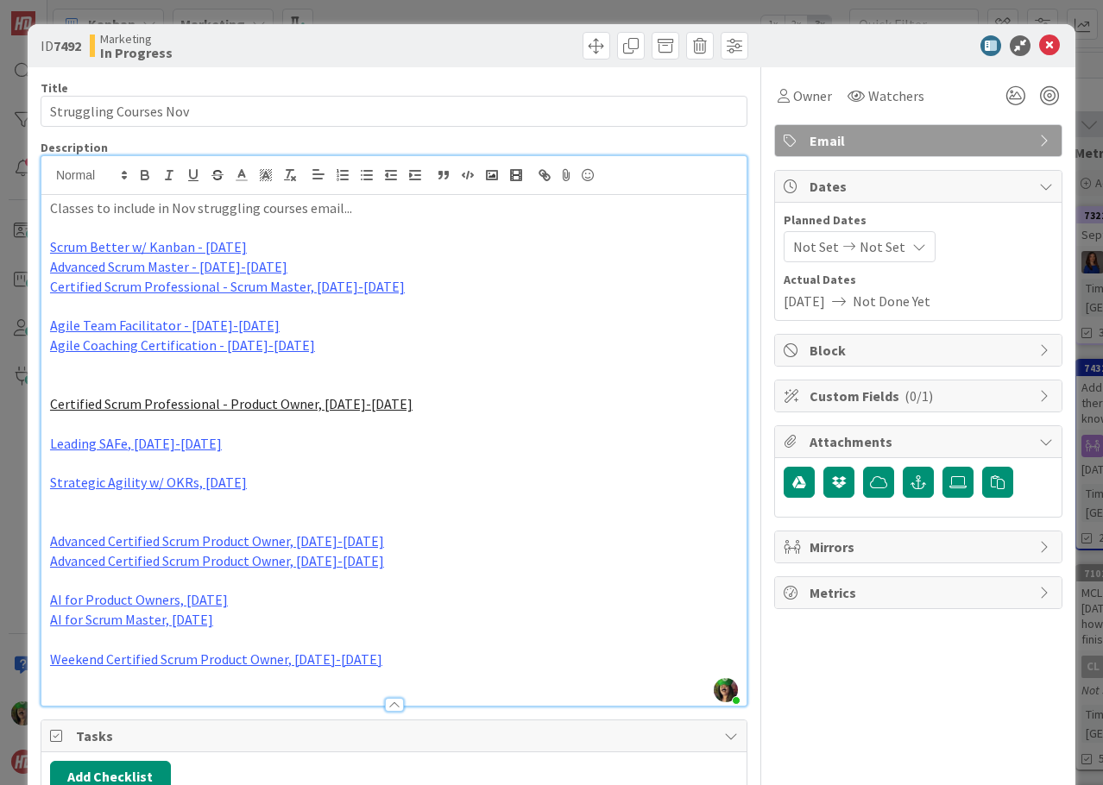
click at [178, 230] on p at bounding box center [394, 228] width 688 height 20
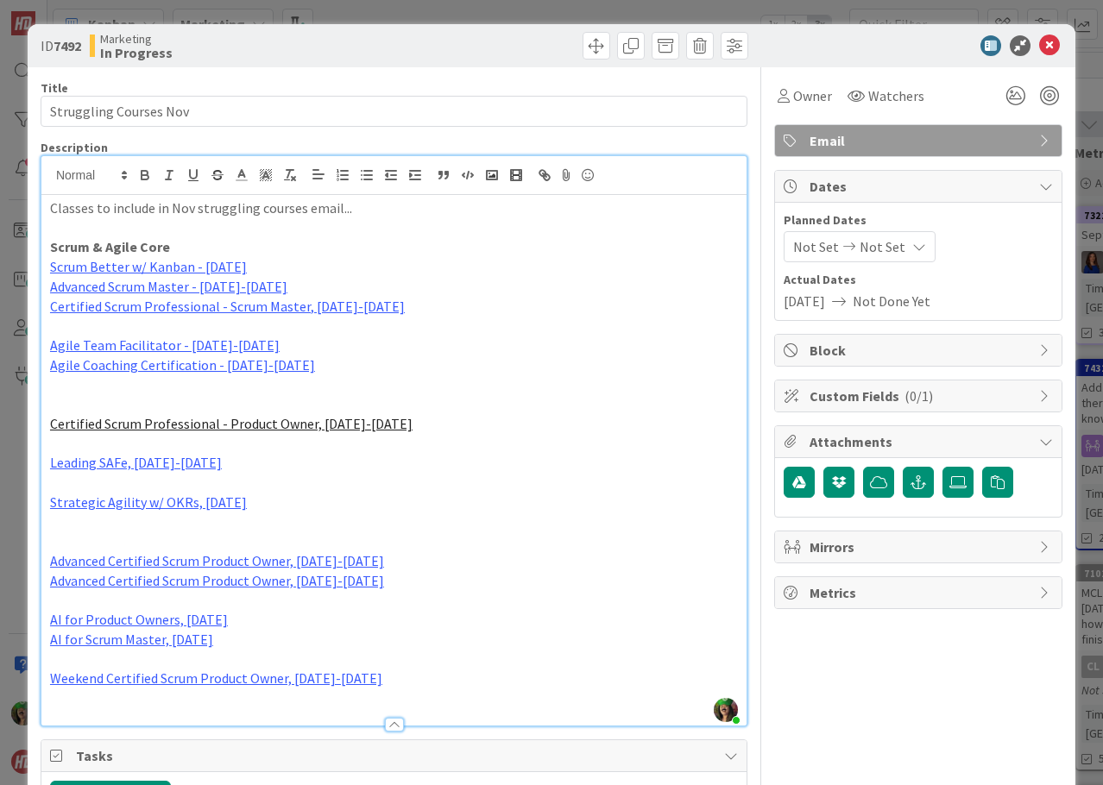
click at [273, 403] on p at bounding box center [394, 404] width 688 height 20
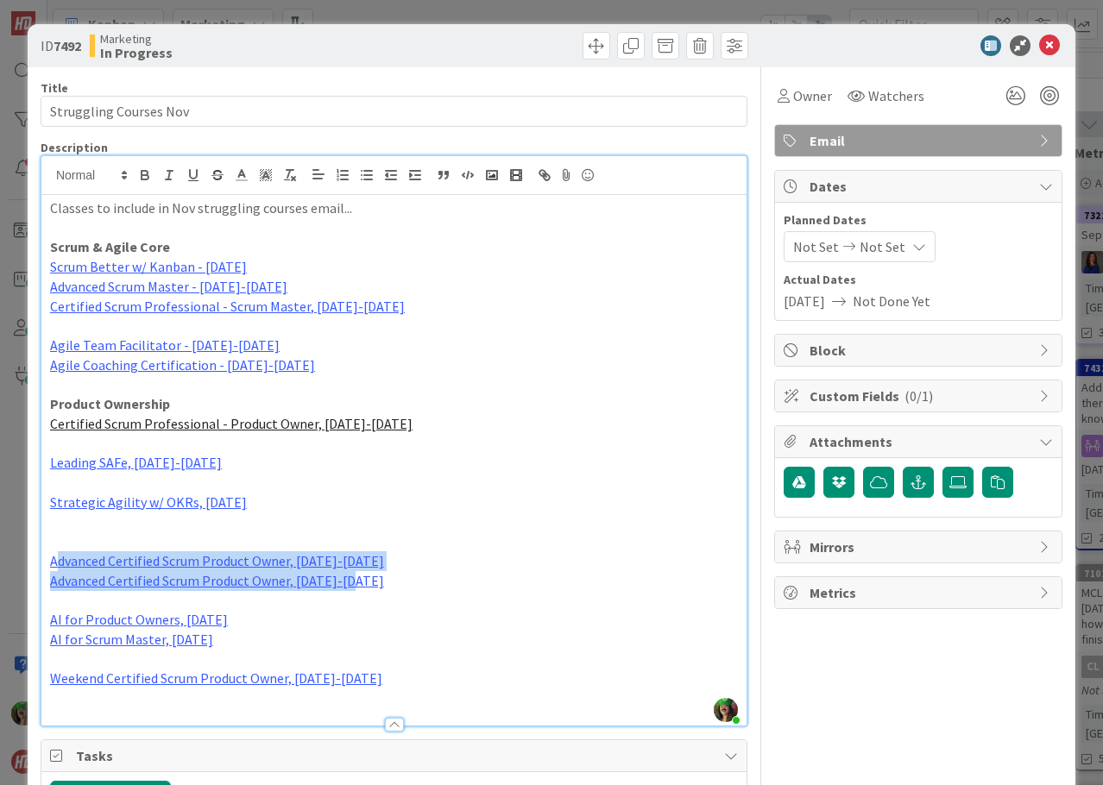
drag, startPoint x: 56, startPoint y: 551, endPoint x: 408, endPoint y: 577, distance: 353.1
click at [408, 577] on div "Classes to include in Nov struggling courses email... Scrum & Agile Core Scrum …" at bounding box center [393, 460] width 705 height 531
drag, startPoint x: 411, startPoint y: 575, endPoint x: 403, endPoint y: 571, distance: 8.9
click at [411, 574] on p "Advanced Certified Scrum Product Owner, [DATE]-[DATE]" at bounding box center [394, 581] width 688 height 20
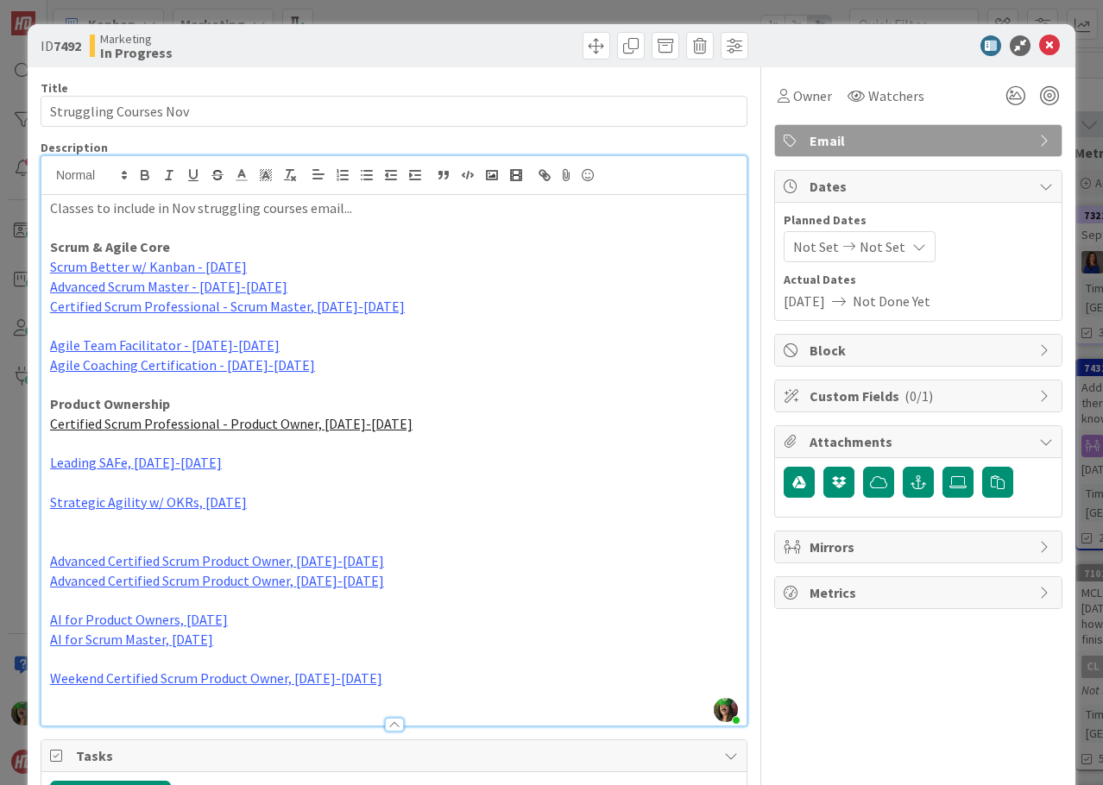
click at [90, 533] on p at bounding box center [394, 542] width 688 height 20
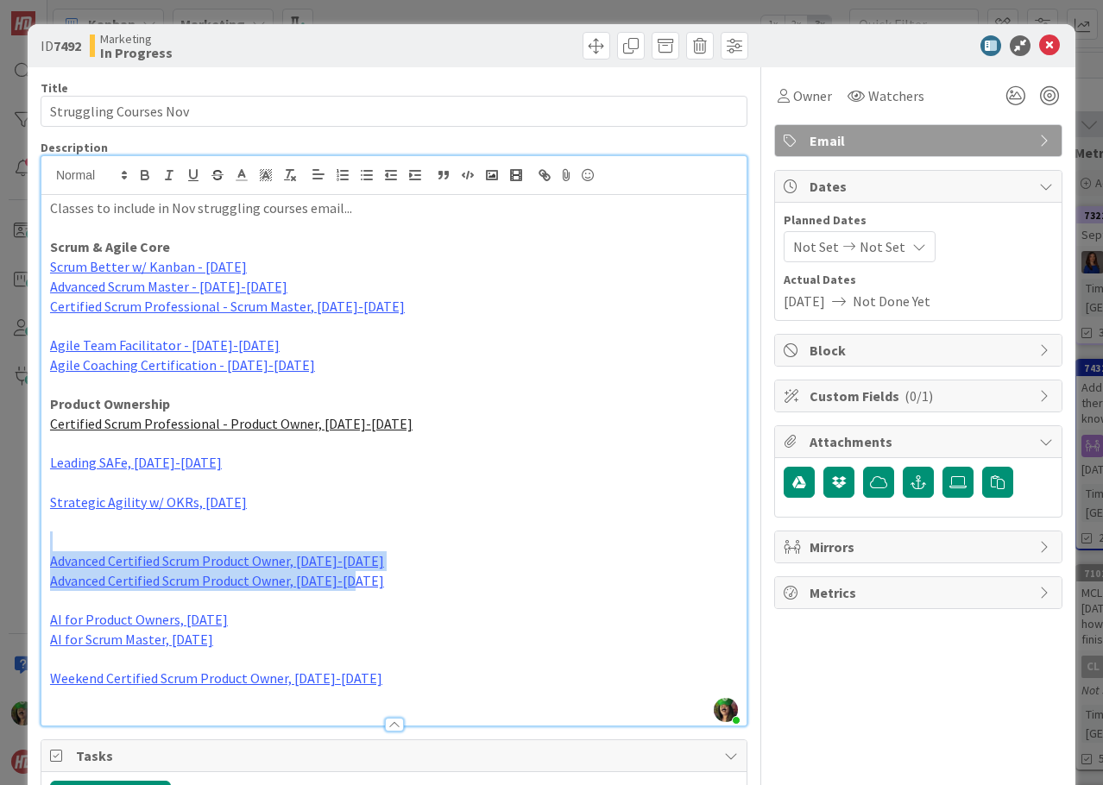
drag, startPoint x: 60, startPoint y: 549, endPoint x: 391, endPoint y: 571, distance: 331.3
click at [391, 571] on div "Classes to include in Nov struggling courses email... Scrum & Agile Core Scrum …" at bounding box center [393, 460] width 705 height 531
copy div "Advanced Certified Scrum Product Owner, [DATE]-[DATE] Advanced Certified Scrum …"
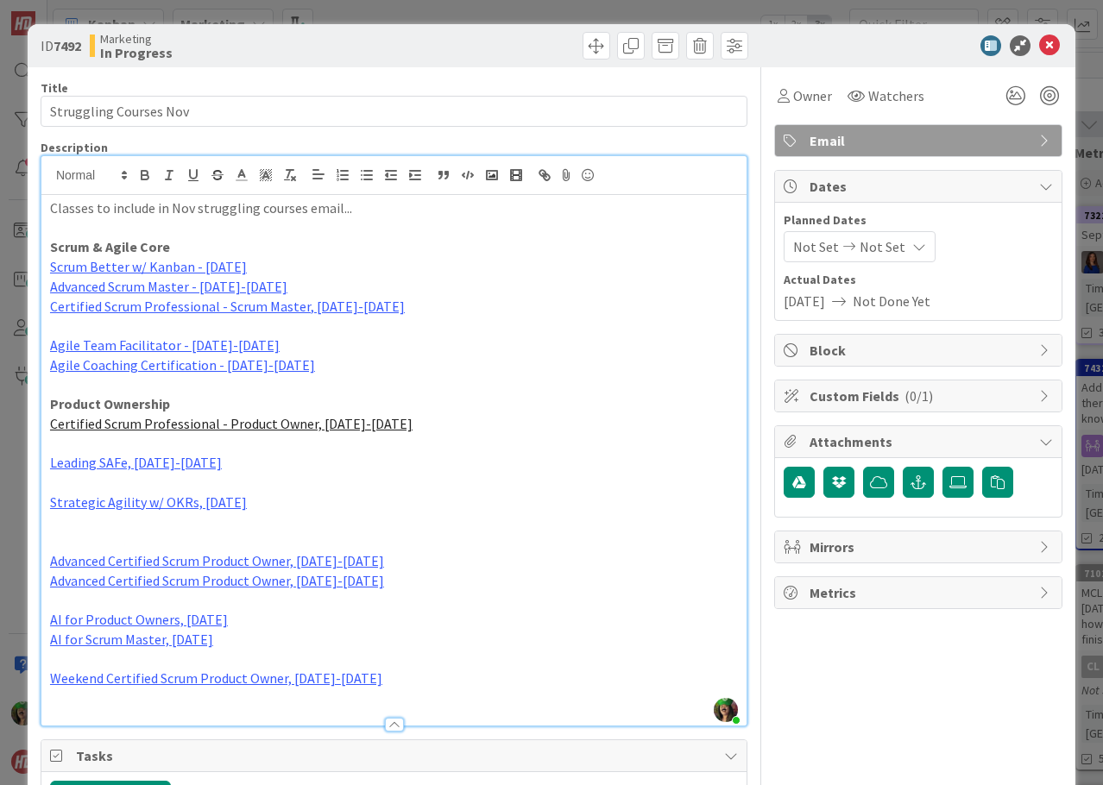
click at [371, 420] on p "Certified Scrum Professional - Product Owner, [DATE]-[DATE]" at bounding box center [394, 424] width 688 height 20
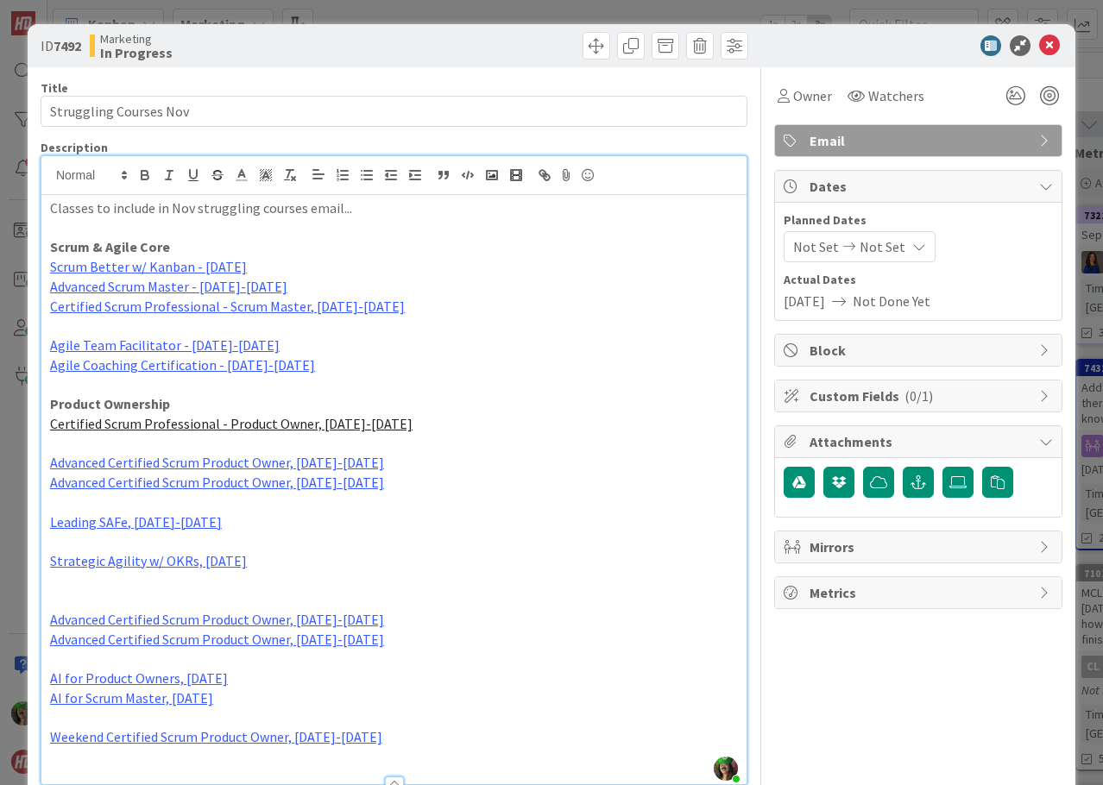
click at [187, 443] on p at bounding box center [394, 444] width 688 height 20
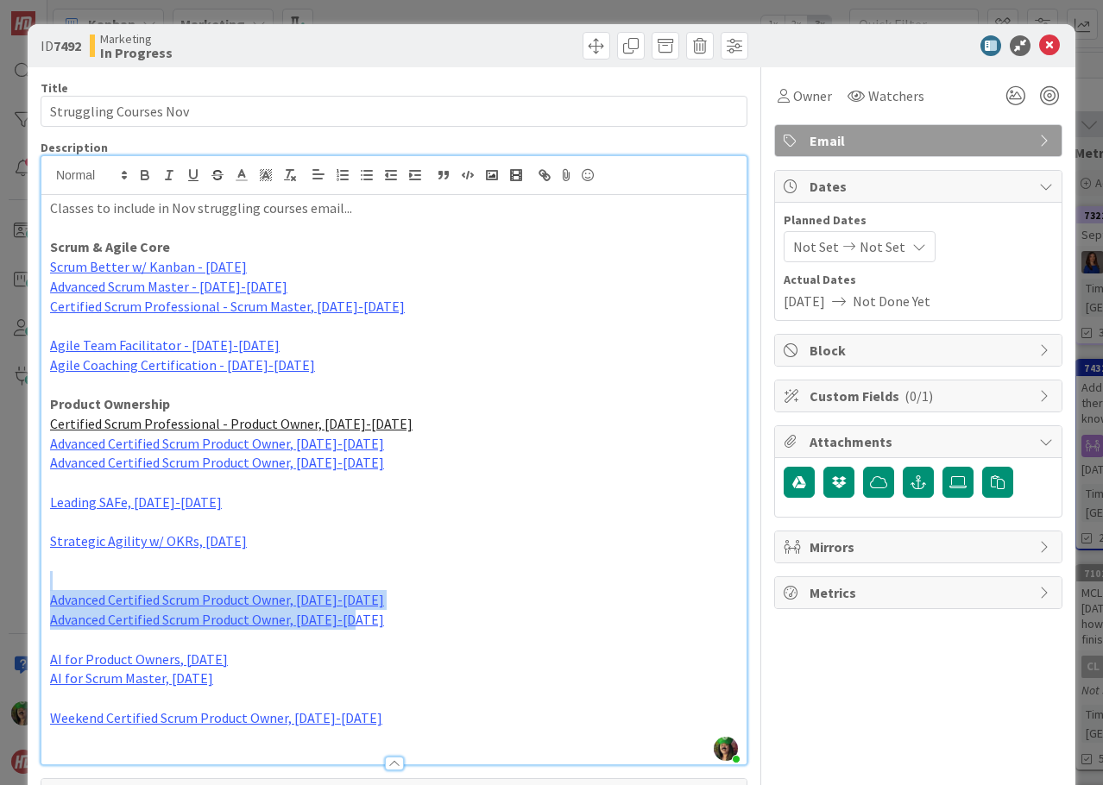
drag, startPoint x: 105, startPoint y: 583, endPoint x: 444, endPoint y: 621, distance: 341.3
click at [444, 621] on div "Classes to include in Nov struggling courses email... Scrum & Agile Core Scrum …" at bounding box center [393, 480] width 705 height 570
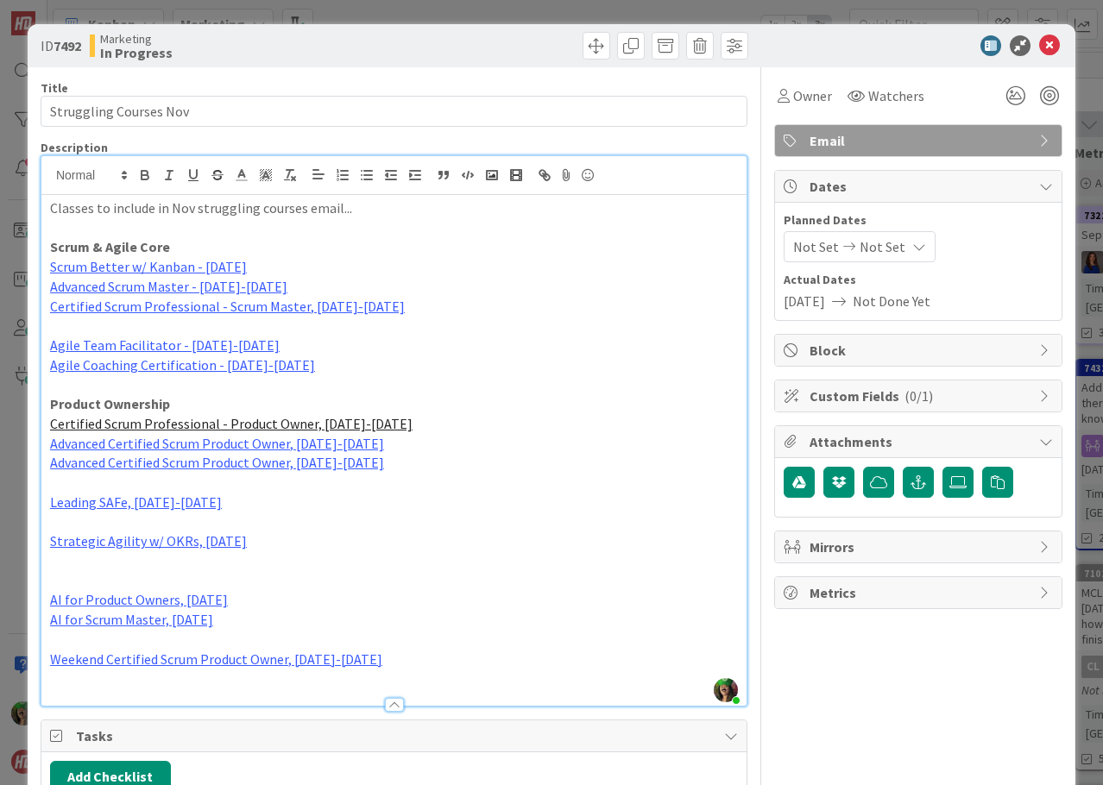
click at [242, 624] on p "AI for Scrum Master, [DATE]" at bounding box center [394, 620] width 688 height 20
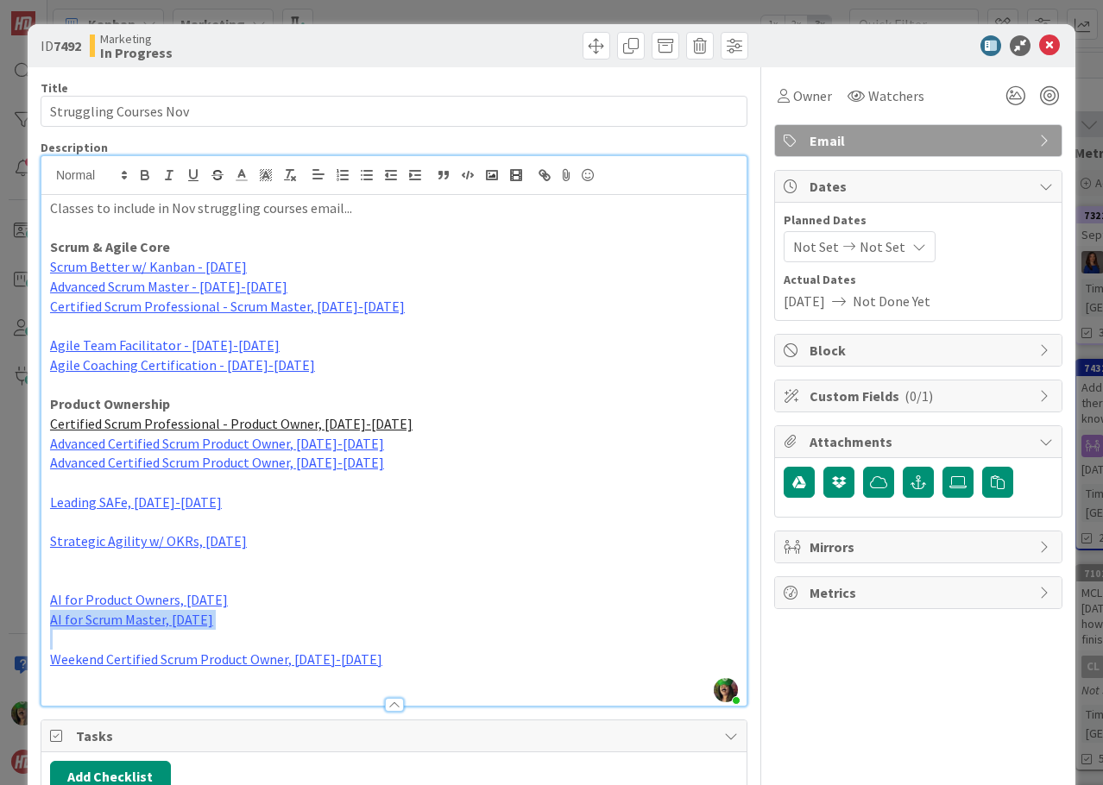
copy link "AI for Scrum Master, [DATE]"
click at [282, 325] on p at bounding box center [394, 326] width 688 height 20
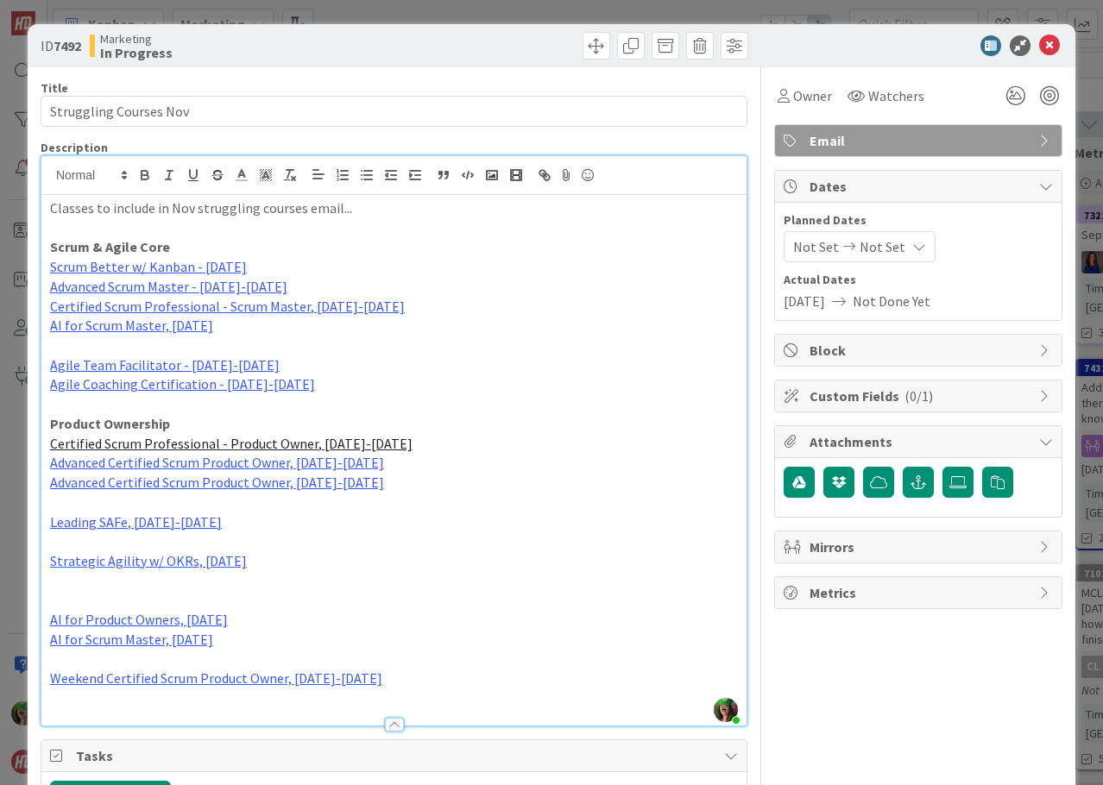
click at [249, 621] on p "AI for Product Owners, [DATE]" at bounding box center [394, 620] width 688 height 20
copy link "AI for Product Owners, [DATE]"
click at [222, 498] on p at bounding box center [394, 503] width 688 height 20
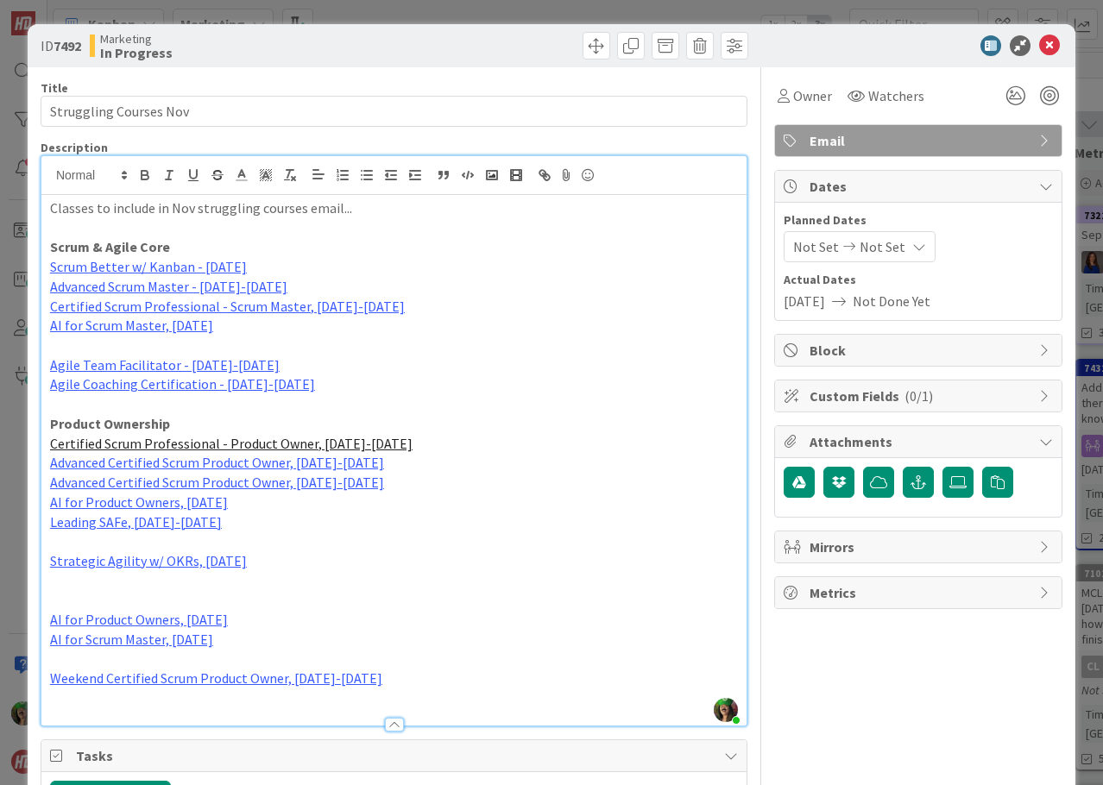
drag, startPoint x: 77, startPoint y: 598, endPoint x: 276, endPoint y: 637, distance: 203.1
click at [276, 637] on div "Classes to include in Nov struggling courses email... Scrum & Agile Core Scrum …" at bounding box center [393, 460] width 705 height 531
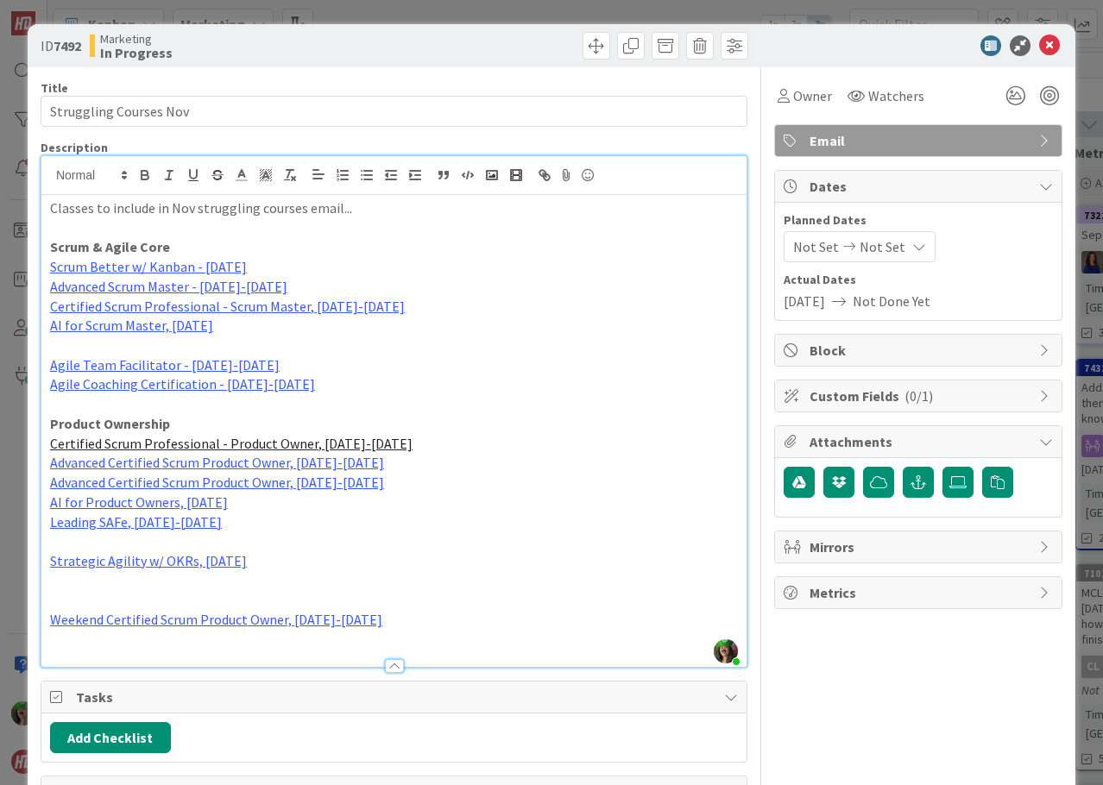
click at [369, 621] on p "Weekend Certified Scrum Product Owner, [DATE]-[DATE]" at bounding box center [394, 620] width 688 height 20
copy link "Weekend Certified Scrum Product Owner, [DATE]-[DATE]"
click at [287, 506] on p "AI for Product Owners, [DATE]" at bounding box center [394, 503] width 688 height 20
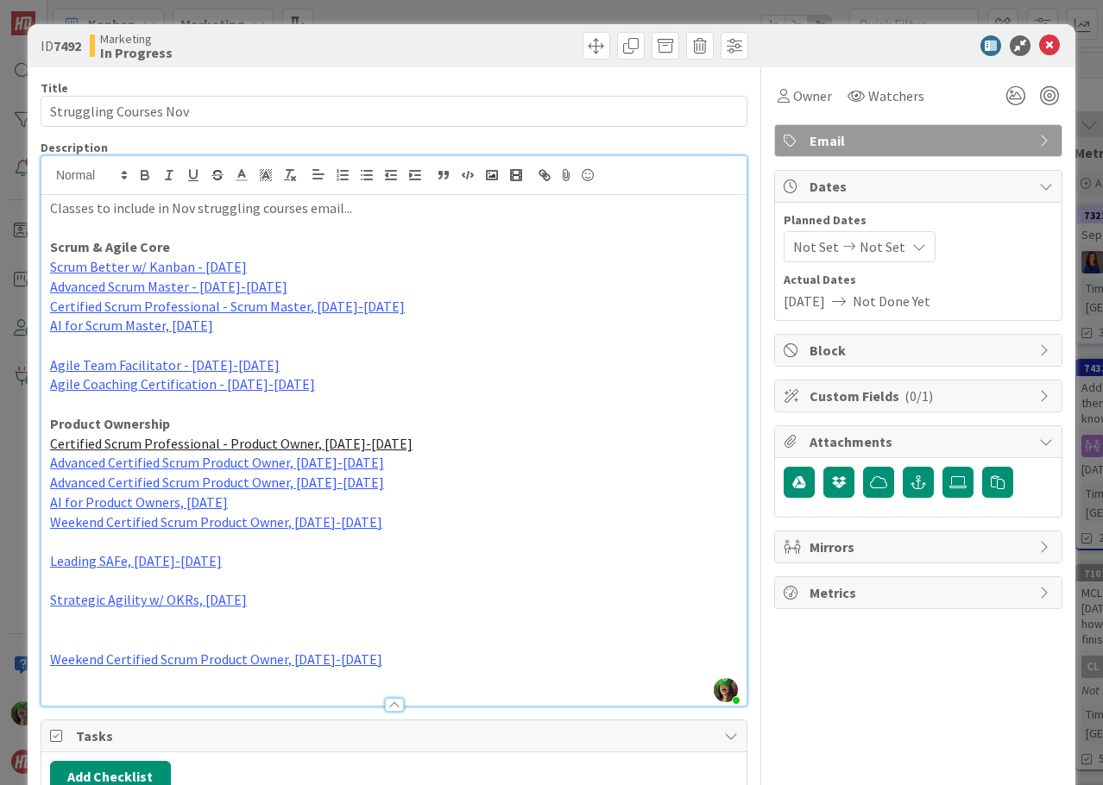
click at [418, 531] on p "Weekend Certified Scrum Product Owner, [DATE]-[DATE]" at bounding box center [394, 523] width 688 height 20
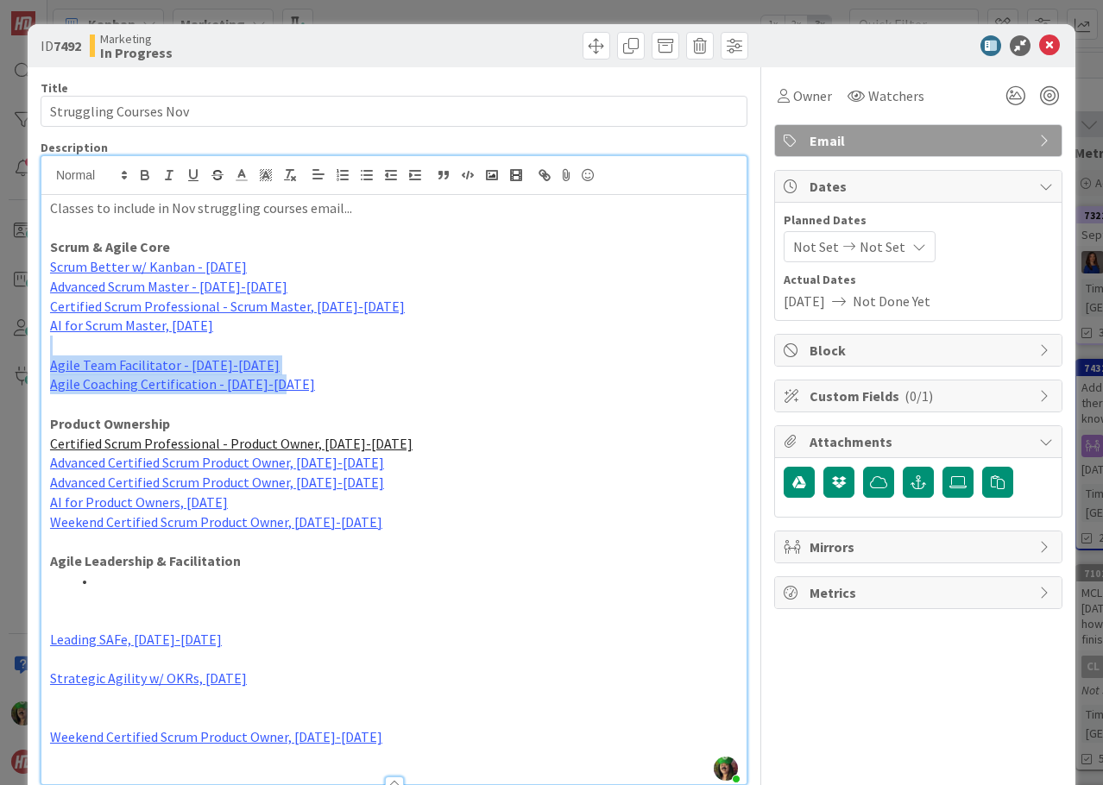
drag, startPoint x: 65, startPoint y: 352, endPoint x: 323, endPoint y: 392, distance: 261.1
click at [323, 392] on div "Classes to include in Nov struggling courses email... Scrum & Agile Core Scrum …" at bounding box center [393, 489] width 705 height 589
copy div "Agile Team Facilitator - [DATE]-[DATE] Agile Coaching Certification - [DATE]-[D…"
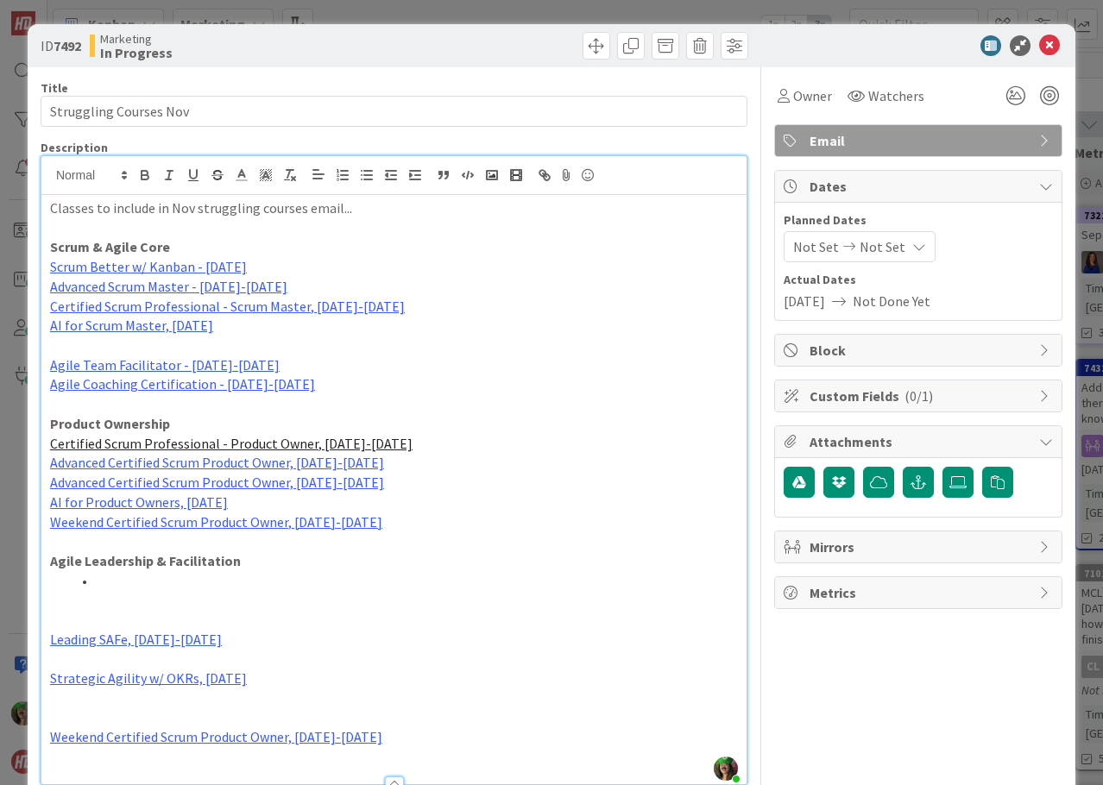
click at [223, 589] on li at bounding box center [404, 581] width 667 height 20
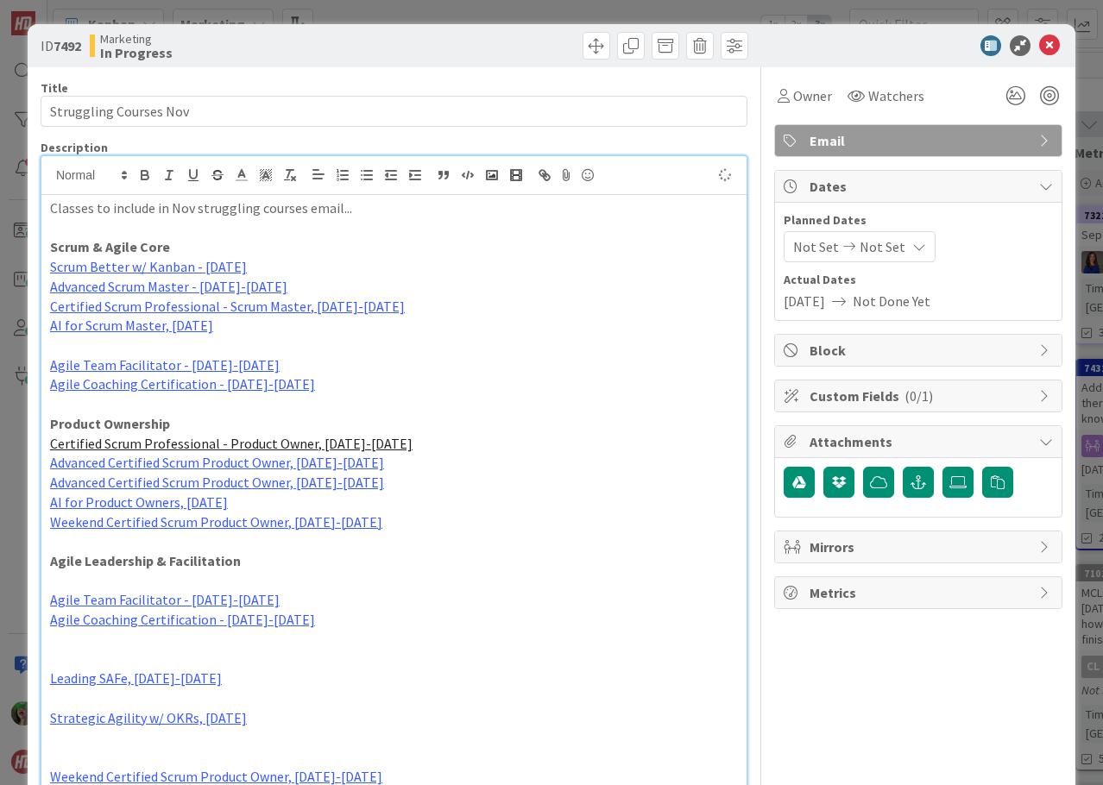
click at [216, 582] on p at bounding box center [394, 581] width 688 height 20
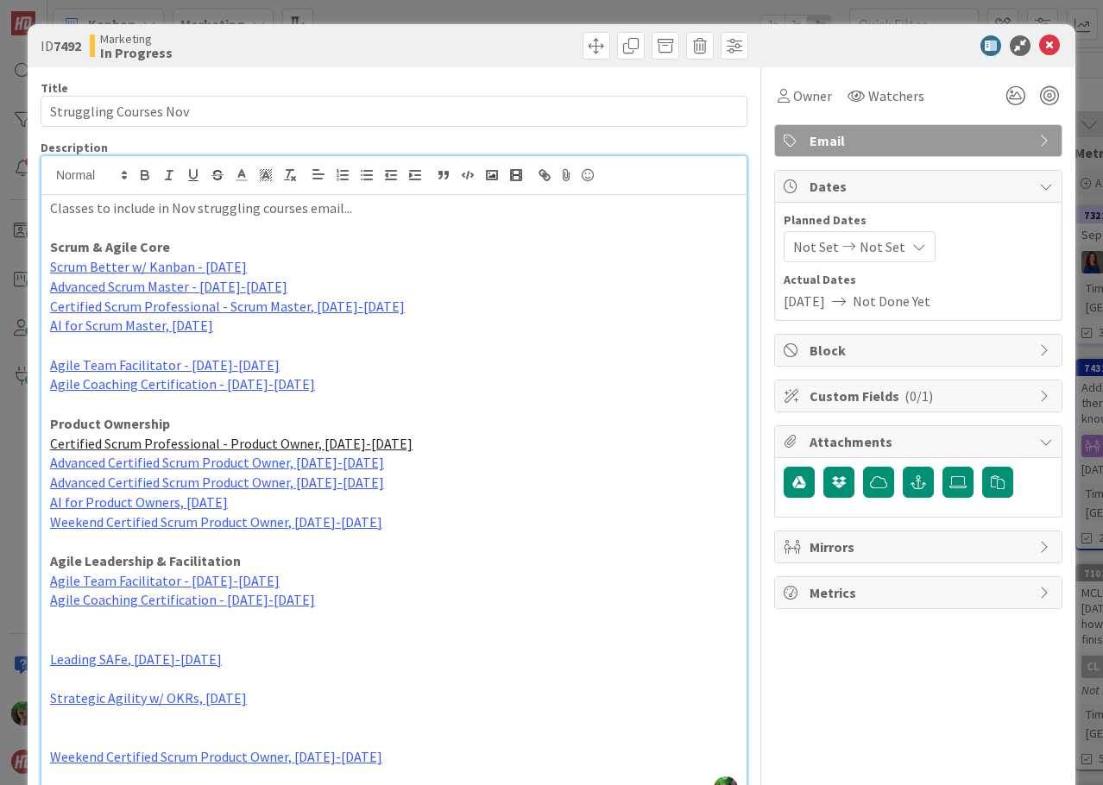
click at [136, 640] on p at bounding box center [394, 640] width 688 height 20
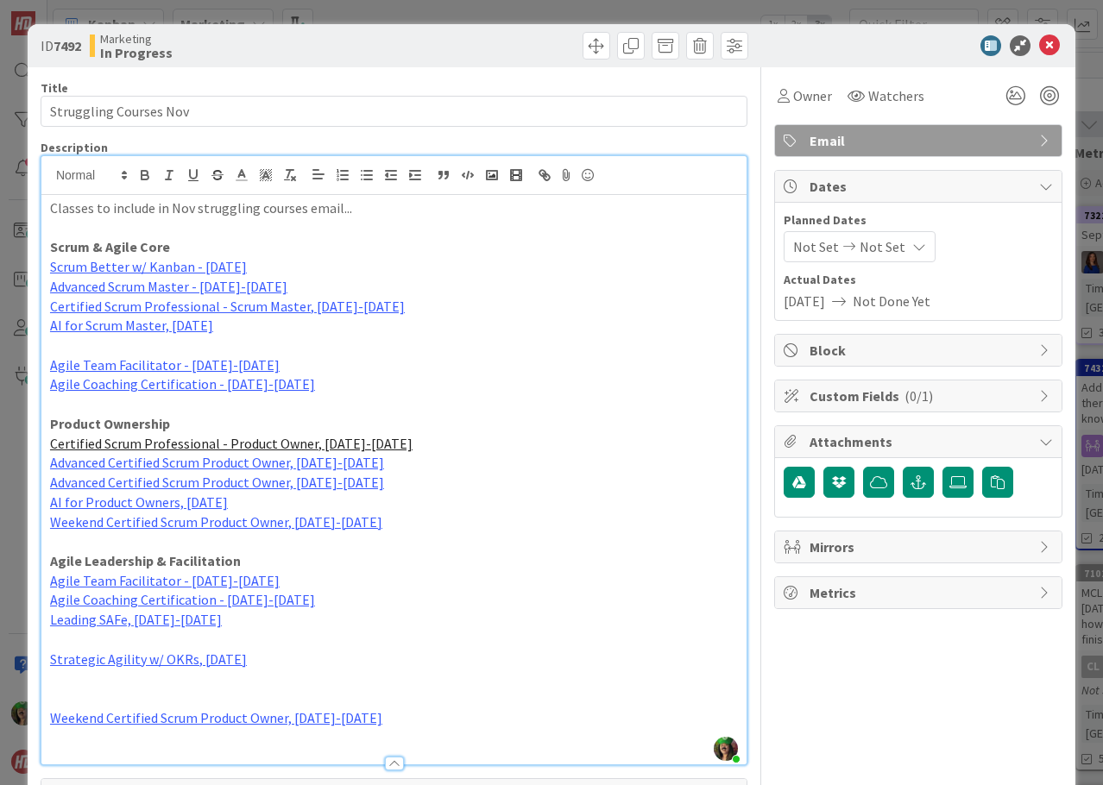
click at [110, 642] on p at bounding box center [394, 640] width 688 height 20
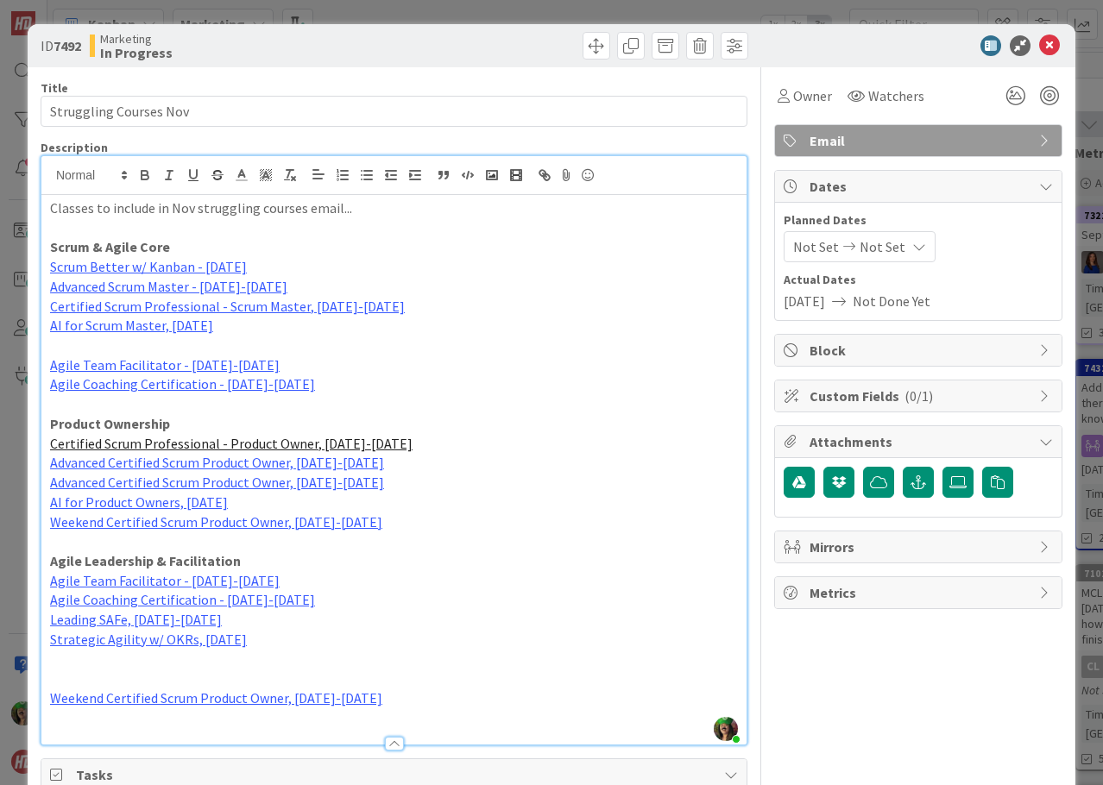
click at [391, 697] on p "Weekend Certified Scrum Product Owner, [DATE]-[DATE]" at bounding box center [394, 699] width 688 height 20
click at [388, 520] on p "Weekend Certified Scrum Product Owner, [DATE]-[DATE]" at bounding box center [394, 523] width 688 height 20
click at [365, 699] on p "Weekend Certified Scrum Product Owner, [DATE]-[DATE]" at bounding box center [394, 699] width 688 height 20
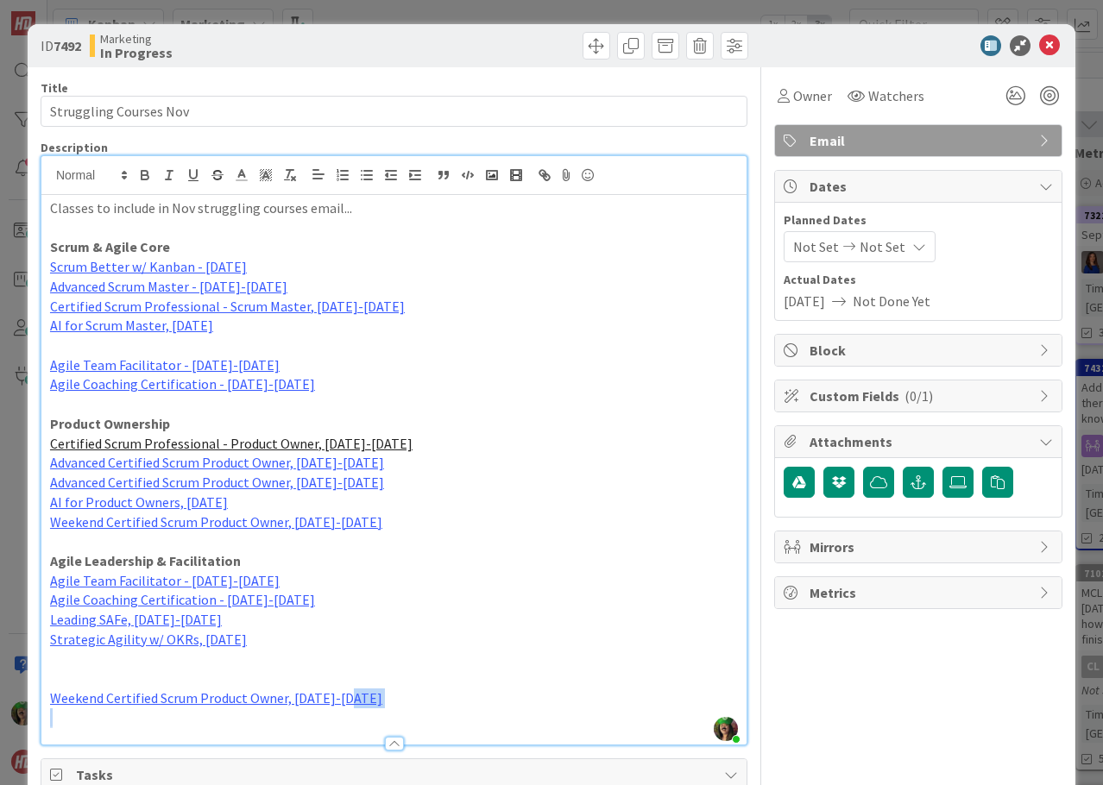
click at [365, 699] on p "Weekend Certified Scrum Product Owner, [DATE]-[DATE]" at bounding box center [394, 699] width 688 height 20
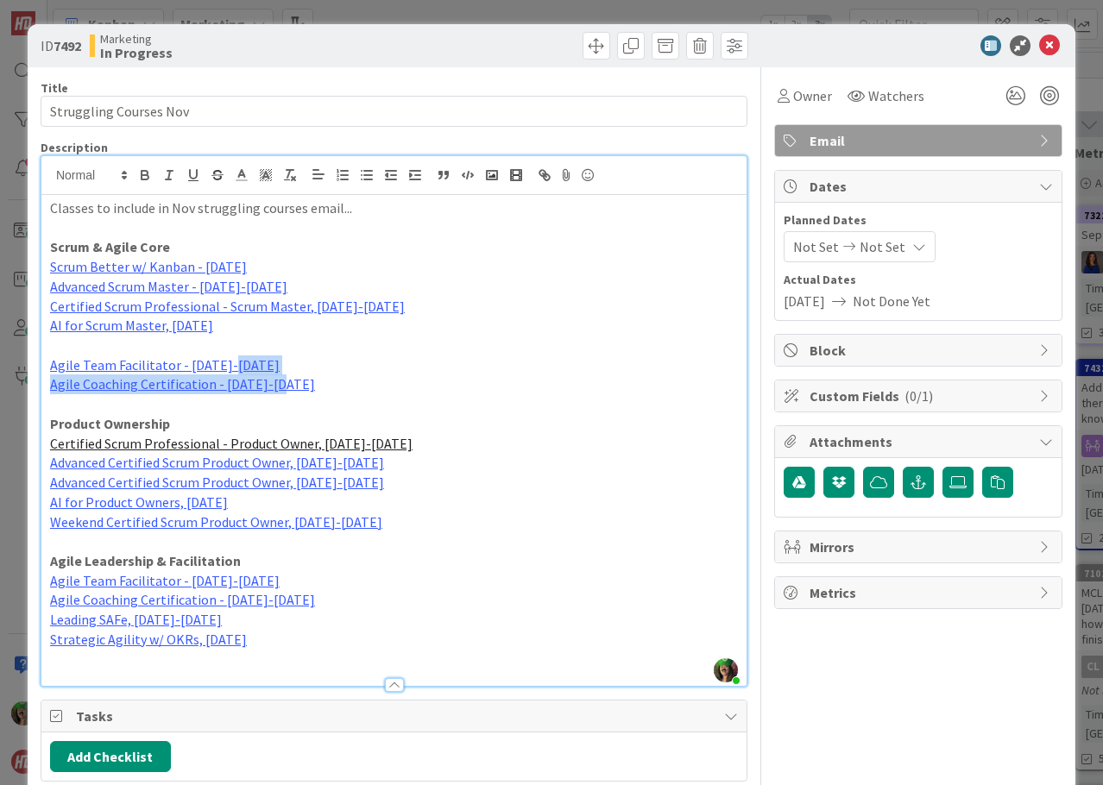
drag, startPoint x: 269, startPoint y: 362, endPoint x: 284, endPoint y: 376, distance: 20.1
click at [306, 388] on div "Classes to include in Nov struggling courses email... Scrum & Agile Core Scrum …" at bounding box center [393, 440] width 705 height 491
drag, startPoint x: 260, startPoint y: 366, endPoint x: 286, endPoint y: 379, distance: 28.9
click at [286, 379] on div "Classes to include in Nov struggling courses email... Scrum & Agile Core Scrum …" at bounding box center [393, 440] width 705 height 491
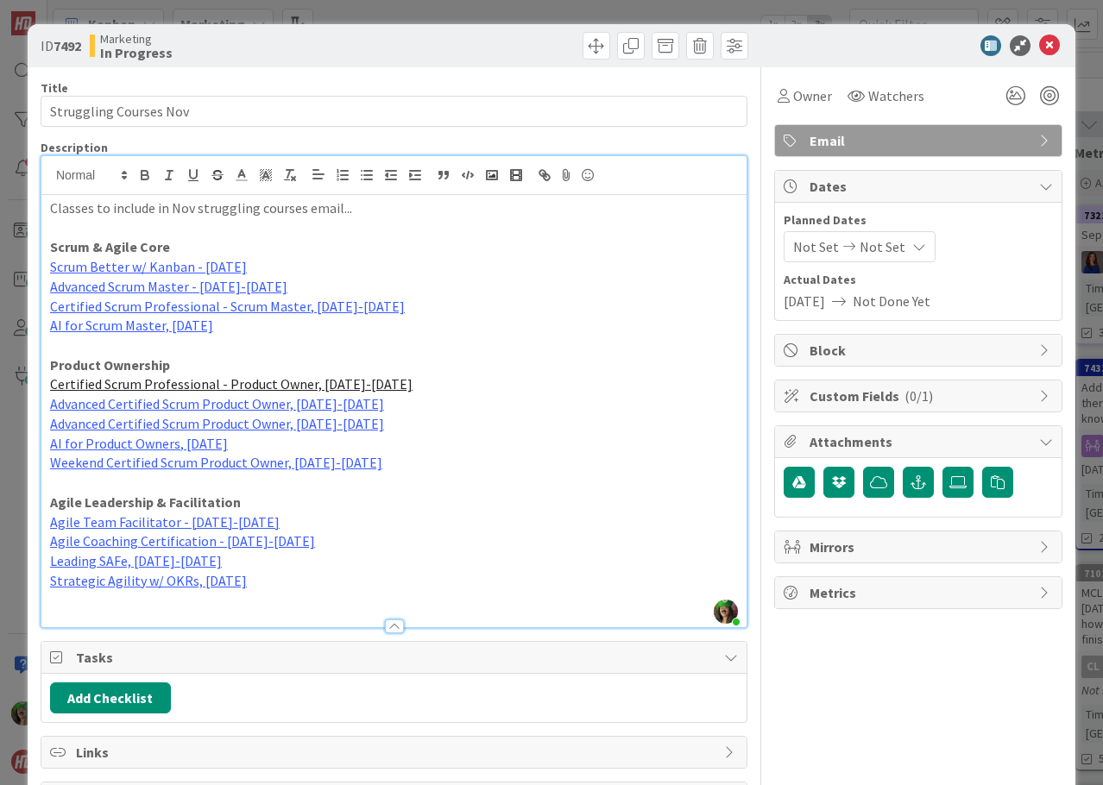
click at [94, 236] on p at bounding box center [394, 228] width 688 height 20
click at [91, 243] on strong "Scrum & Agile Core" at bounding box center [110, 246] width 120 height 17
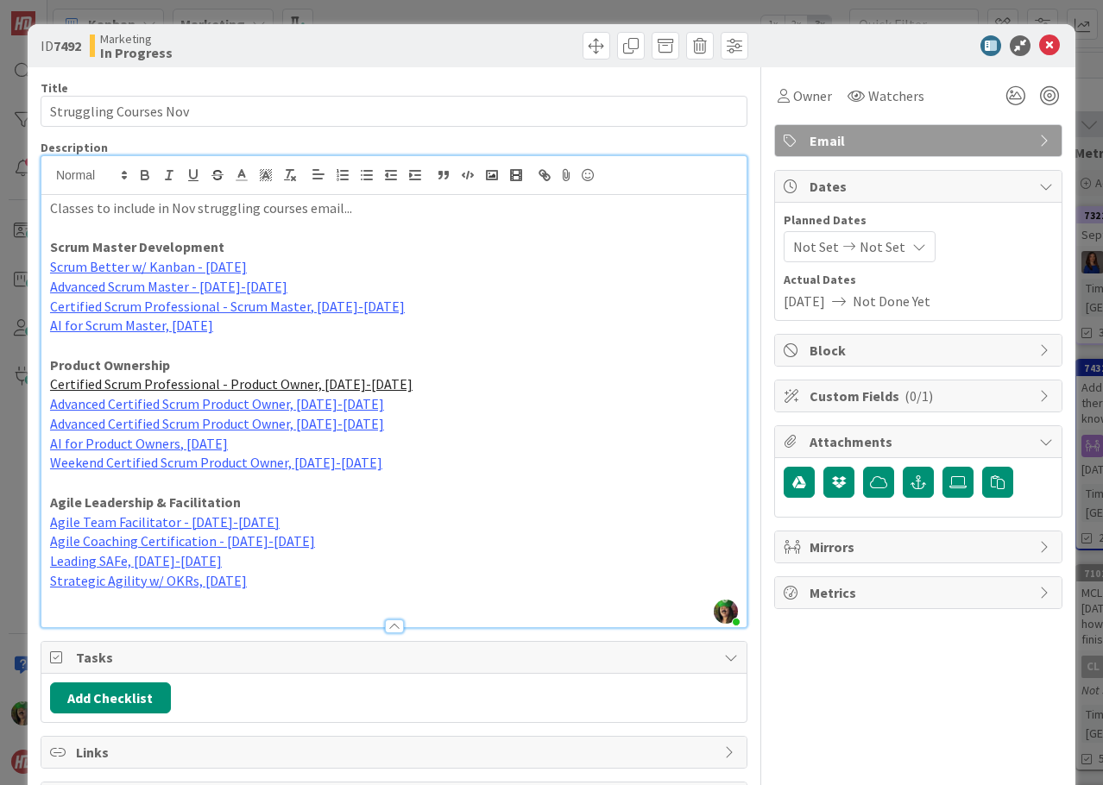
click at [136, 358] on strong "Product Ownership" at bounding box center [110, 364] width 120 height 17
click at [127, 364] on strong "Product Ownership" at bounding box center [110, 364] width 120 height 17
drag, startPoint x: 50, startPoint y: 244, endPoint x: 345, endPoint y: 575, distance: 443.2
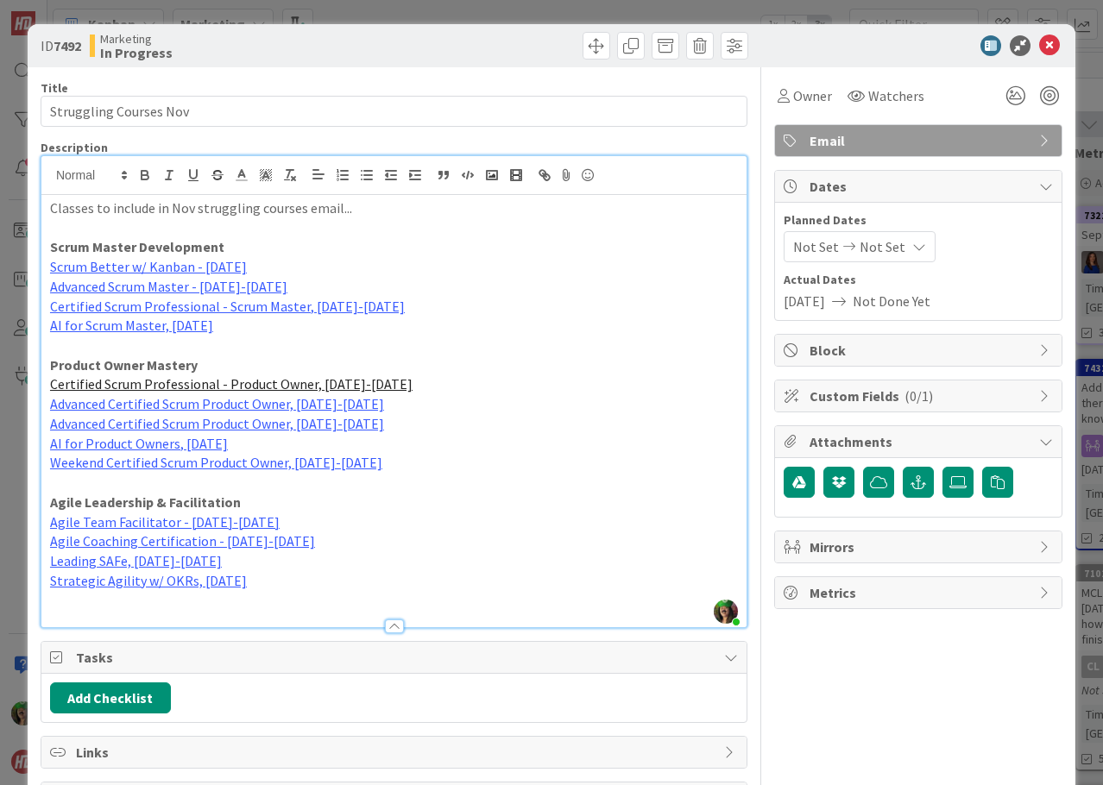
click at [345, 575] on div "Classes to include in Nov struggling courses email... Scrum Master Development …" at bounding box center [393, 411] width 705 height 432
click at [621, 464] on p "Weekend Certified Scrum Product Owner, [DATE]-[DATE]" at bounding box center [394, 463] width 688 height 20
click at [807, 84] on div "Owner" at bounding box center [804, 95] width 61 height 31
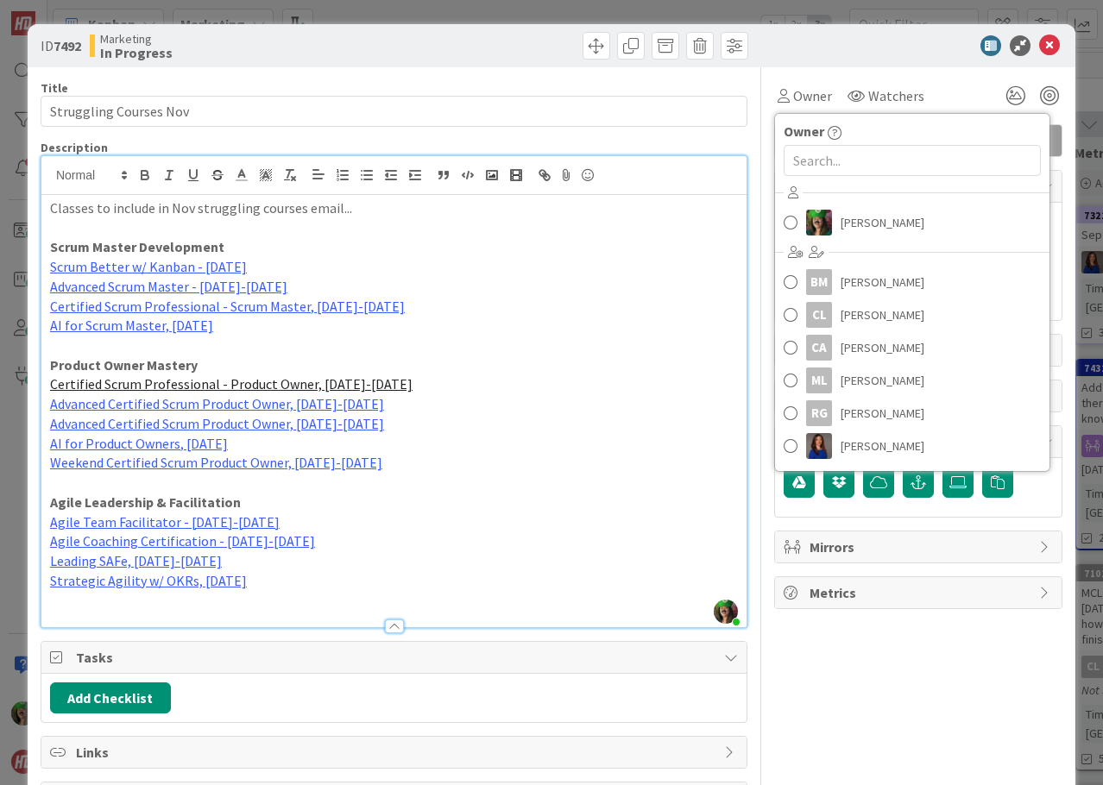
click at [657, 383] on p "Certified Scrum Professional - Product Owner, [DATE]-[DATE]" at bounding box center [394, 385] width 688 height 20
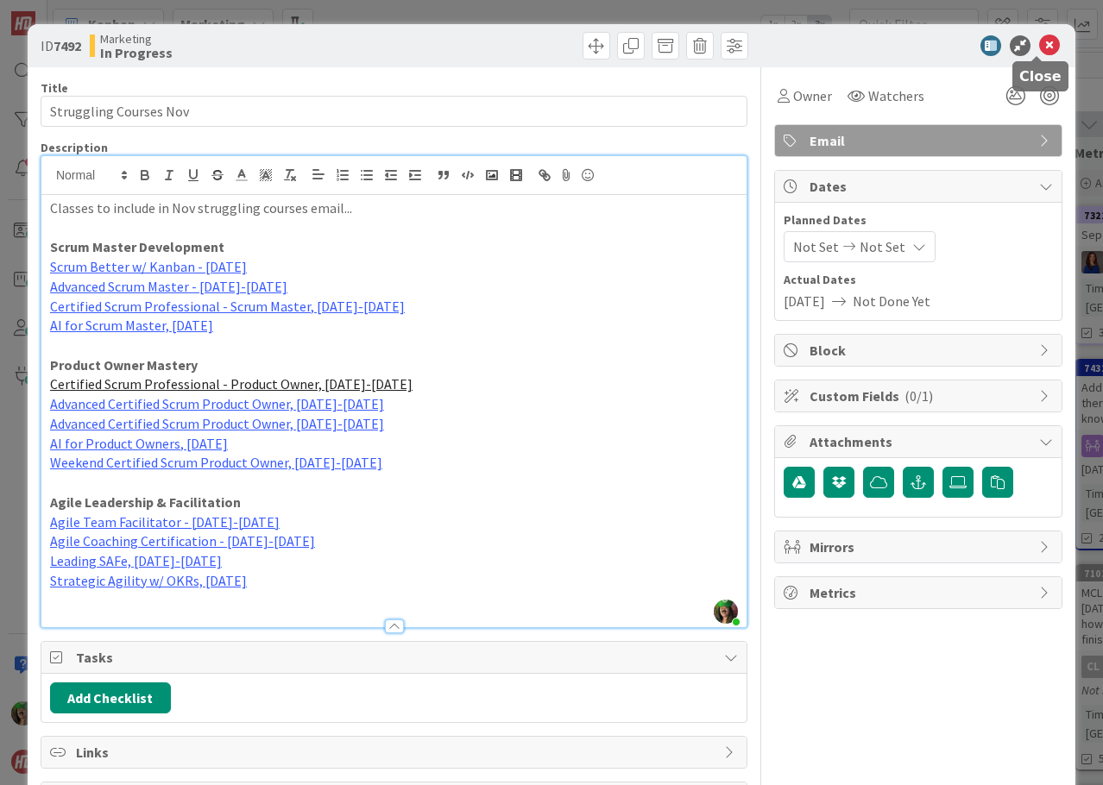
click at [1041, 47] on icon at bounding box center [1049, 45] width 21 height 21
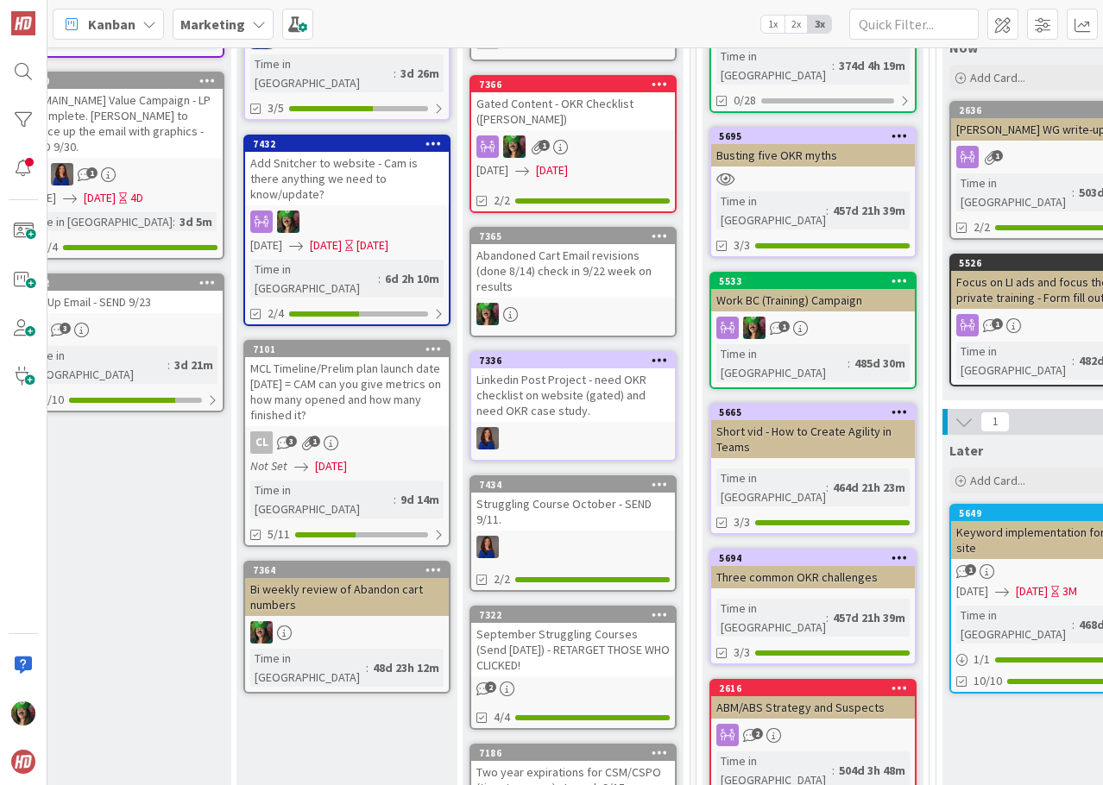
scroll to position [259, 1434]
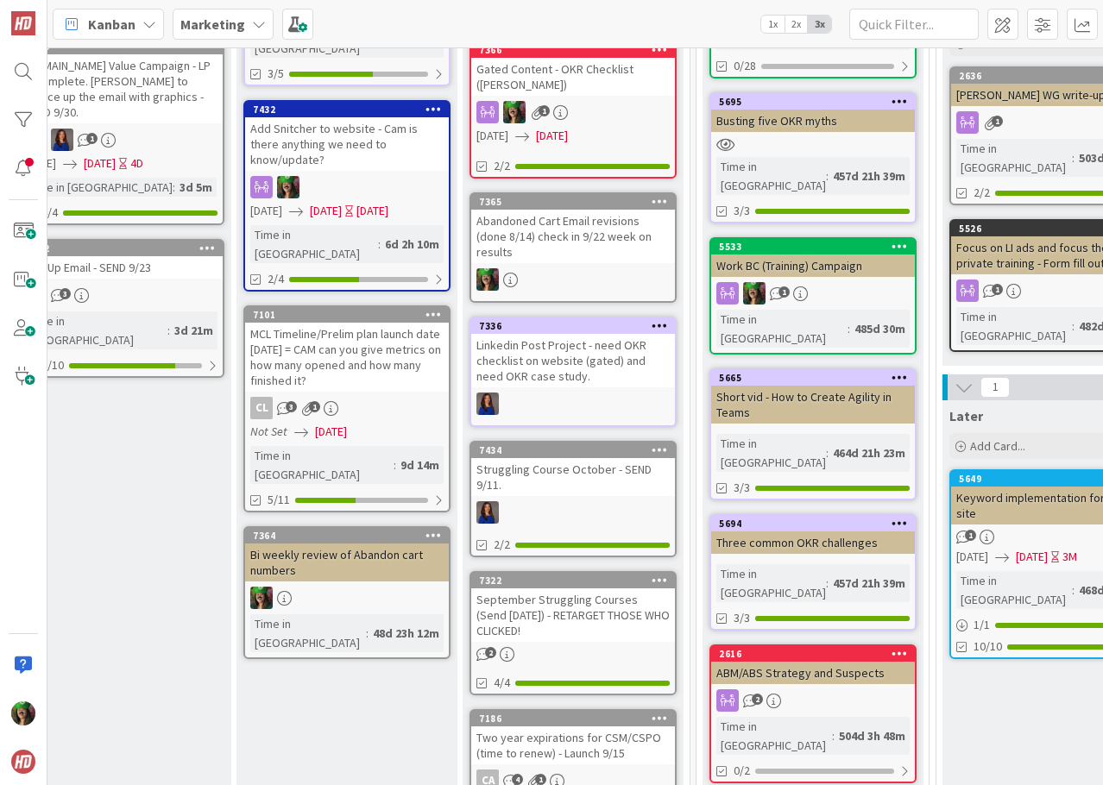
click at [569, 501] on div at bounding box center [573, 512] width 204 height 22
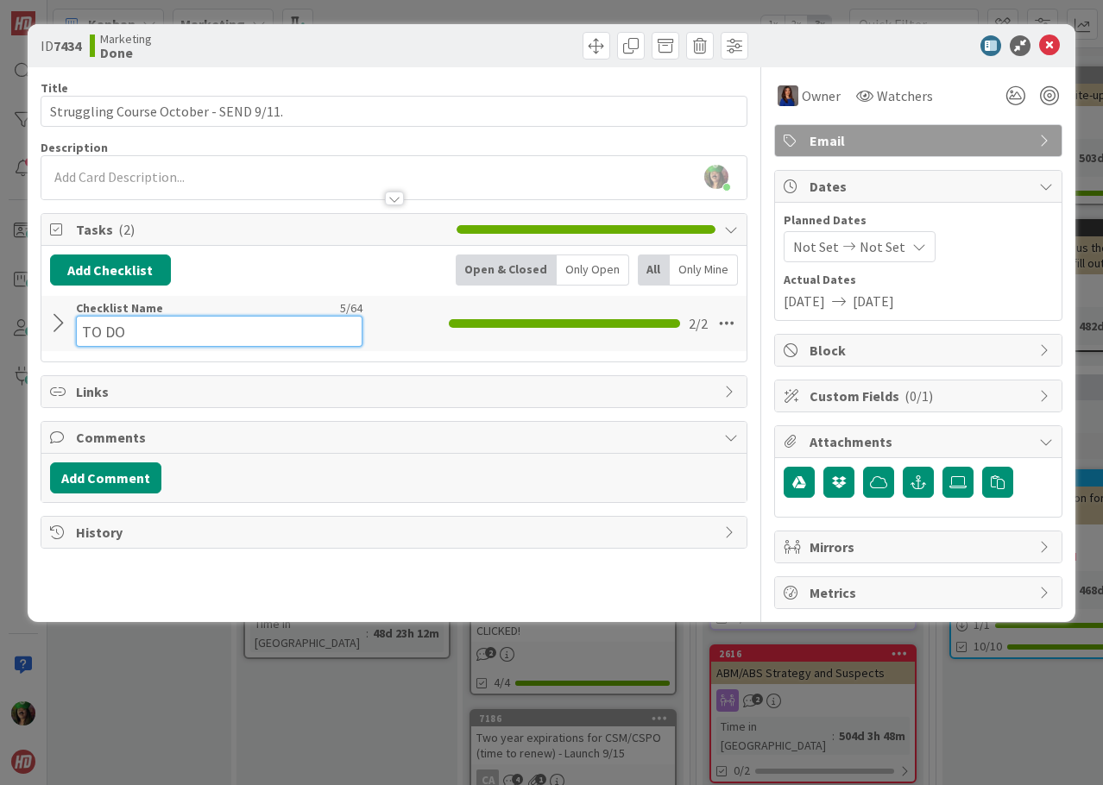
click at [211, 318] on input "TO DO" at bounding box center [219, 331] width 287 height 31
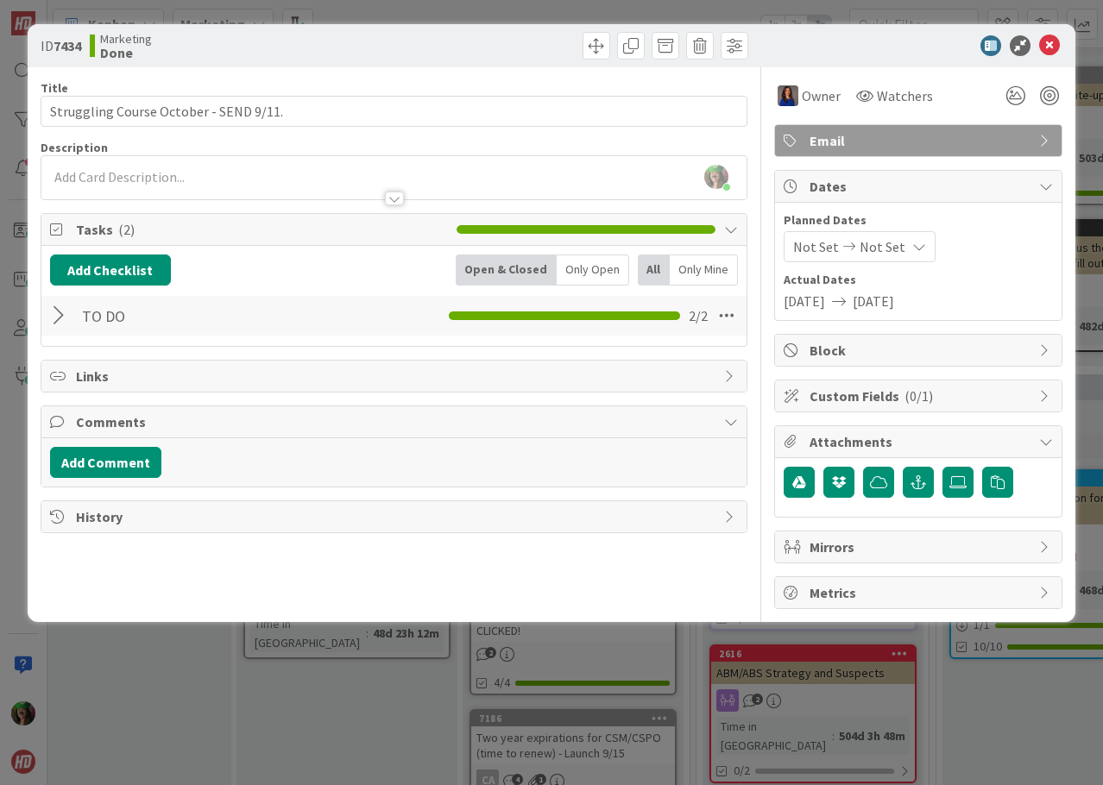
click at [56, 327] on div at bounding box center [61, 315] width 22 height 31
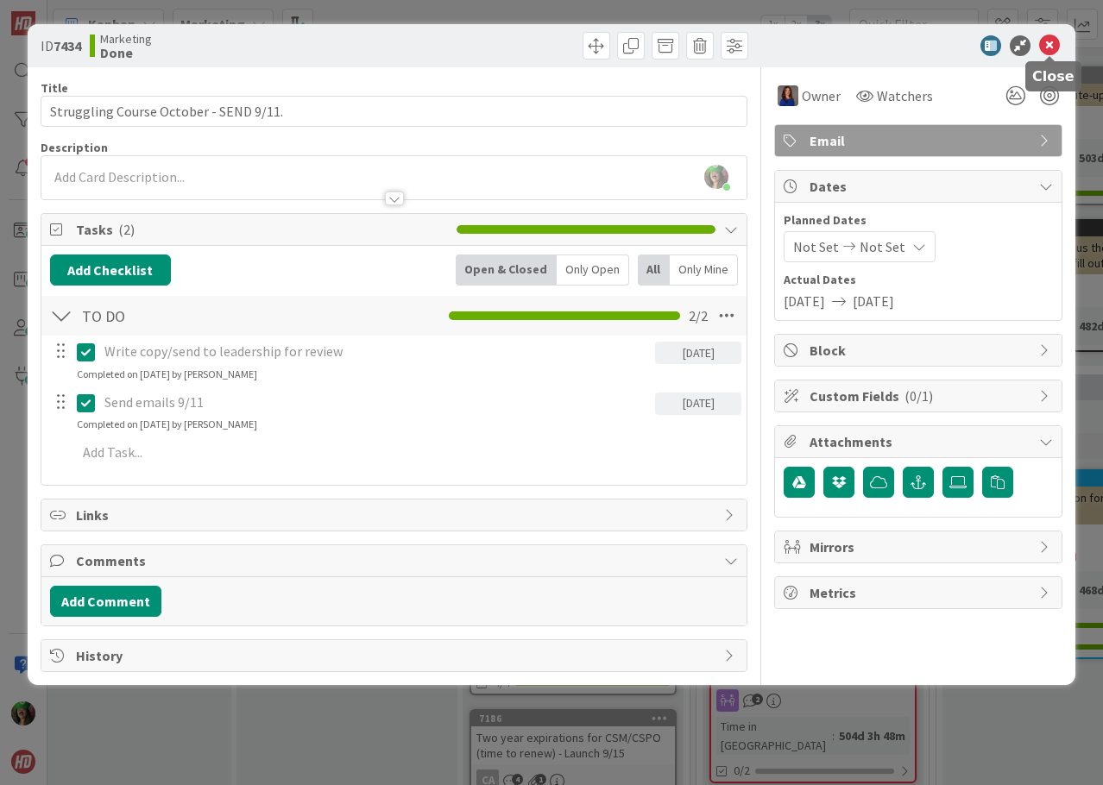
click at [1052, 54] on icon at bounding box center [1049, 45] width 21 height 21
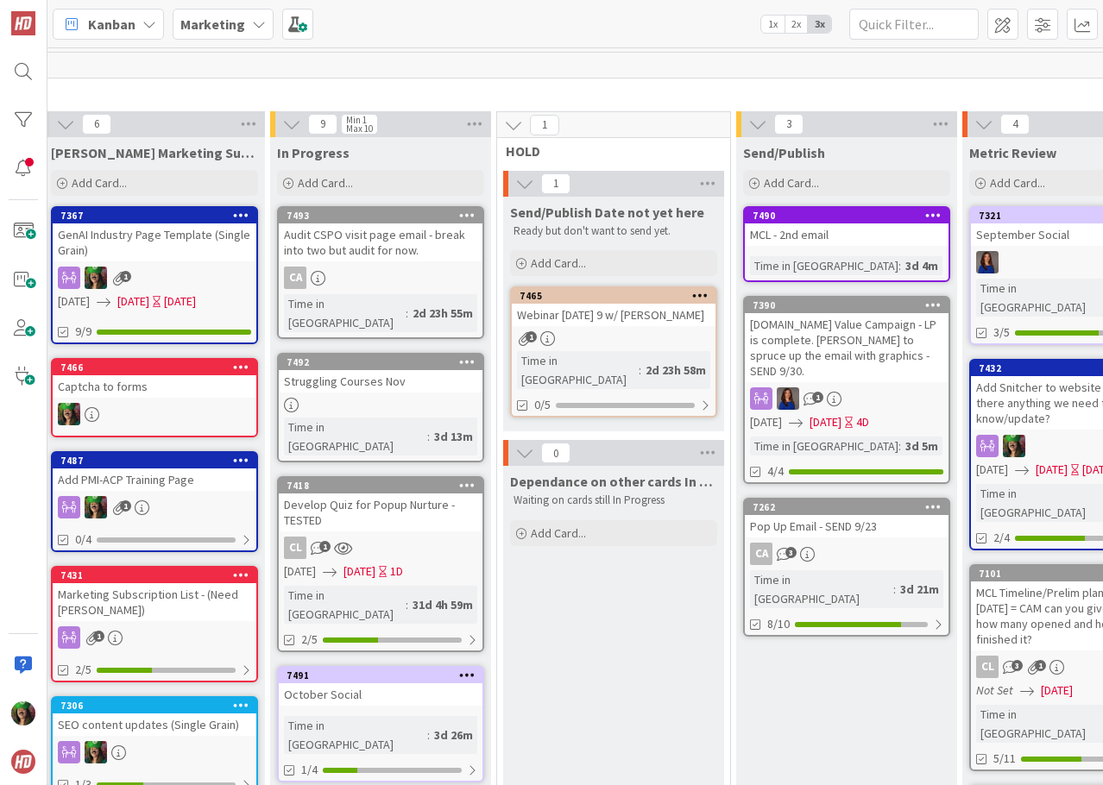
scroll to position [0, 632]
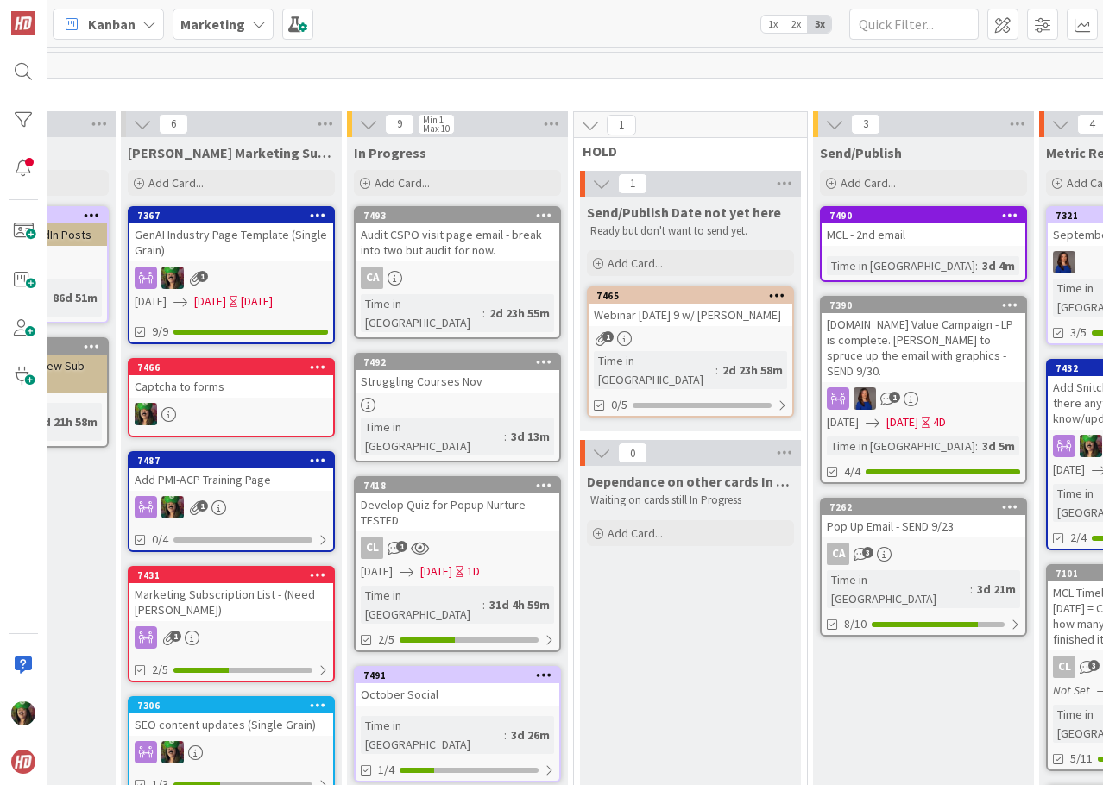
click at [470, 398] on div at bounding box center [458, 405] width 204 height 15
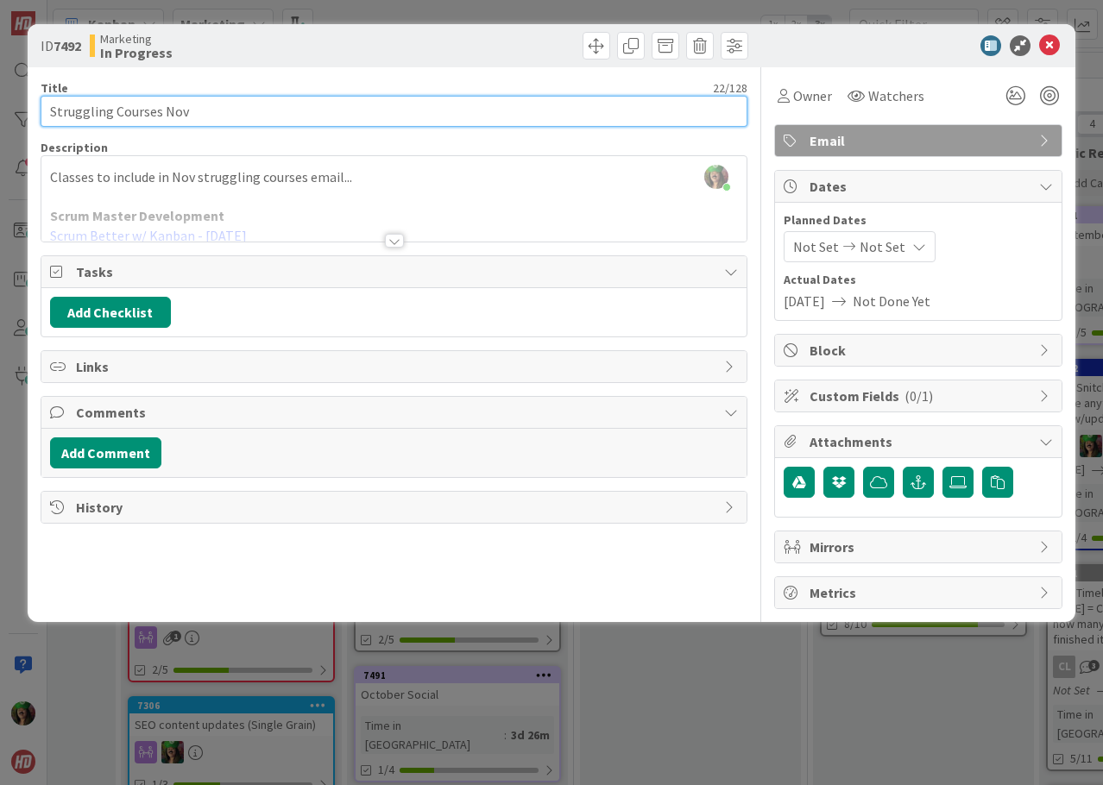
click at [300, 112] on input "Struggling Courses Nov" at bounding box center [394, 111] width 707 height 31
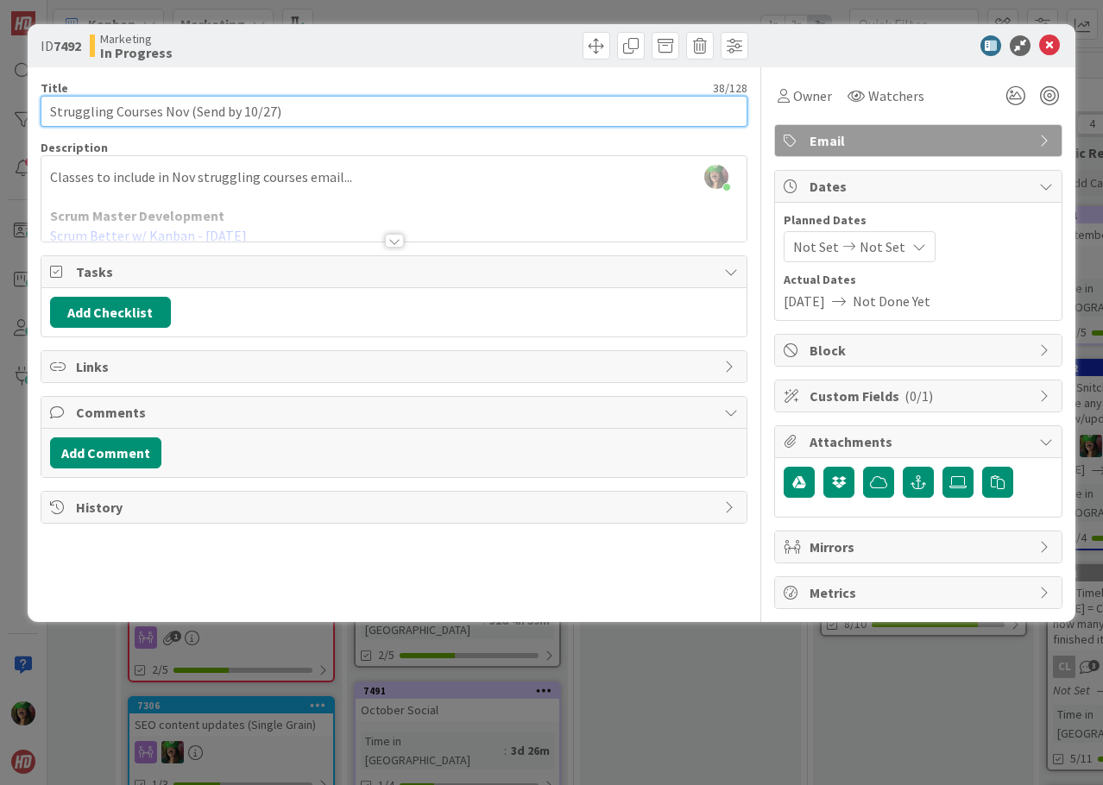
type input "Struggling Courses Nov (Send by 10/27)"
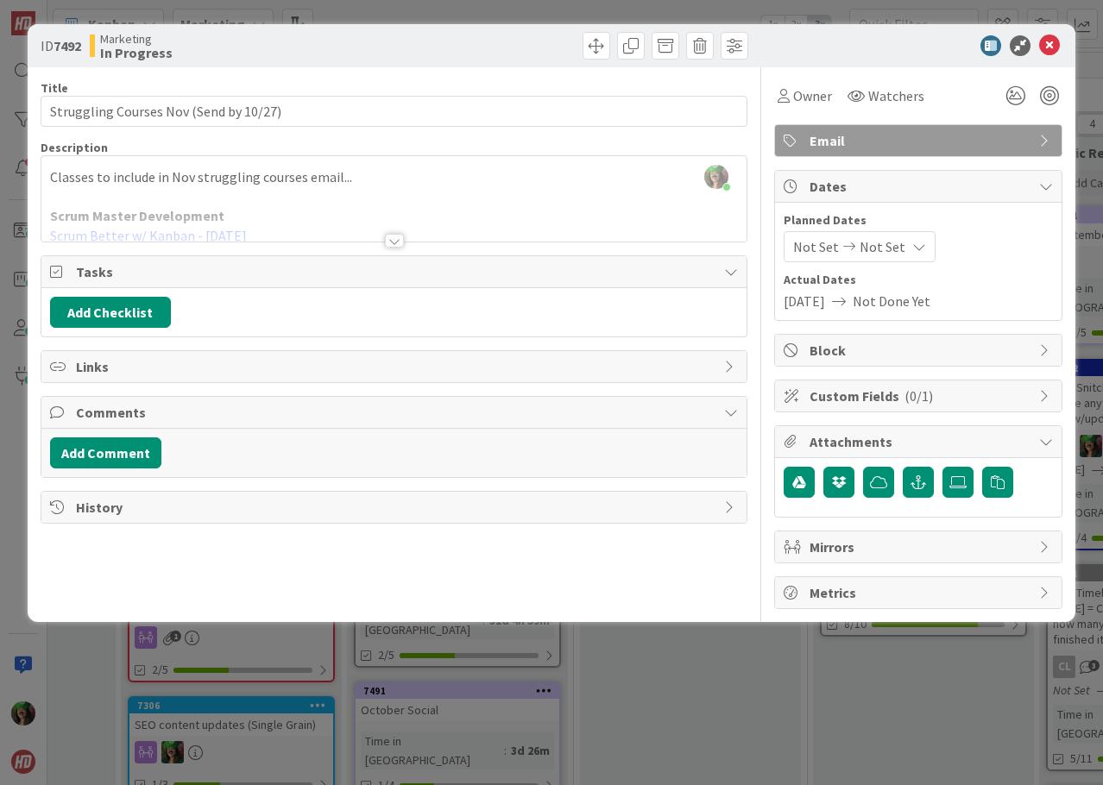
click at [400, 242] on div at bounding box center [394, 241] width 19 height 14
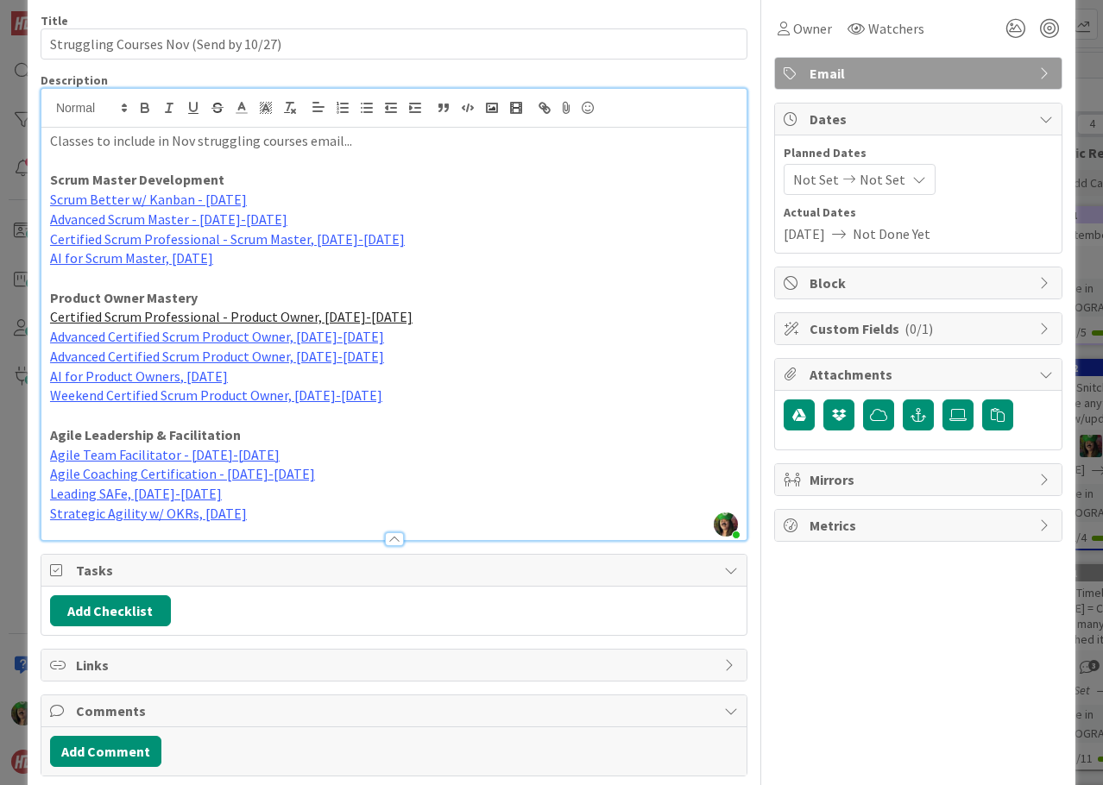
scroll to position [142, 0]
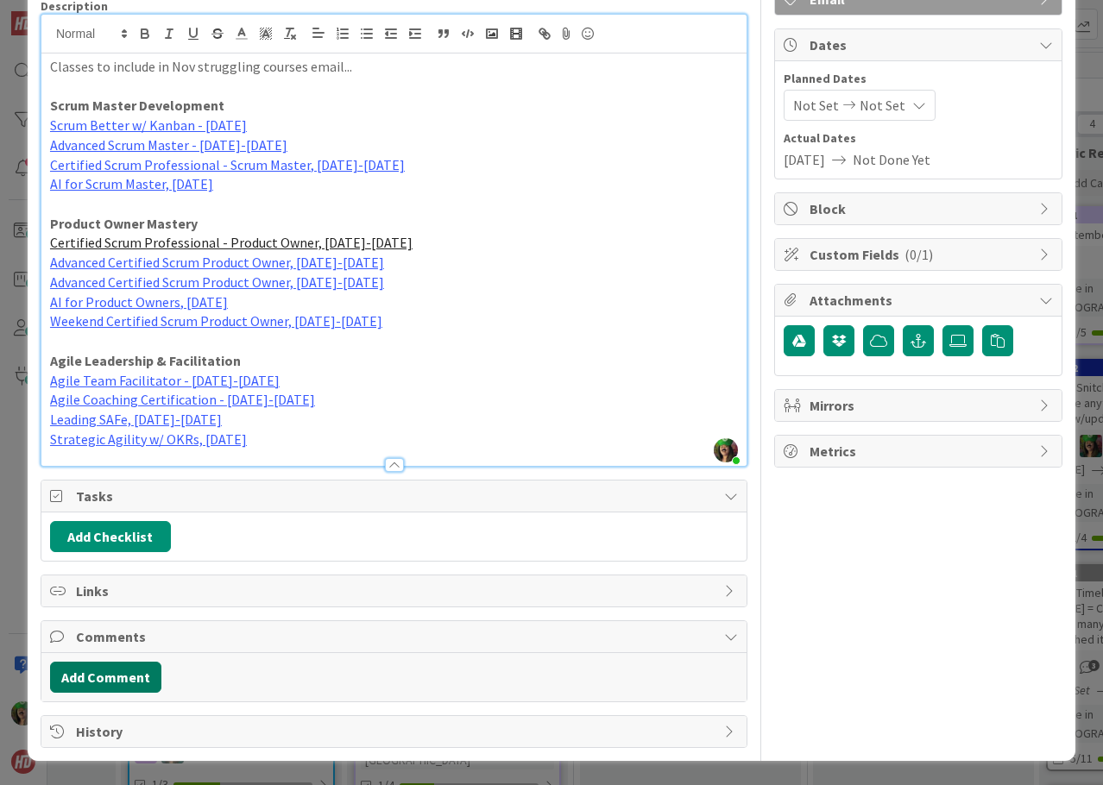
click at [132, 683] on button "Add Comment" at bounding box center [105, 677] width 111 height 31
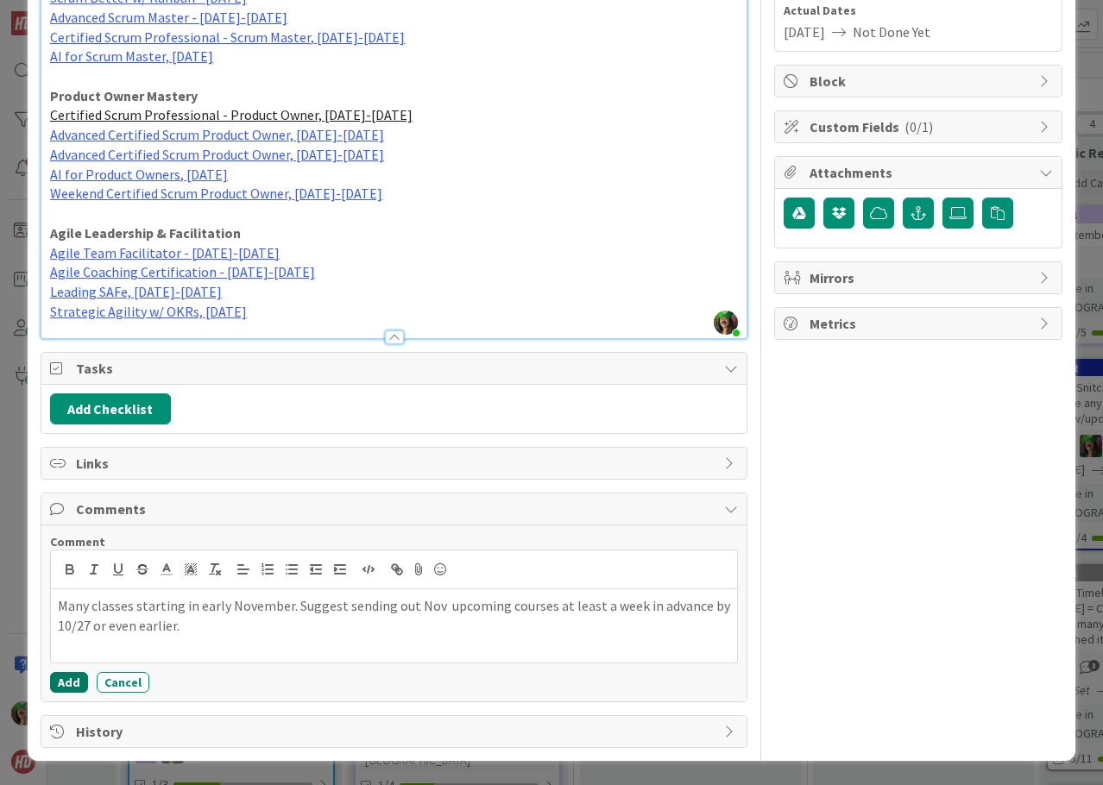
click at [60, 688] on button "Add" at bounding box center [69, 682] width 38 height 21
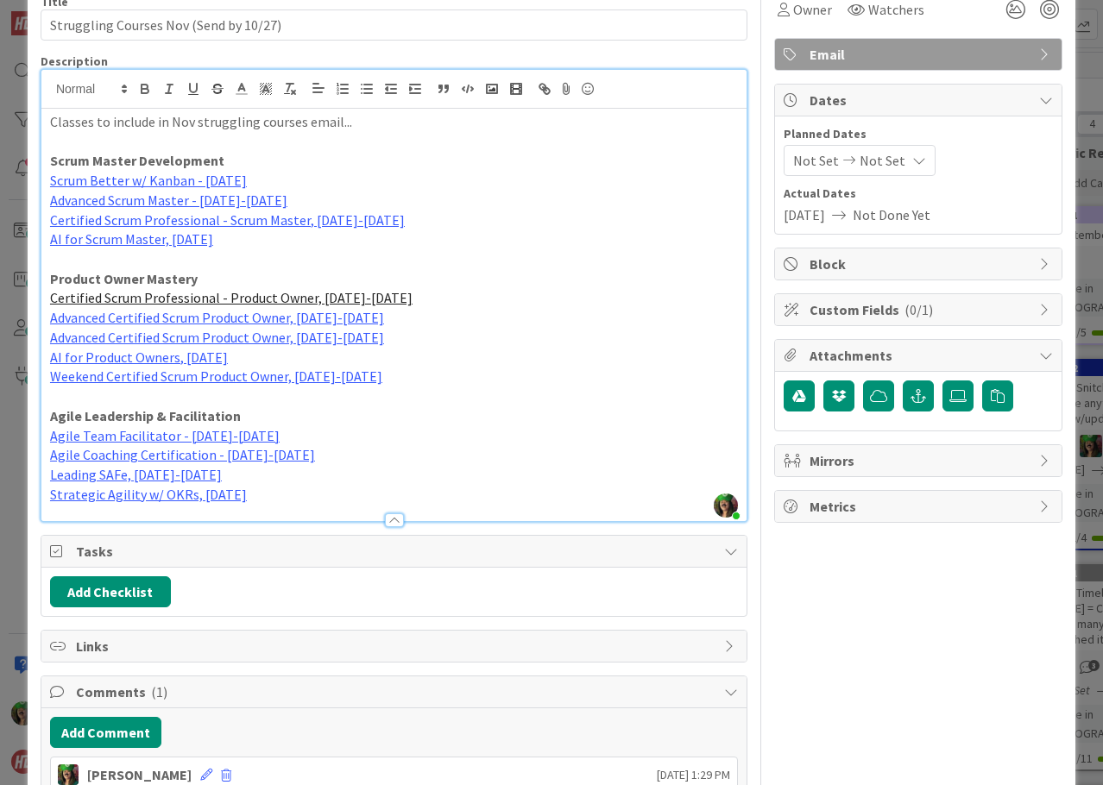
scroll to position [0, 0]
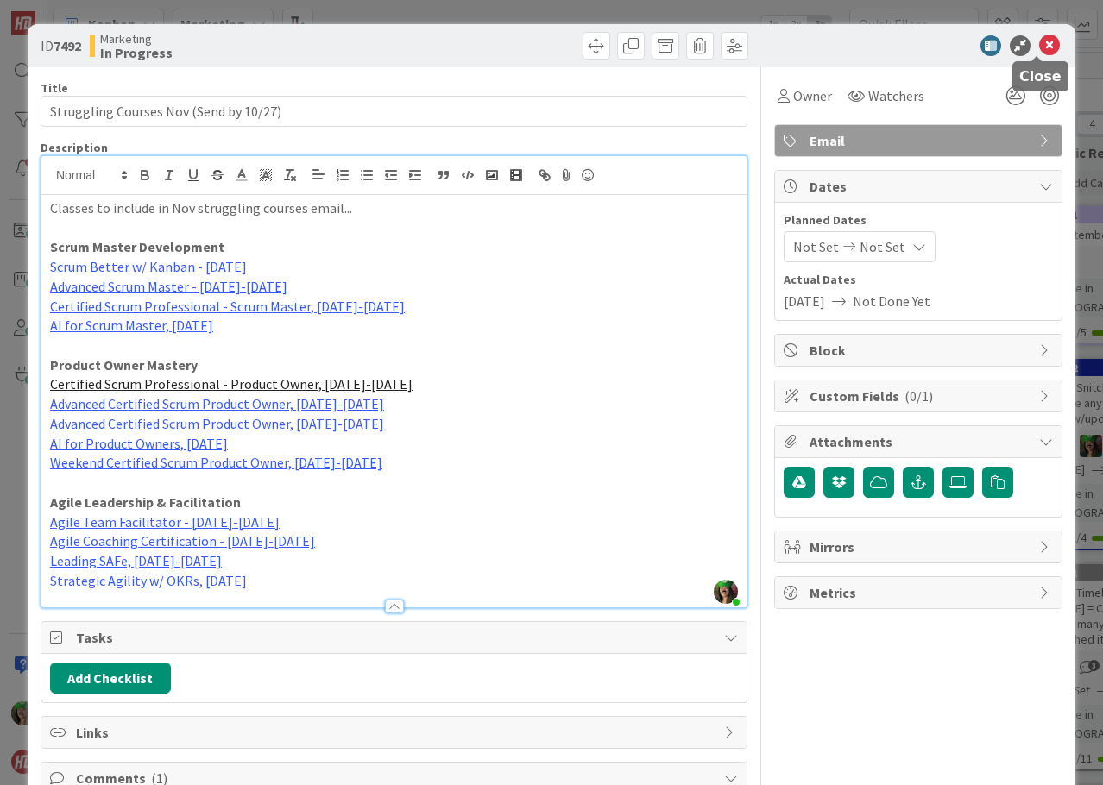
click at [1039, 51] on icon at bounding box center [1049, 45] width 21 height 21
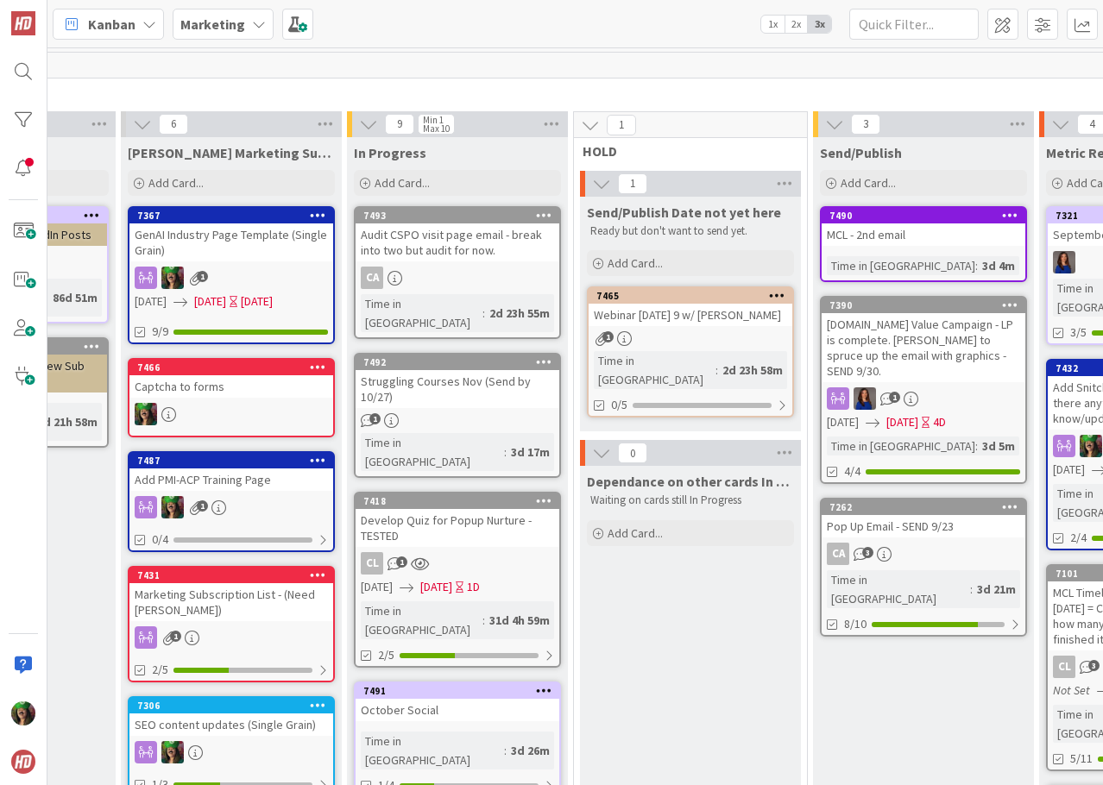
click at [452, 413] on div "1" at bounding box center [458, 420] width 204 height 15
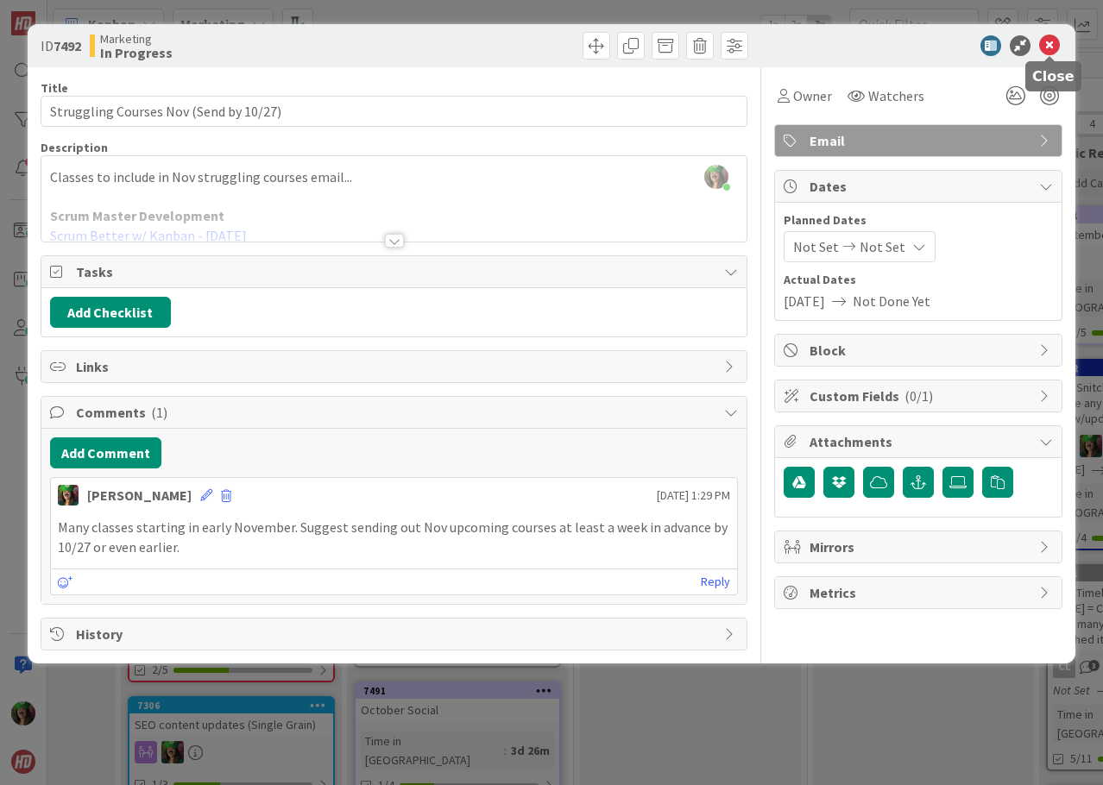
click at [1052, 44] on icon at bounding box center [1049, 45] width 21 height 21
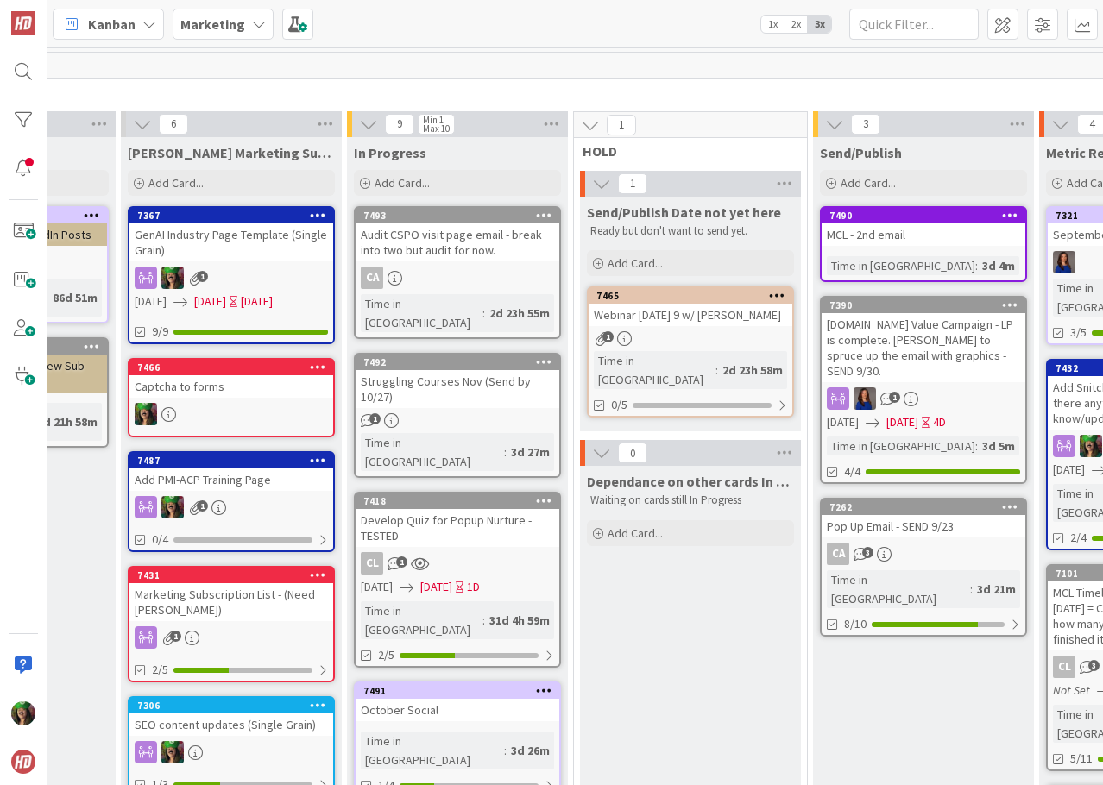
click at [217, 22] on b "Marketing" at bounding box center [212, 24] width 65 height 17
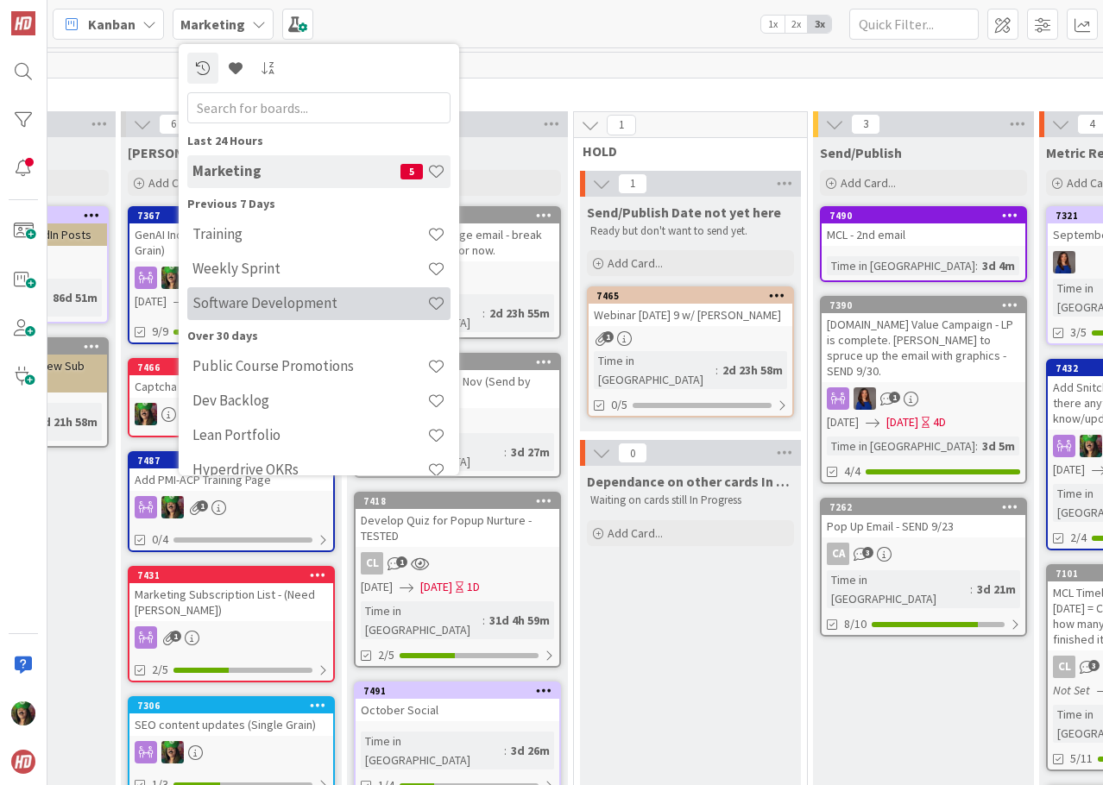
click at [250, 316] on div "Software Development" at bounding box center [318, 303] width 263 height 33
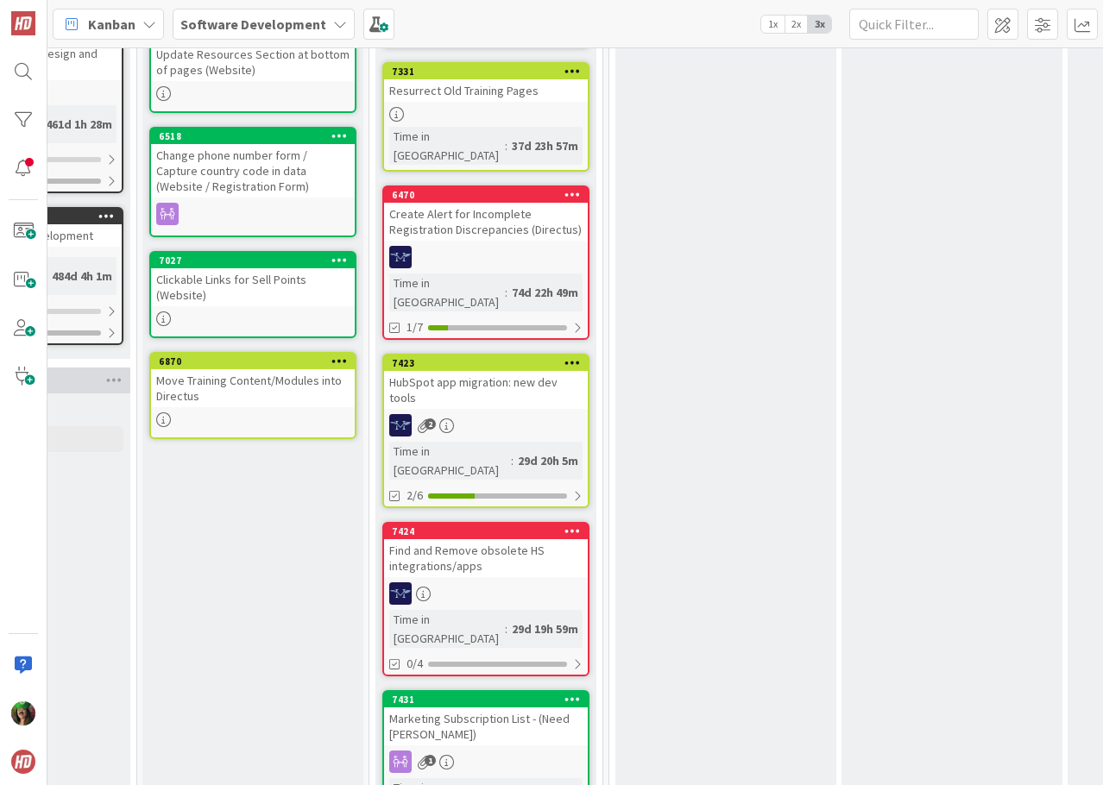
scroll to position [604, 603]
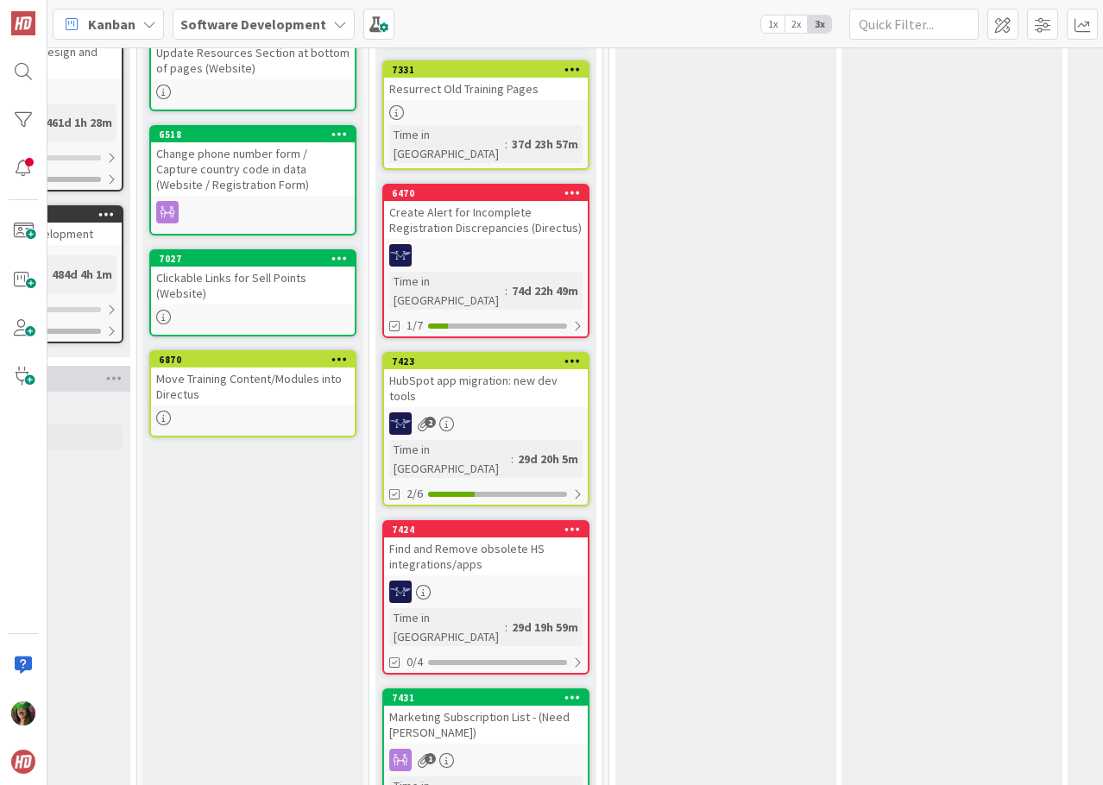
click at [486, 706] on div "Marketing Subscription List - (Need [PERSON_NAME])" at bounding box center [486, 725] width 204 height 38
click at [486, 589] on div "6 PORTFOLIO INITIATIVES Add Card... 187 New Order Management System (EB Replace…" at bounding box center [575, 416] width 1056 height 738
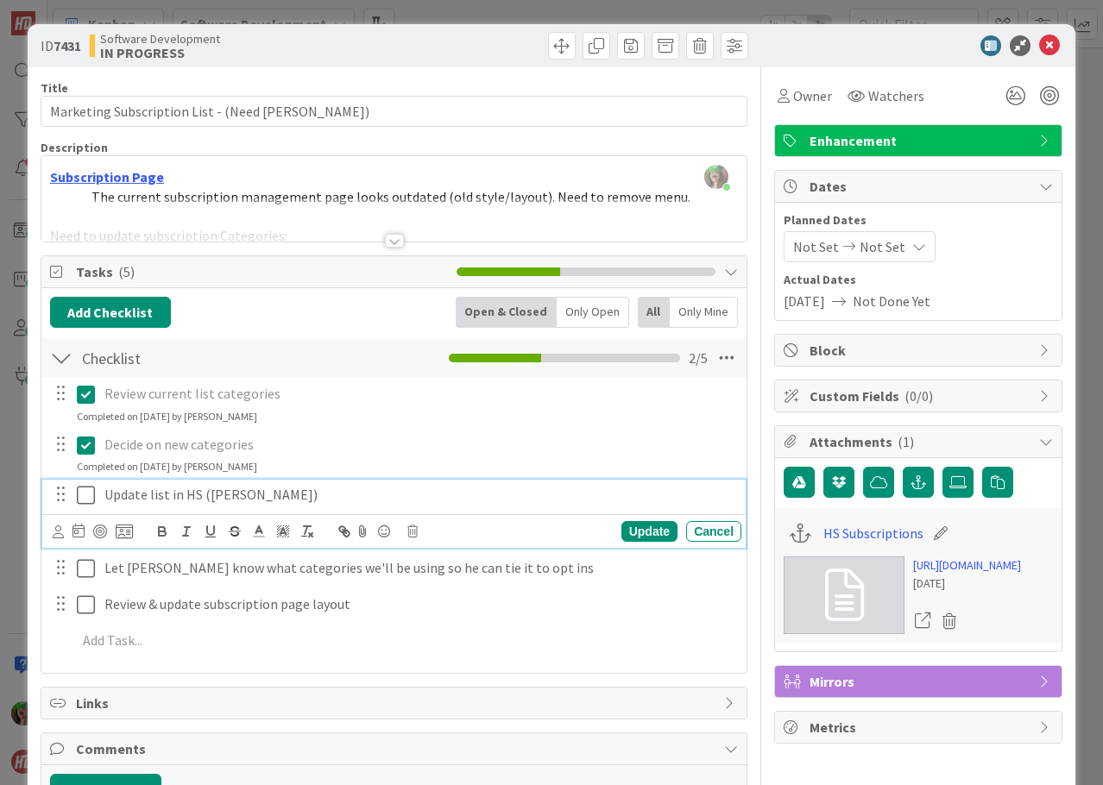
click at [85, 494] on icon at bounding box center [86, 495] width 18 height 21
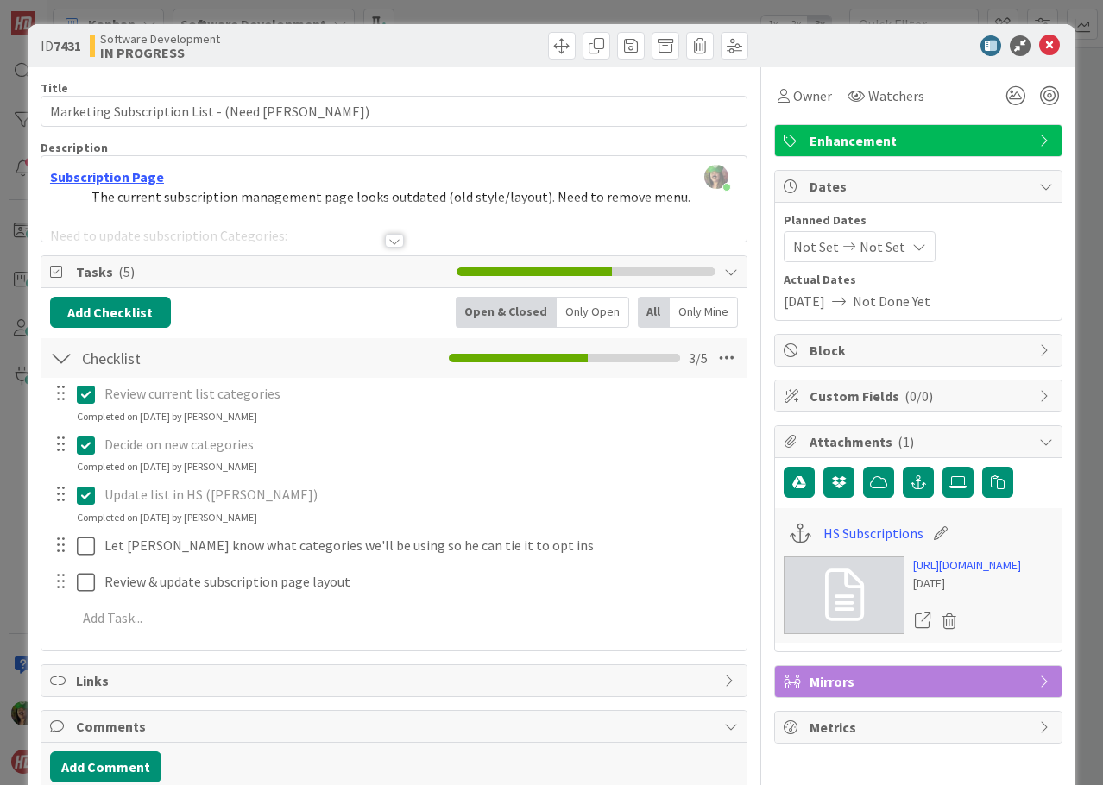
click at [388, 242] on div at bounding box center [394, 241] width 19 height 14
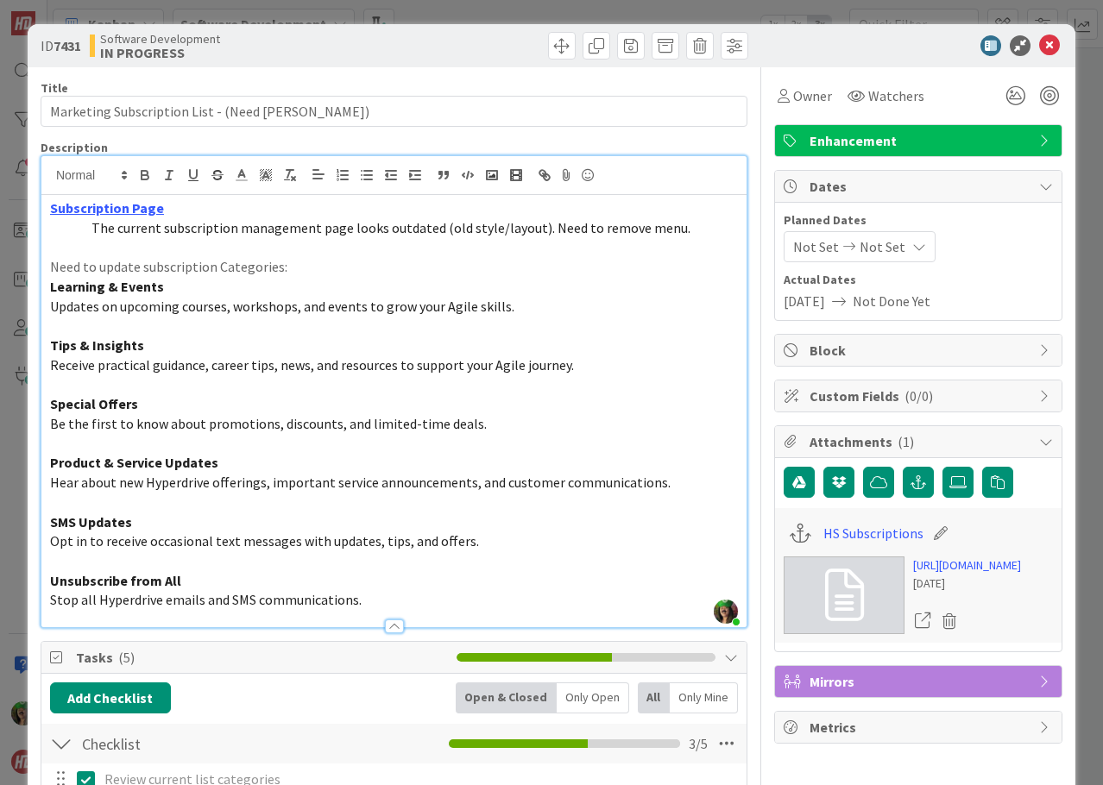
click at [240, 294] on p "Learning & Events" at bounding box center [394, 287] width 688 height 20
click at [214, 284] on p "Learning & Events" at bounding box center [394, 287] width 688 height 20
click at [164, 345] on p "Tips & Insights" at bounding box center [394, 346] width 688 height 20
click at [181, 343] on p "Tips & Insights -" at bounding box center [394, 346] width 688 height 20
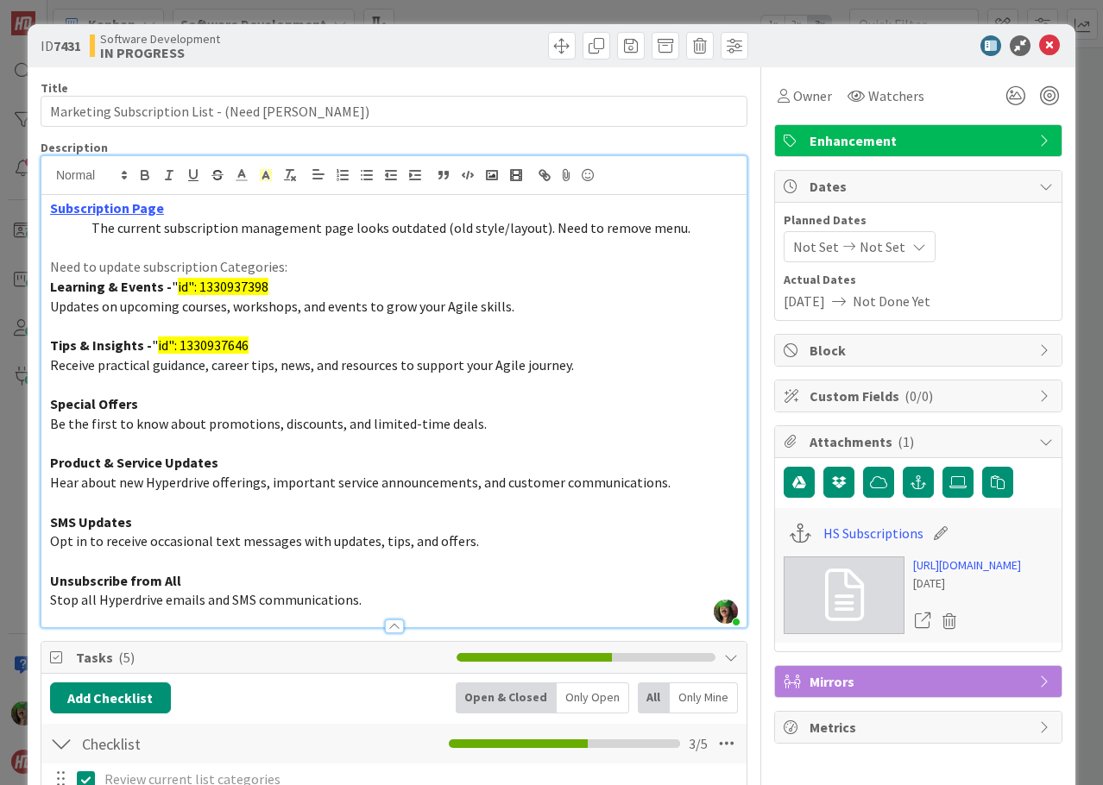
click at [157, 405] on p "Special Offers" at bounding box center [394, 404] width 688 height 20
click at [146, 410] on span ""id": 1330938260" at bounding box center [194, 403] width 97 height 17
click at [146, 408] on span ""id": 1330938260" at bounding box center [194, 403] width 97 height 17
click at [218, 458] on p "Product & Service Updates" at bounding box center [394, 463] width 688 height 20
click at [219, 515] on p "SMS Updates" at bounding box center [394, 523] width 688 height 20
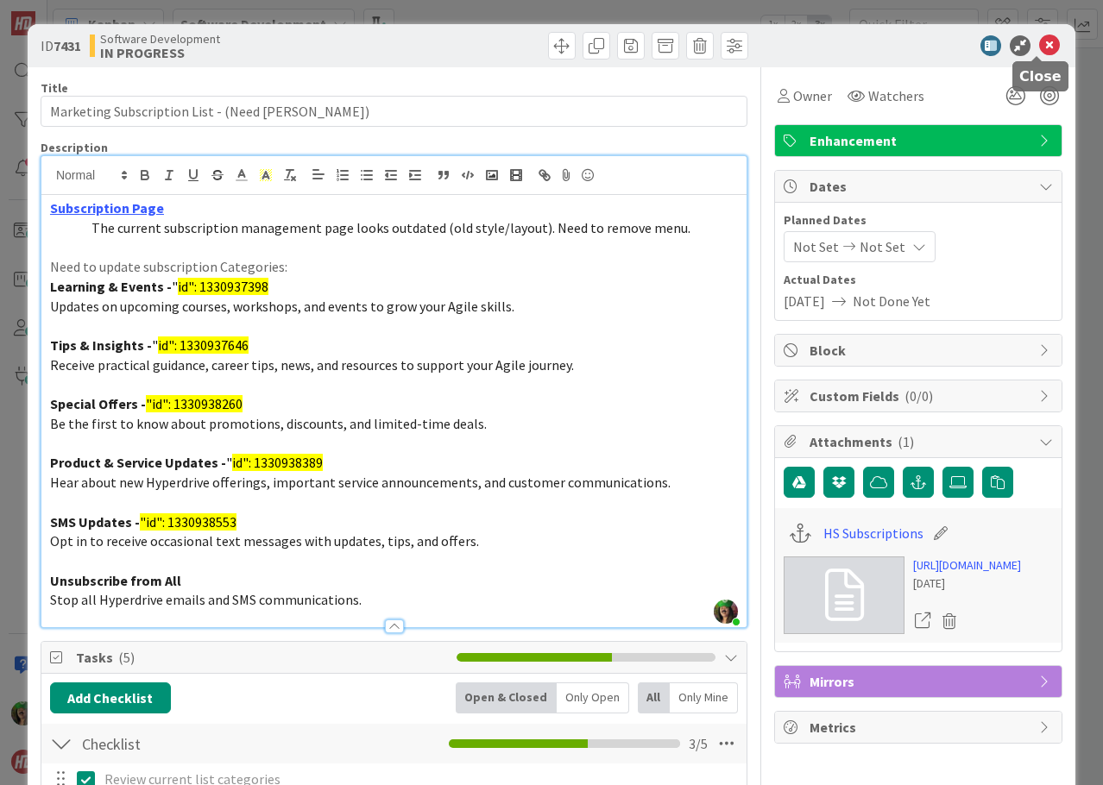
click at [1040, 53] on icon at bounding box center [1049, 45] width 21 height 21
